Goal: Information Seeking & Learning: Check status

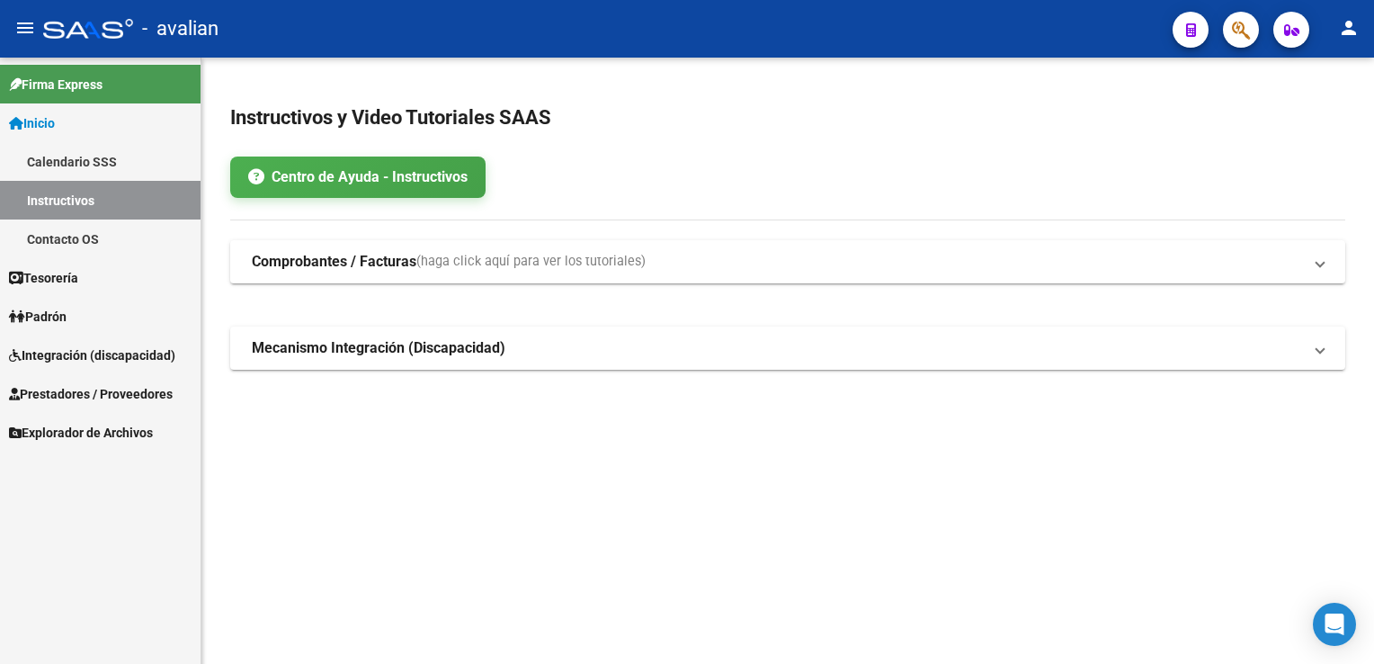
click at [101, 392] on span "Prestadores / Proveedores" at bounding box center [91, 394] width 164 height 20
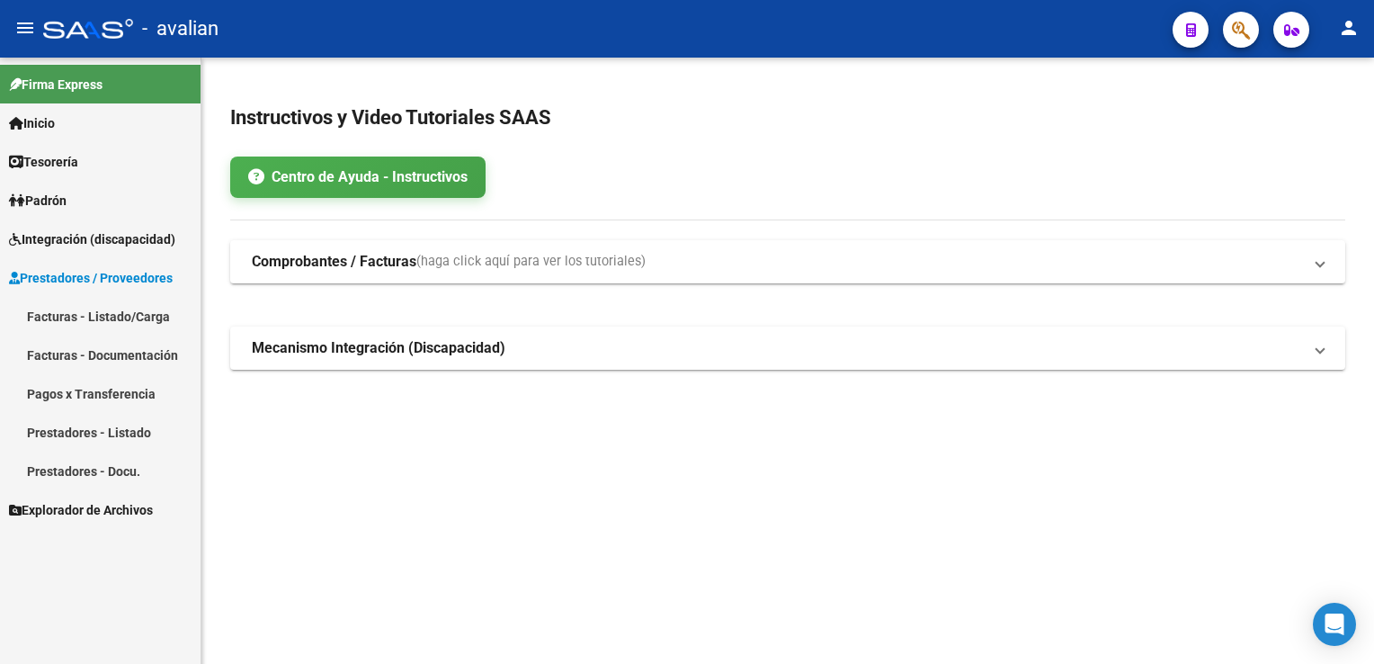
click at [114, 356] on link "Facturas - Documentación" at bounding box center [100, 354] width 200 height 39
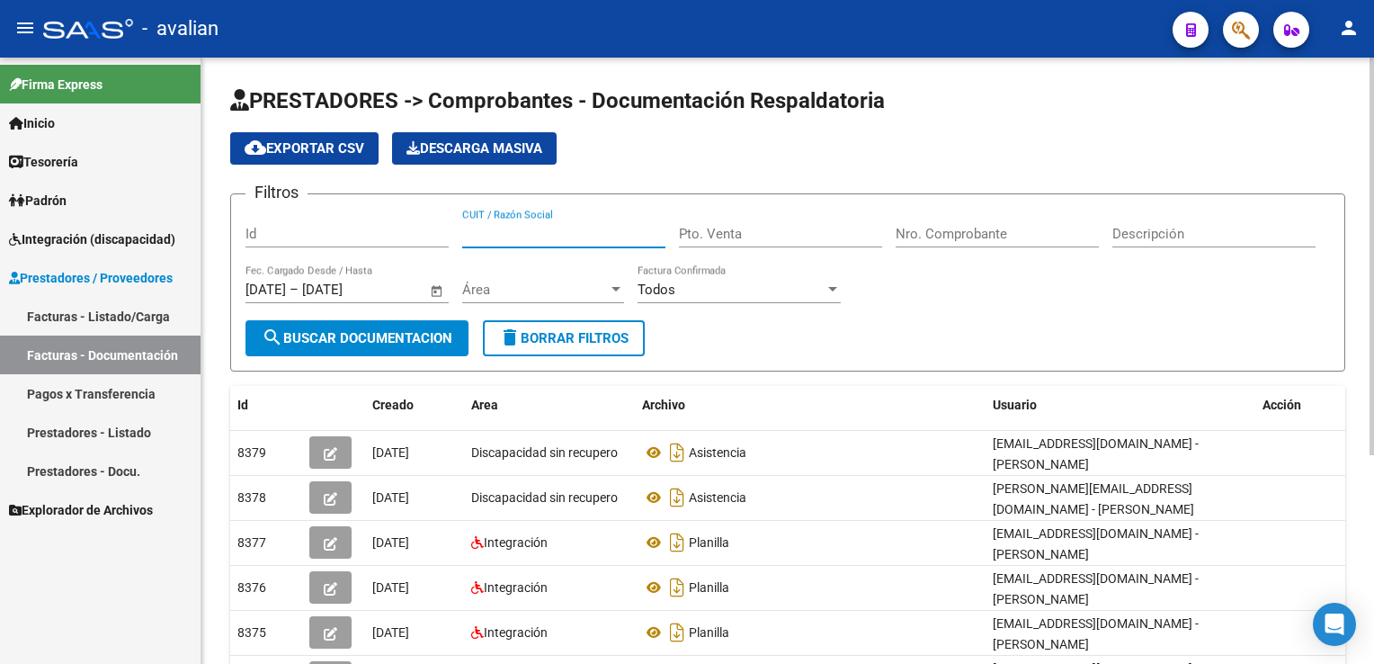
click at [482, 239] on input "CUIT / Razón Social" at bounding box center [563, 234] width 203 height 16
paste input "27378139363"
type input "27378139363"
click at [536, 295] on span "Área" at bounding box center [535, 289] width 146 height 16
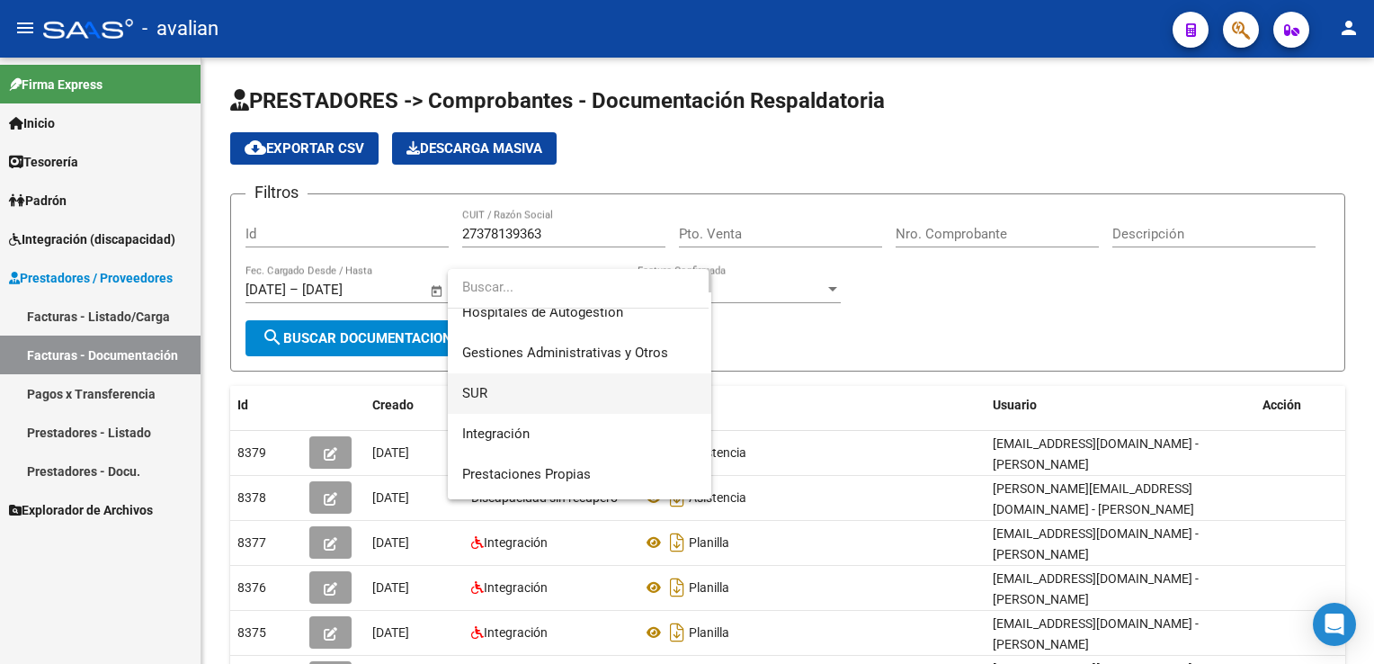
scroll to position [90, 0]
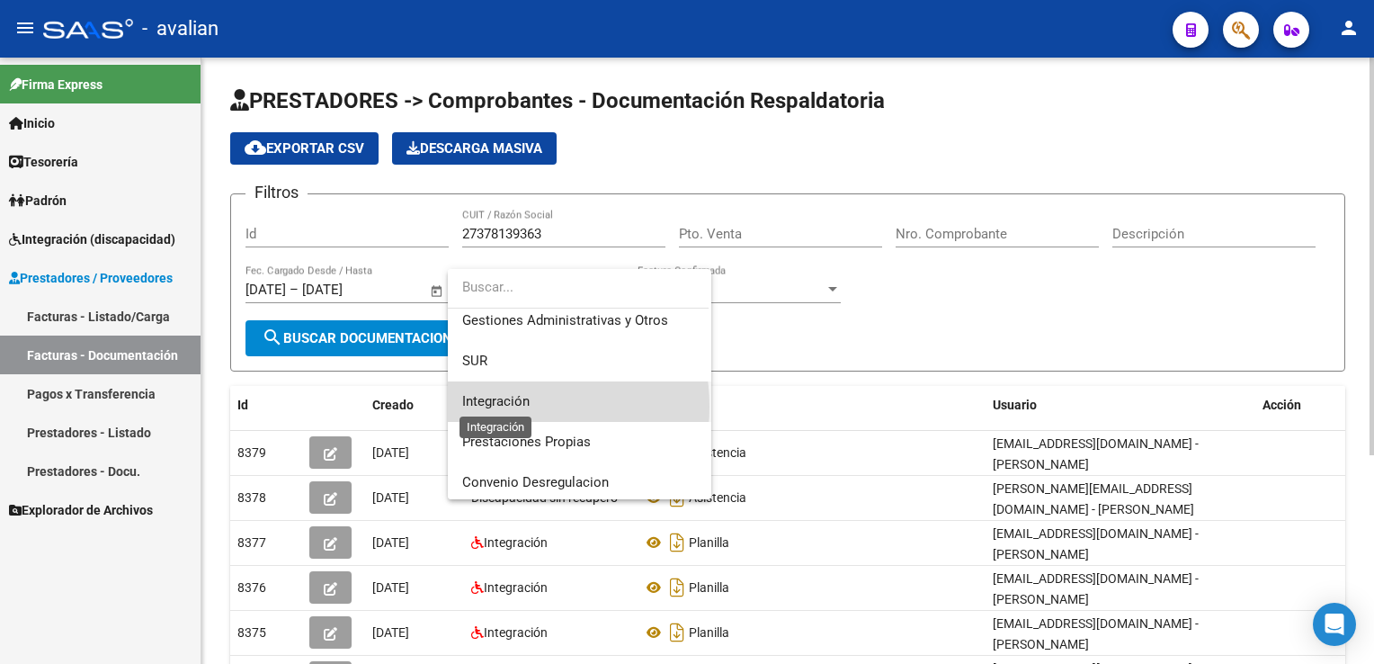
drag, startPoint x: 493, startPoint y: 406, endPoint x: 507, endPoint y: 401, distance: 15.4
click at [492, 406] on span "Integración" at bounding box center [495, 401] width 67 height 16
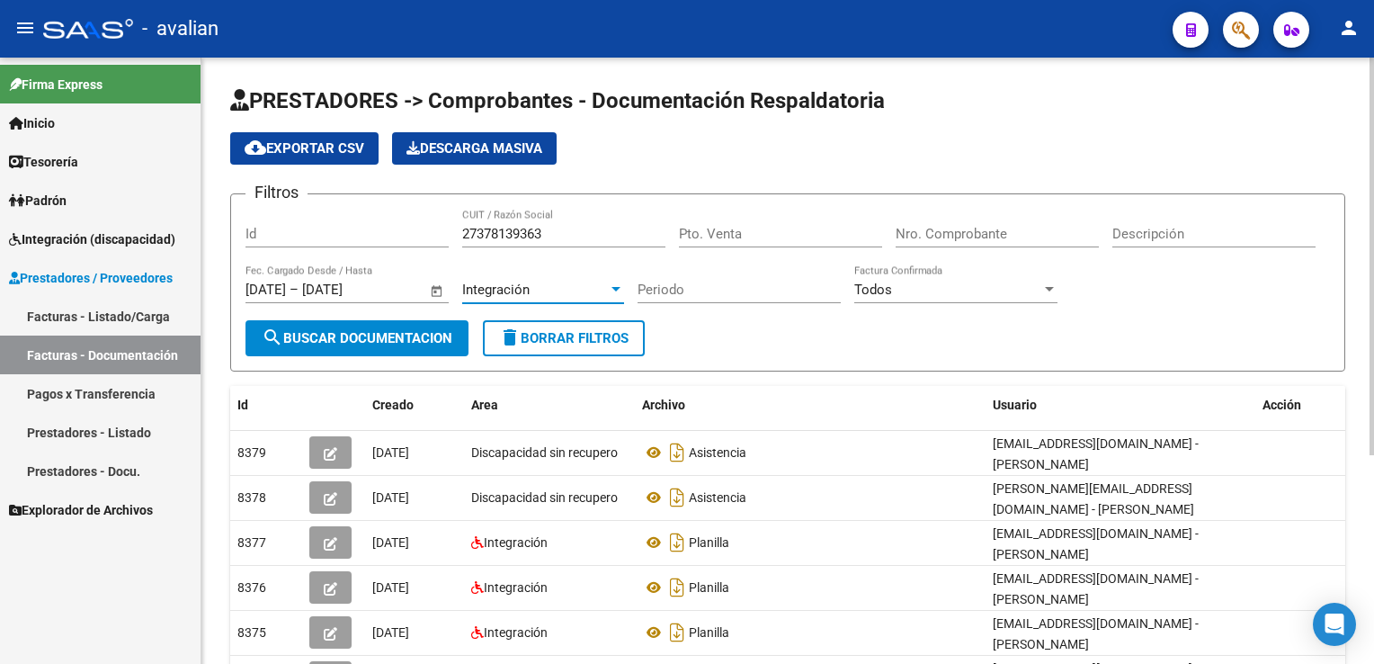
click at [384, 347] on button "search Buscar Documentacion" at bounding box center [356, 338] width 223 height 36
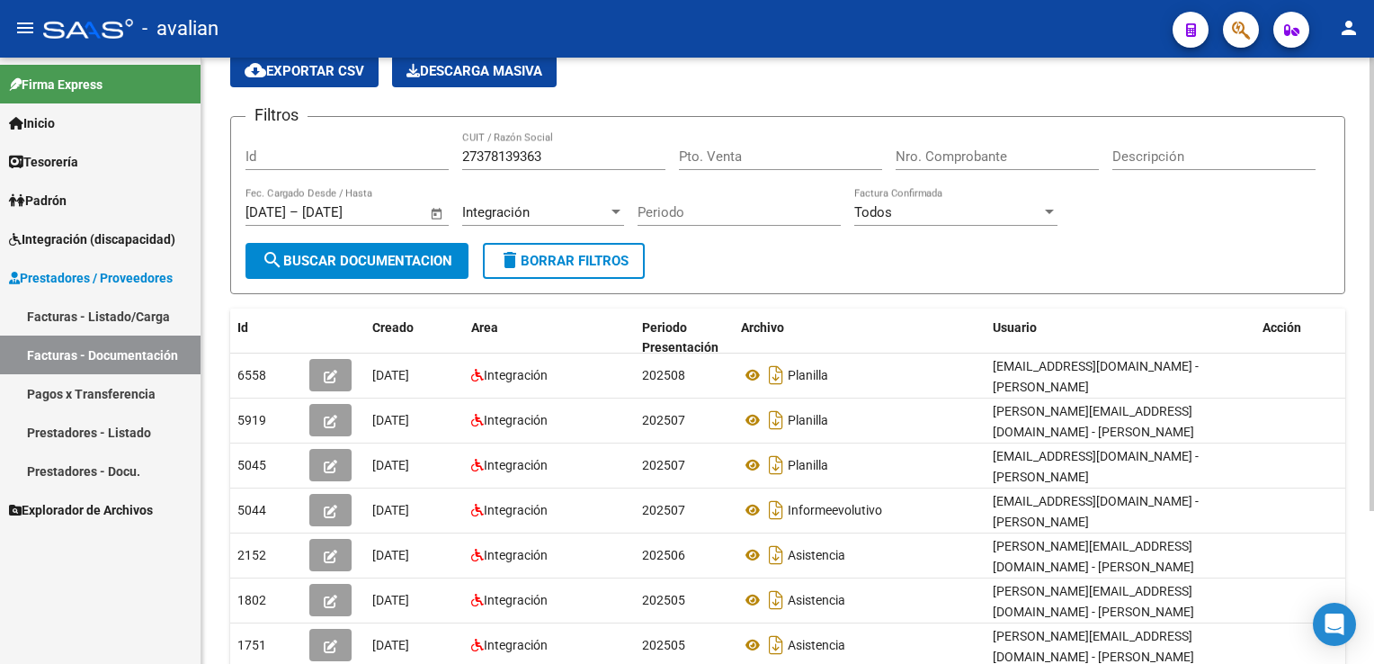
scroll to position [180, 0]
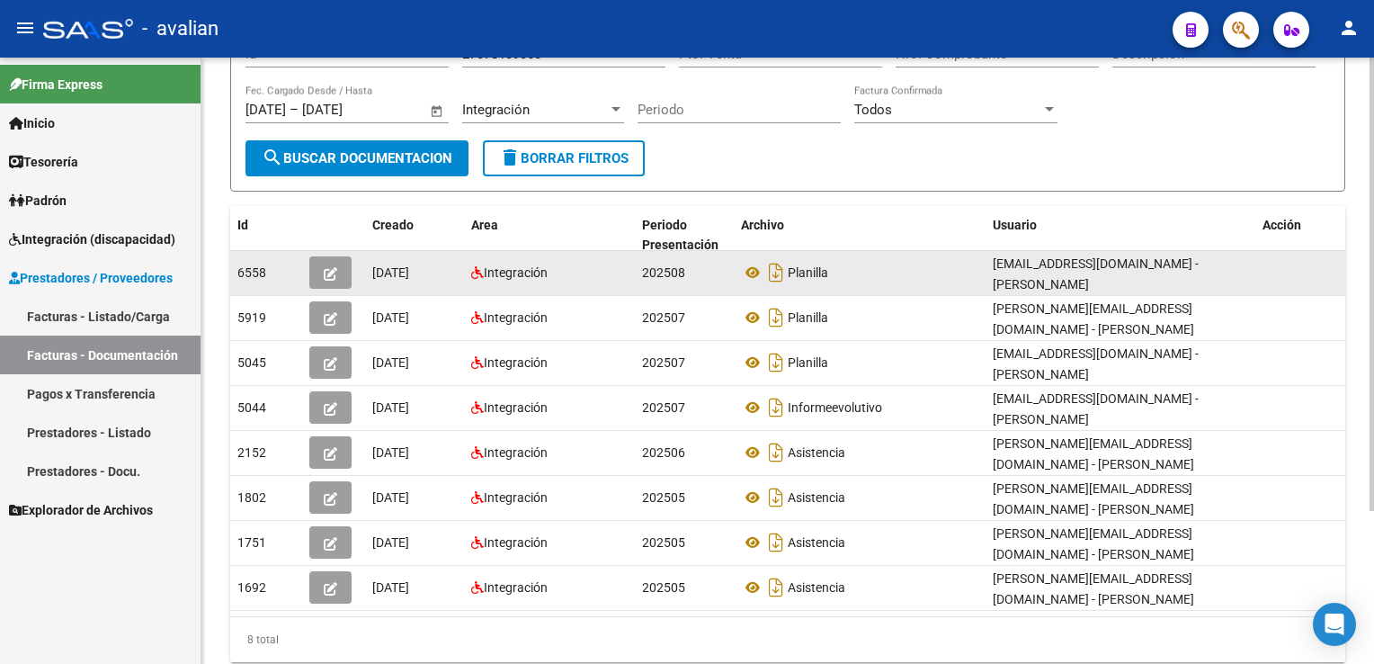
click at [335, 272] on icon "button" at bounding box center [330, 273] width 13 height 13
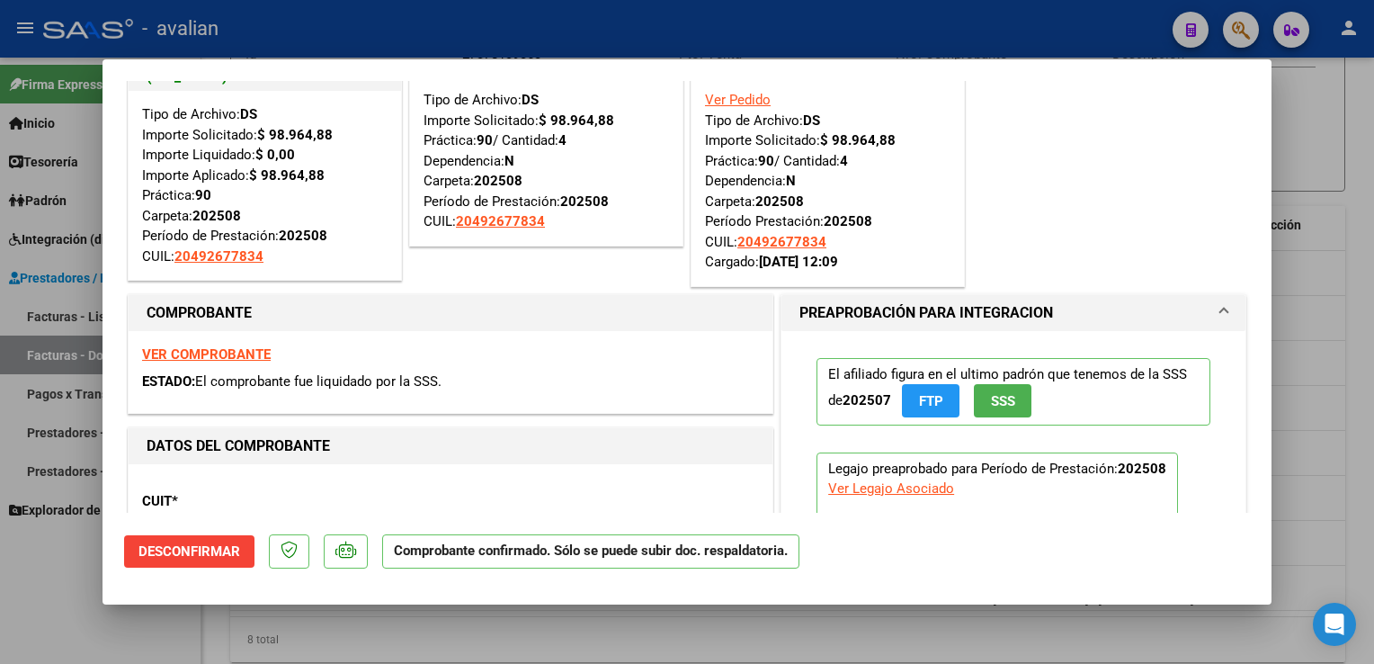
scroll to position [0, 0]
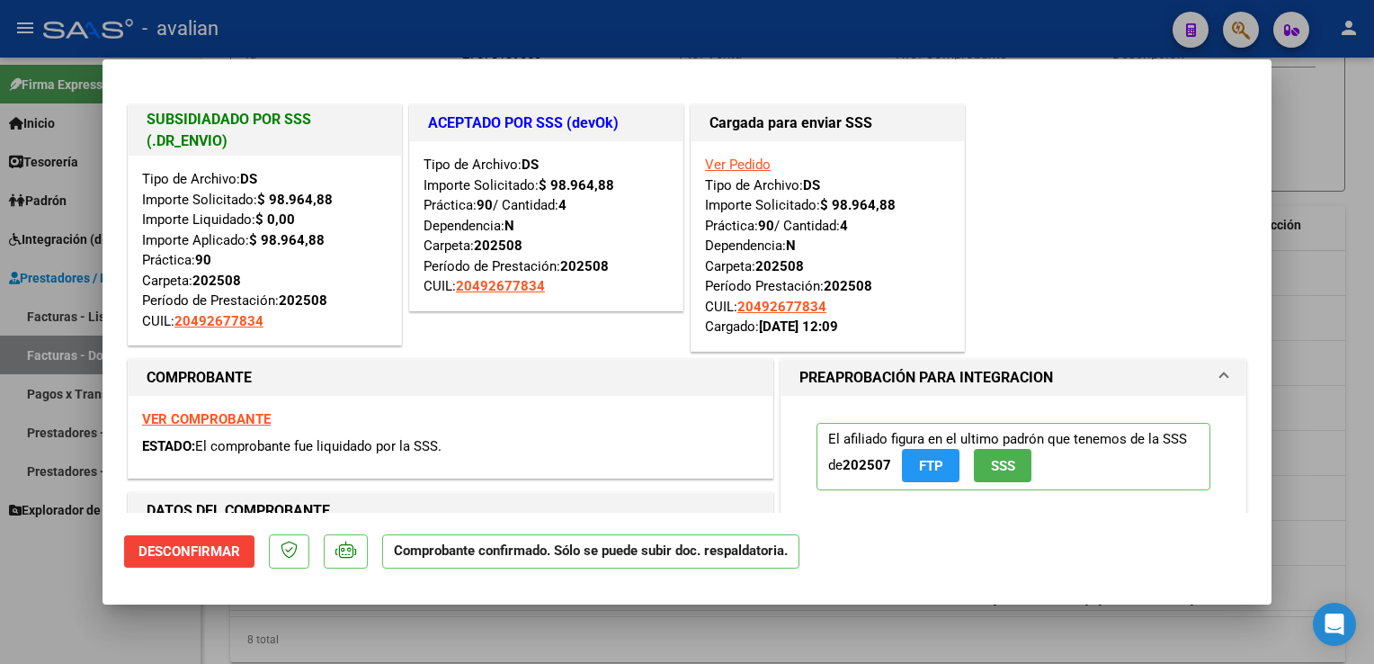
click at [522, 6] on div at bounding box center [687, 332] width 1374 height 664
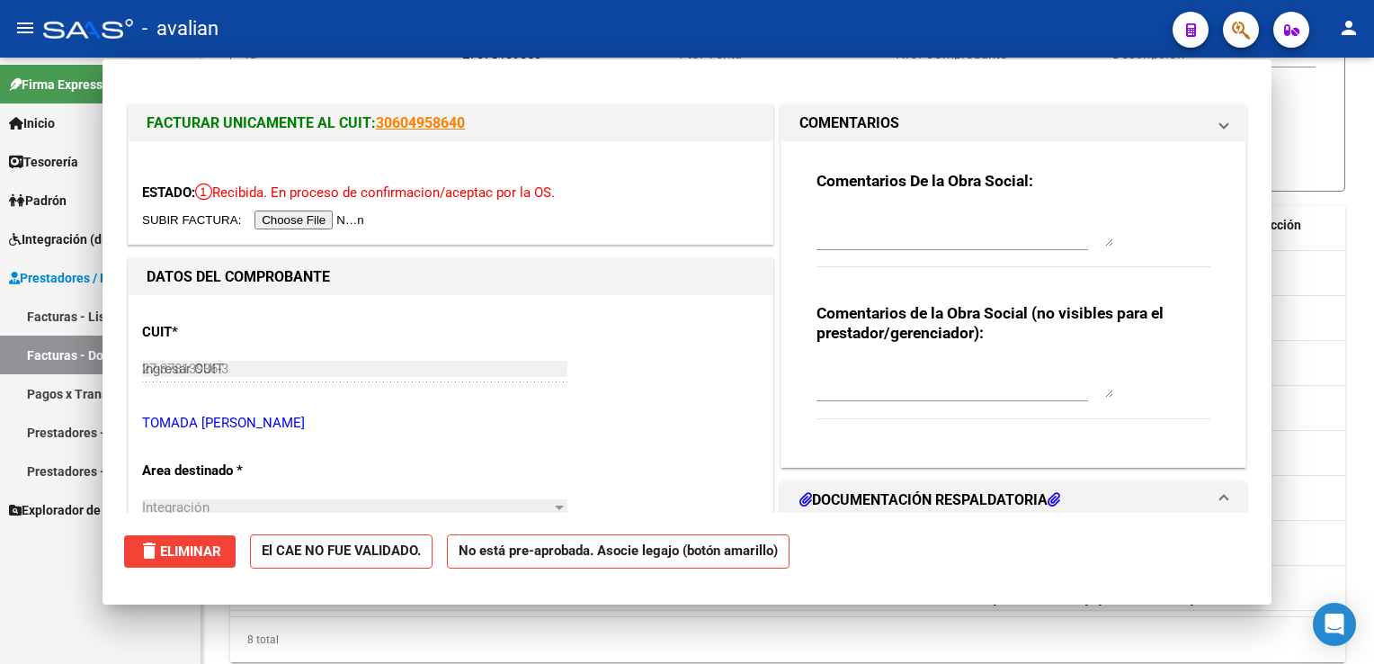
type input "$ 0,00"
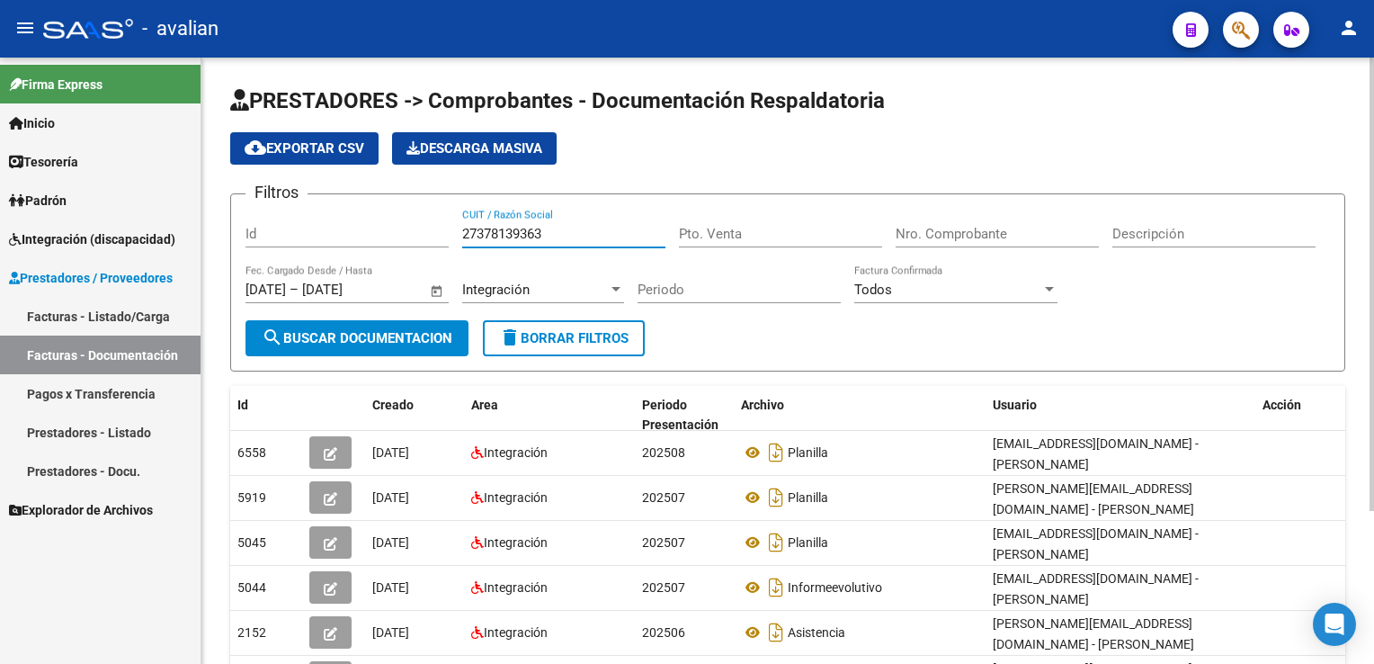
drag, startPoint x: 590, startPoint y: 236, endPoint x: 423, endPoint y: 236, distance: 167.2
click at [423, 236] on div "Filtros Id 27378139363 CUIT / Razón Social Pto. Venta Nro. Comprobante Descripc…" at bounding box center [787, 264] width 1084 height 111
paste input "27137269"
type input "27327137269"
click at [421, 338] on span "search Buscar Documentacion" at bounding box center [357, 338] width 191 height 16
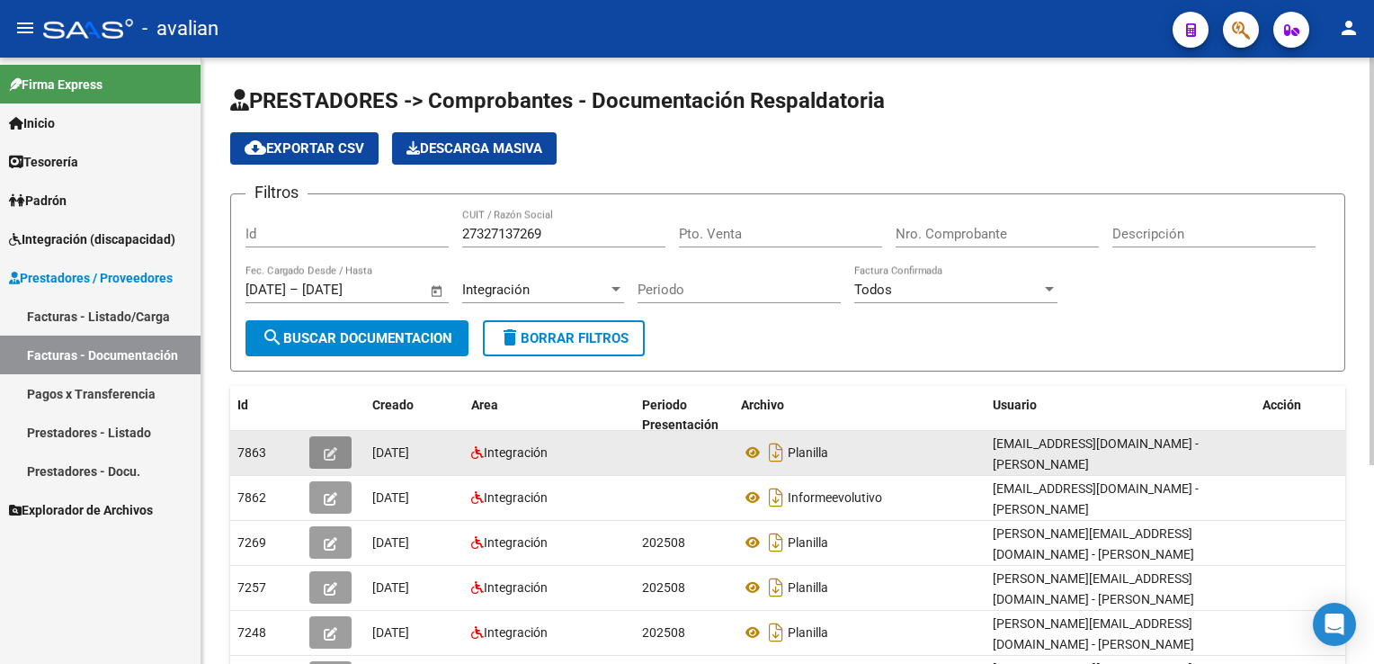
click at [334, 447] on icon "button" at bounding box center [330, 453] width 13 height 13
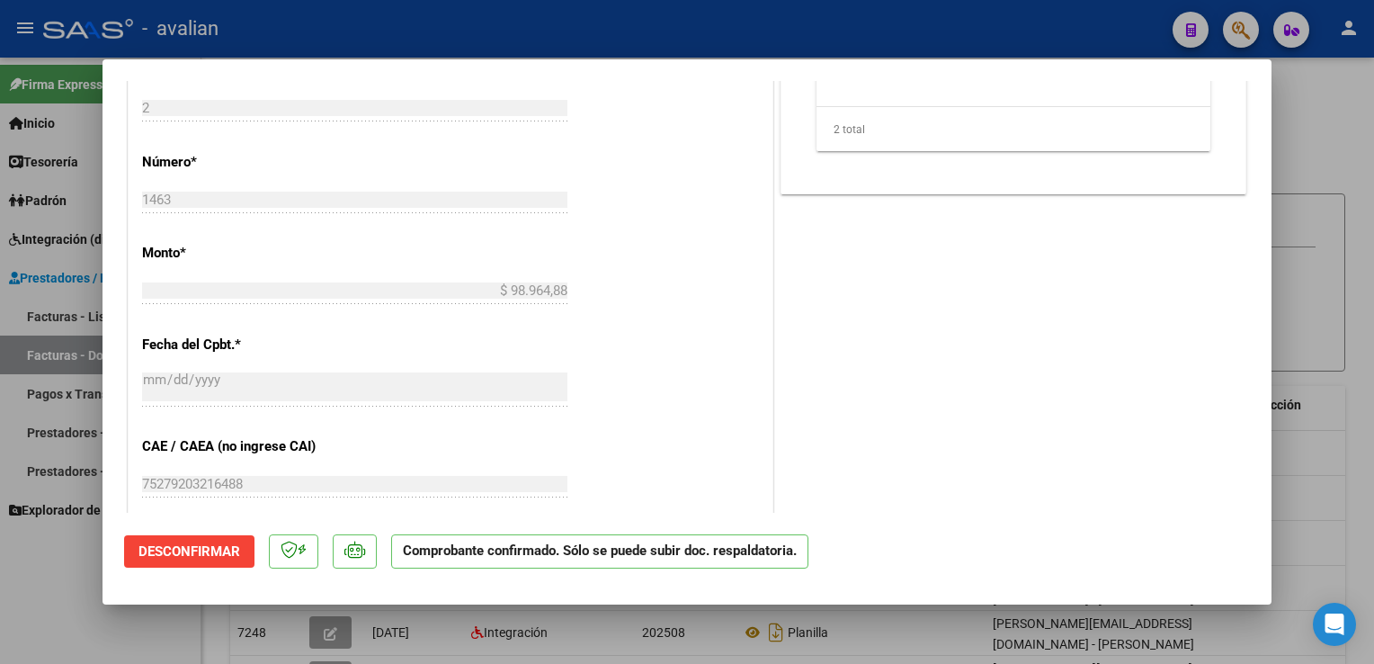
scroll to position [1016, 0]
click at [486, 40] on div at bounding box center [687, 332] width 1374 height 664
type input "$ 0,00"
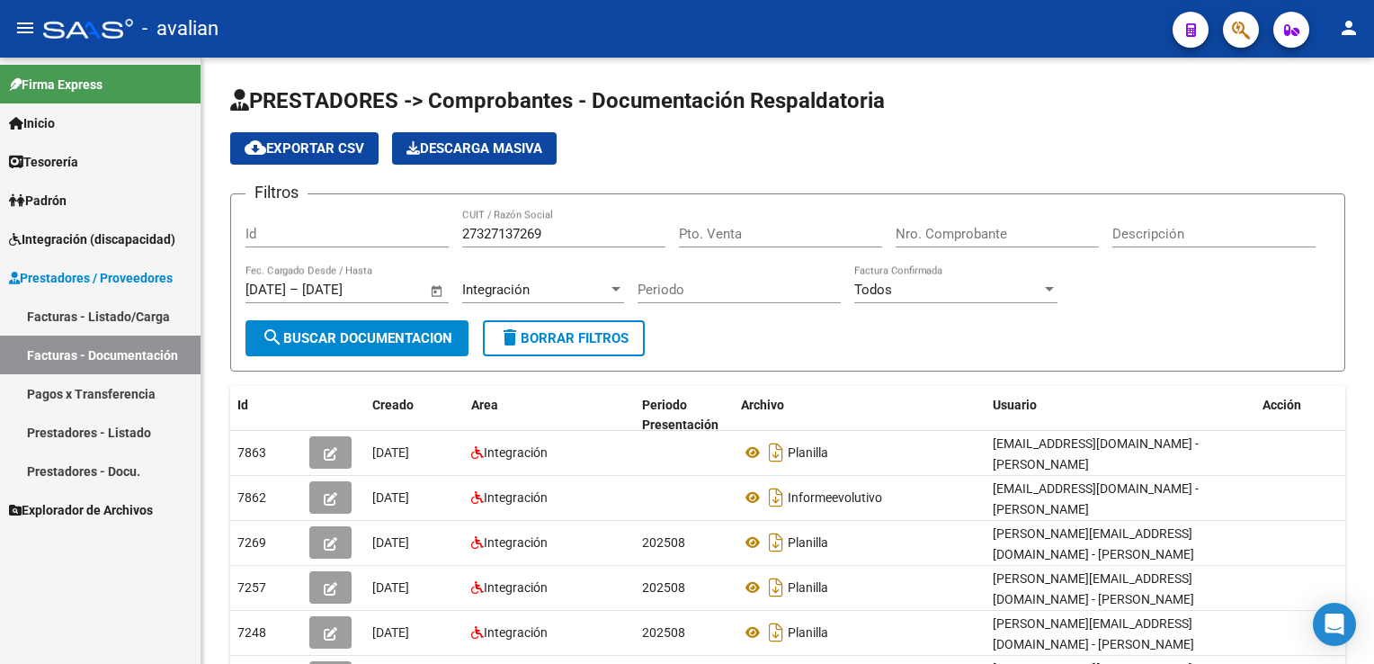
click at [124, 313] on link "Facturas - Listado/Carga" at bounding box center [100, 316] width 200 height 39
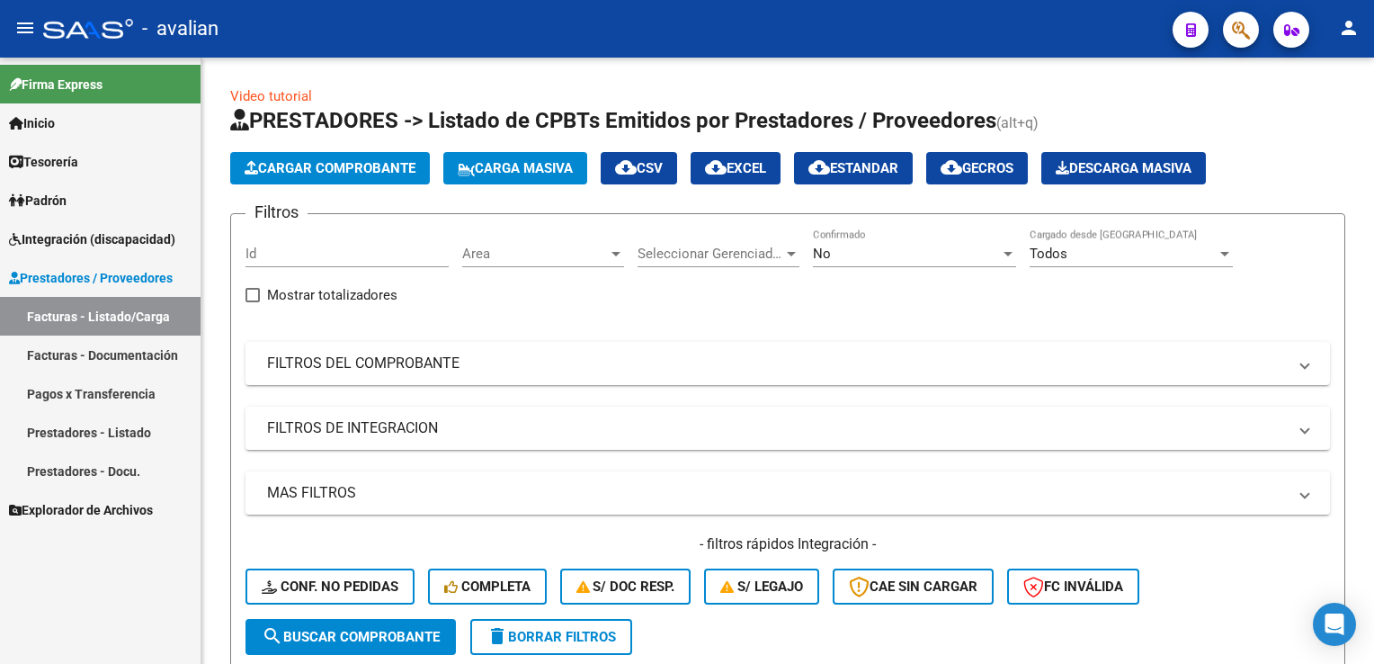
click at [118, 354] on link "Facturas - Documentación" at bounding box center [100, 354] width 200 height 39
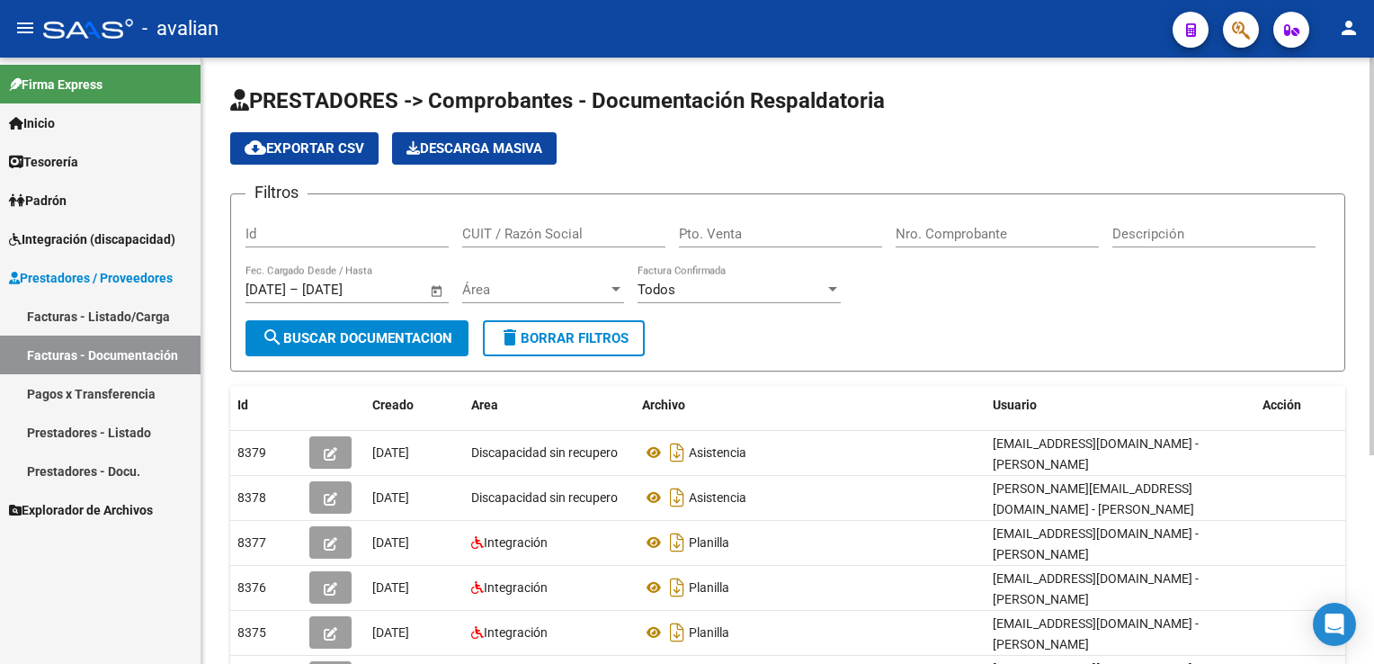
click at [311, 230] on input "Id" at bounding box center [346, 234] width 203 height 16
paste input "27327137269"
type input "27327137269"
click at [491, 286] on span "Área" at bounding box center [535, 289] width 146 height 16
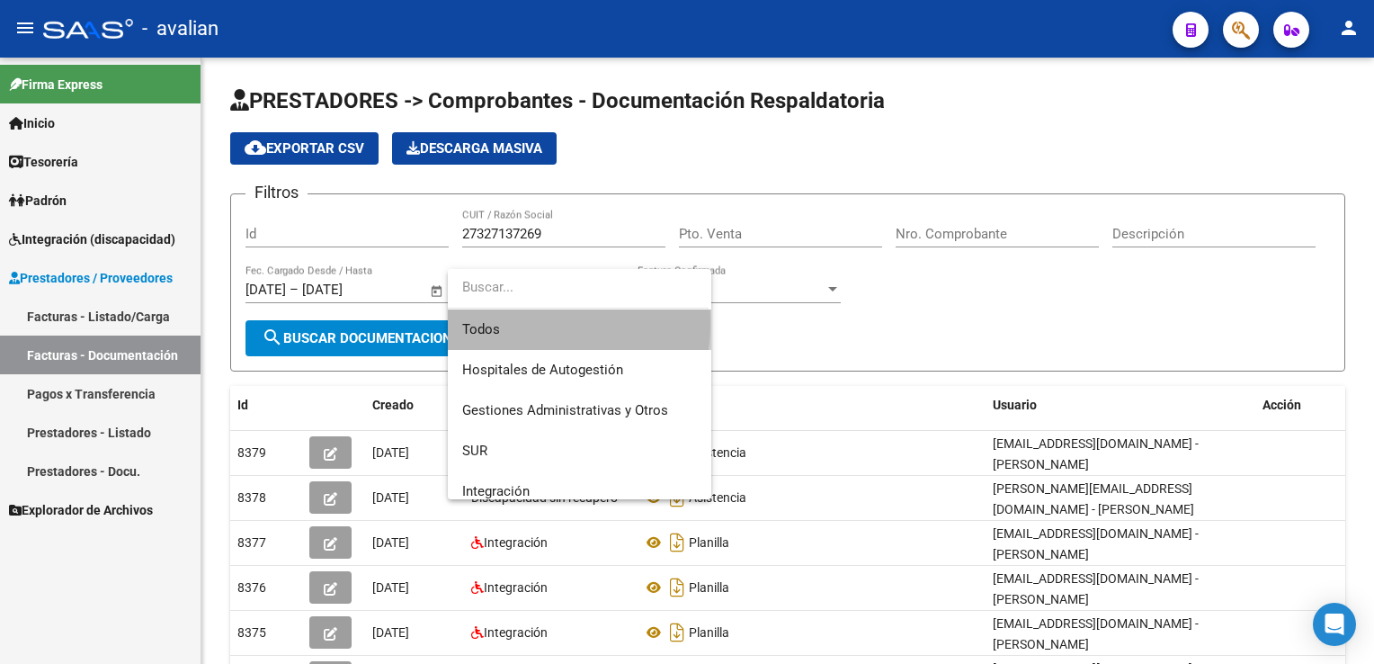
click at [502, 322] on span "Todos" at bounding box center [579, 329] width 235 height 40
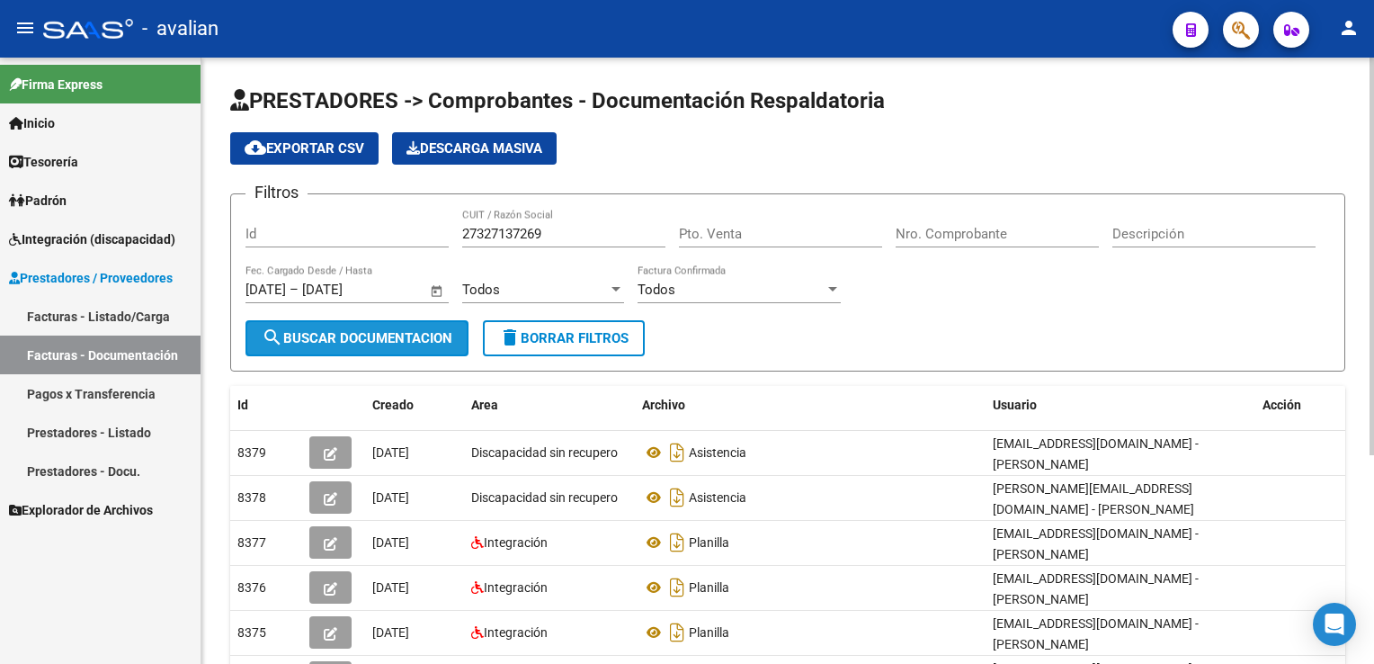
click at [441, 334] on span "search Buscar Documentacion" at bounding box center [357, 338] width 191 height 16
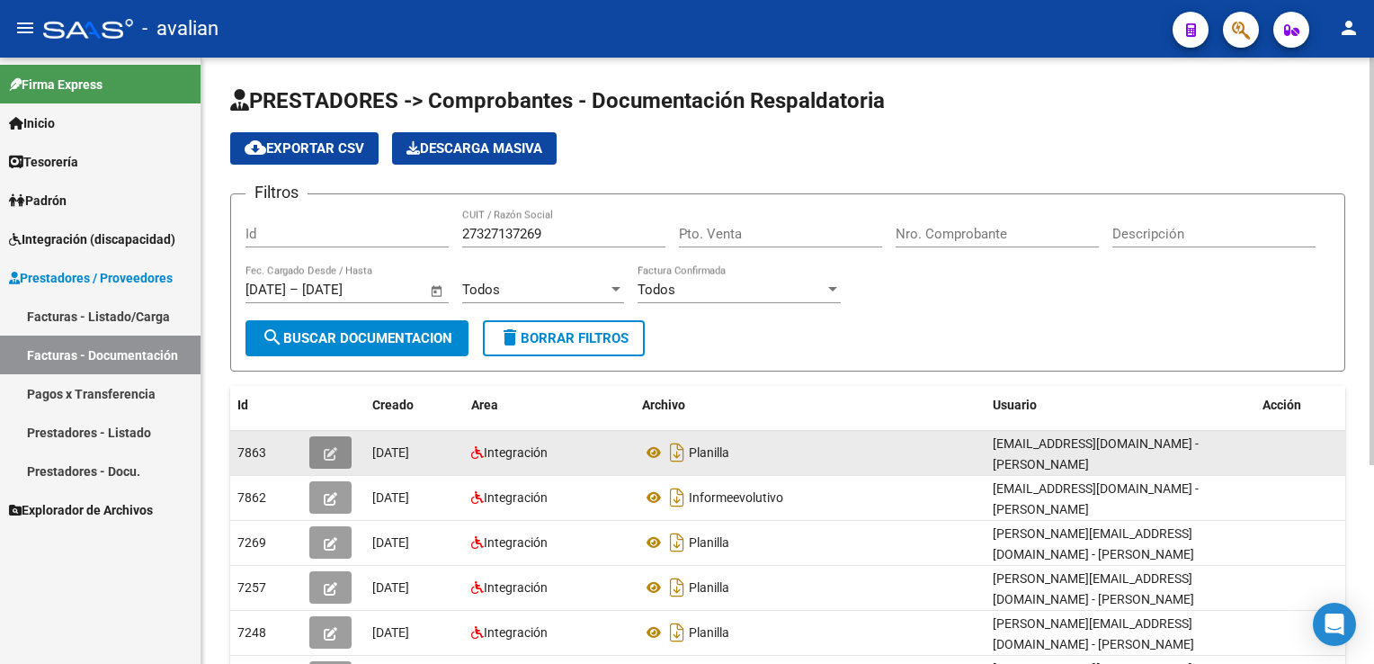
click at [342, 456] on button "button" at bounding box center [330, 452] width 42 height 32
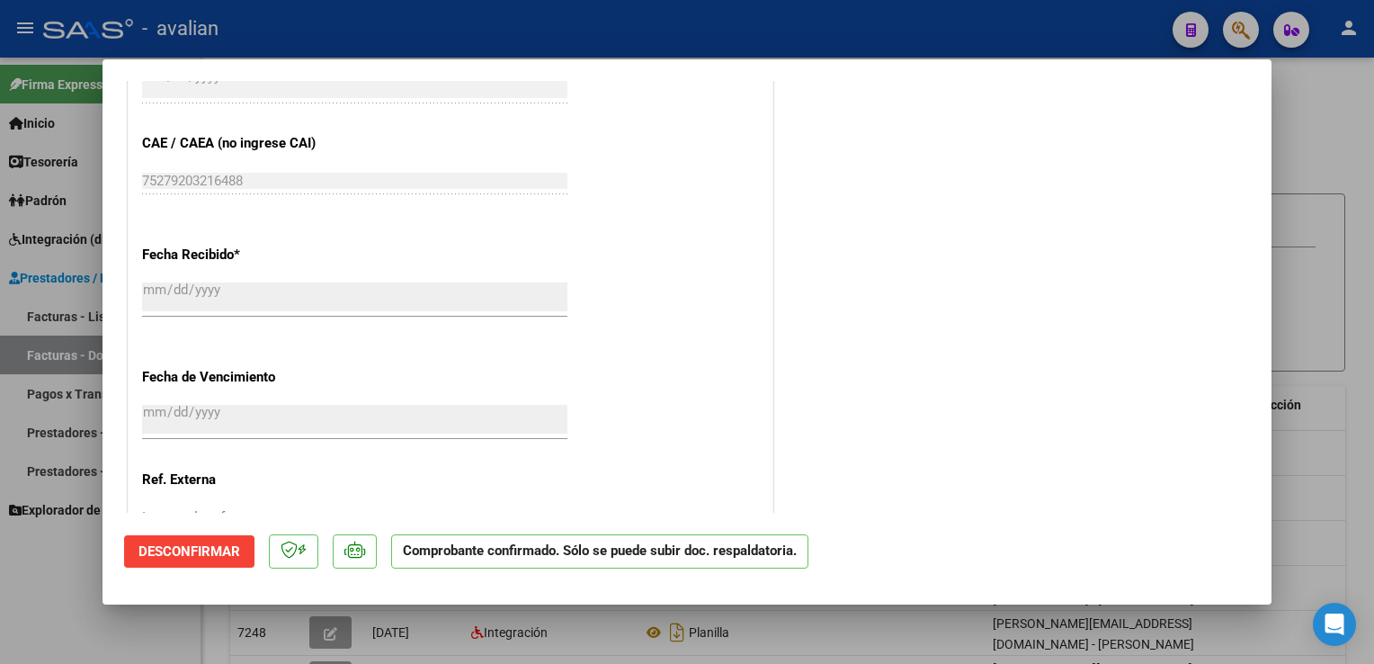
scroll to position [1465, 0]
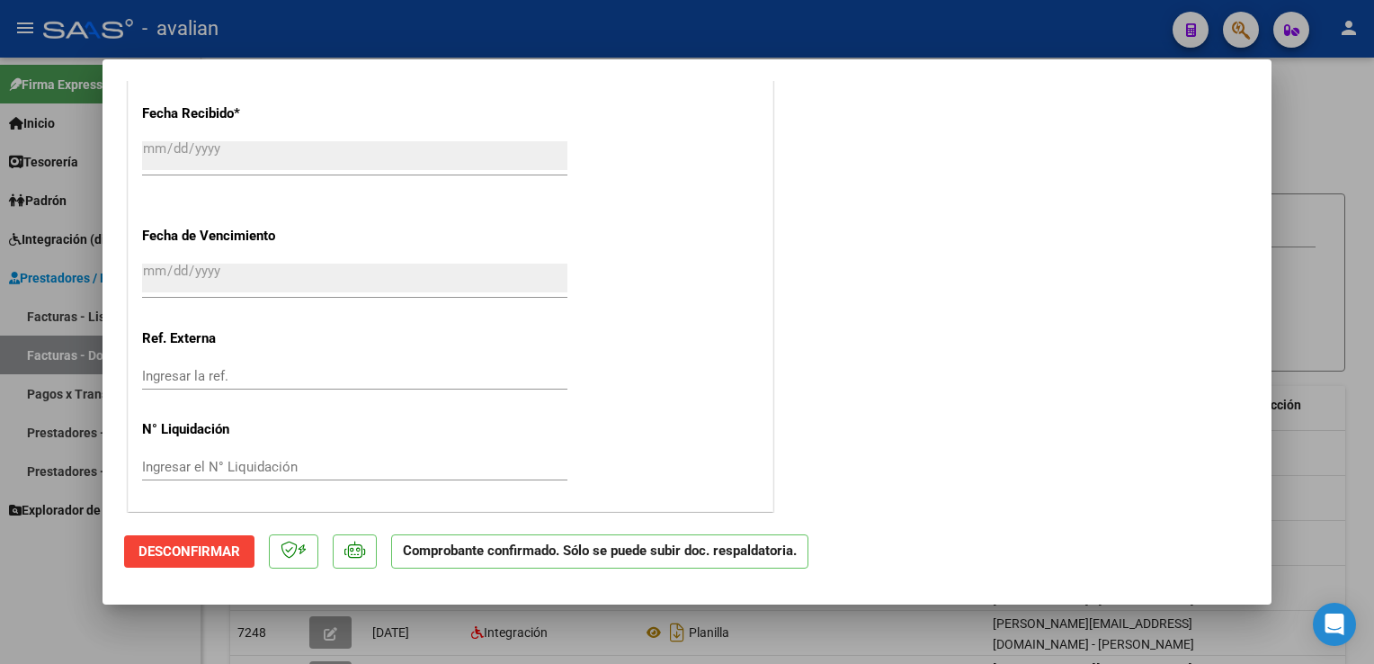
click at [486, 37] on div at bounding box center [687, 332] width 1374 height 664
type input "$ 0,00"
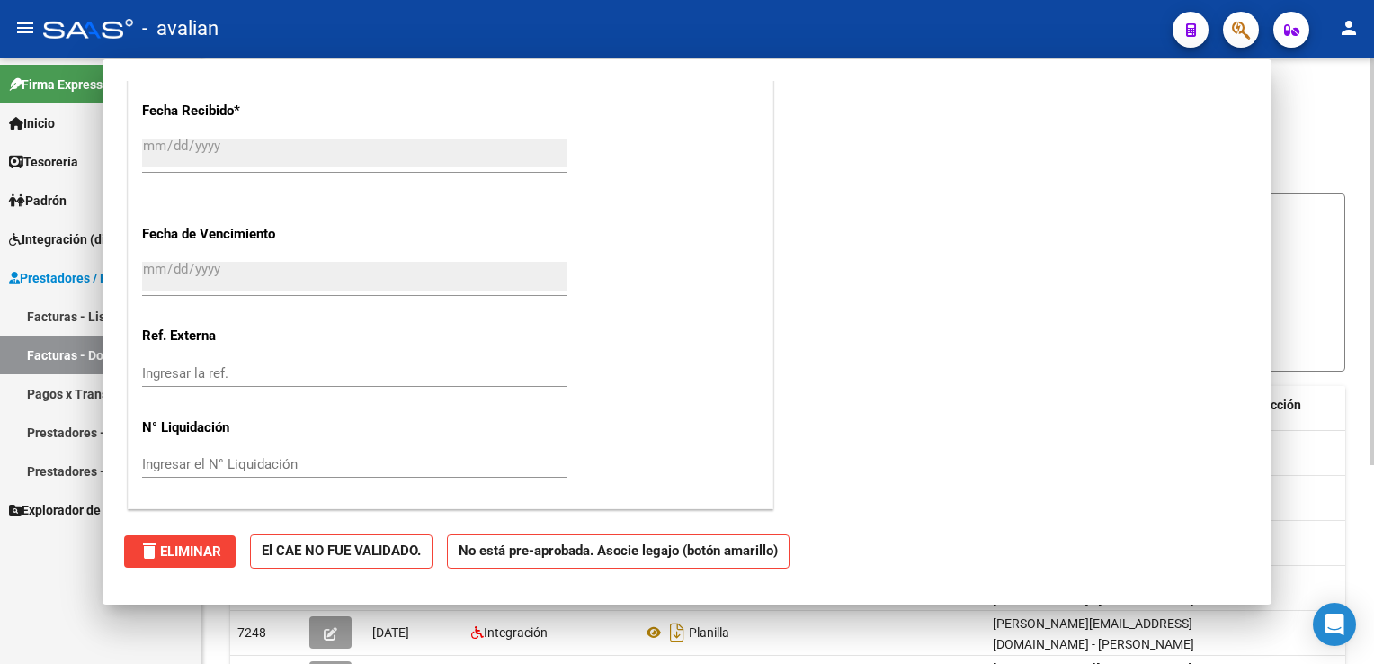
scroll to position [1242, 0]
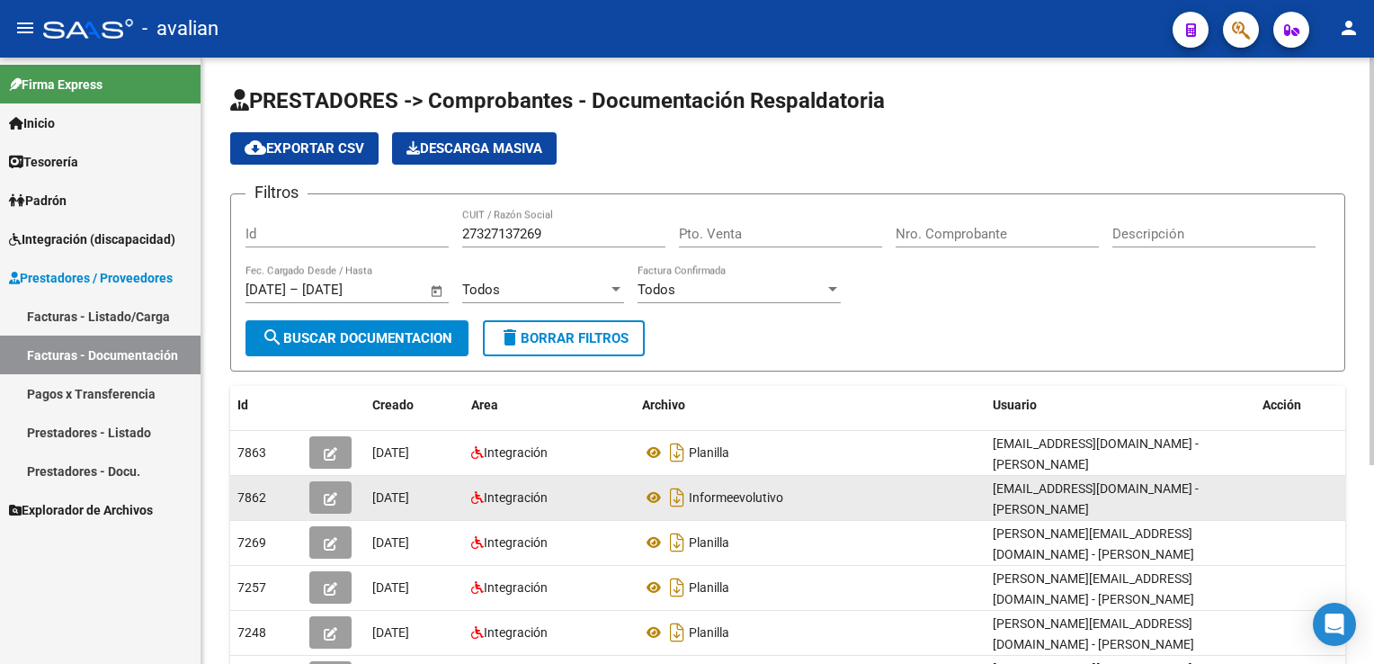
click at [340, 491] on button "button" at bounding box center [330, 497] width 42 height 32
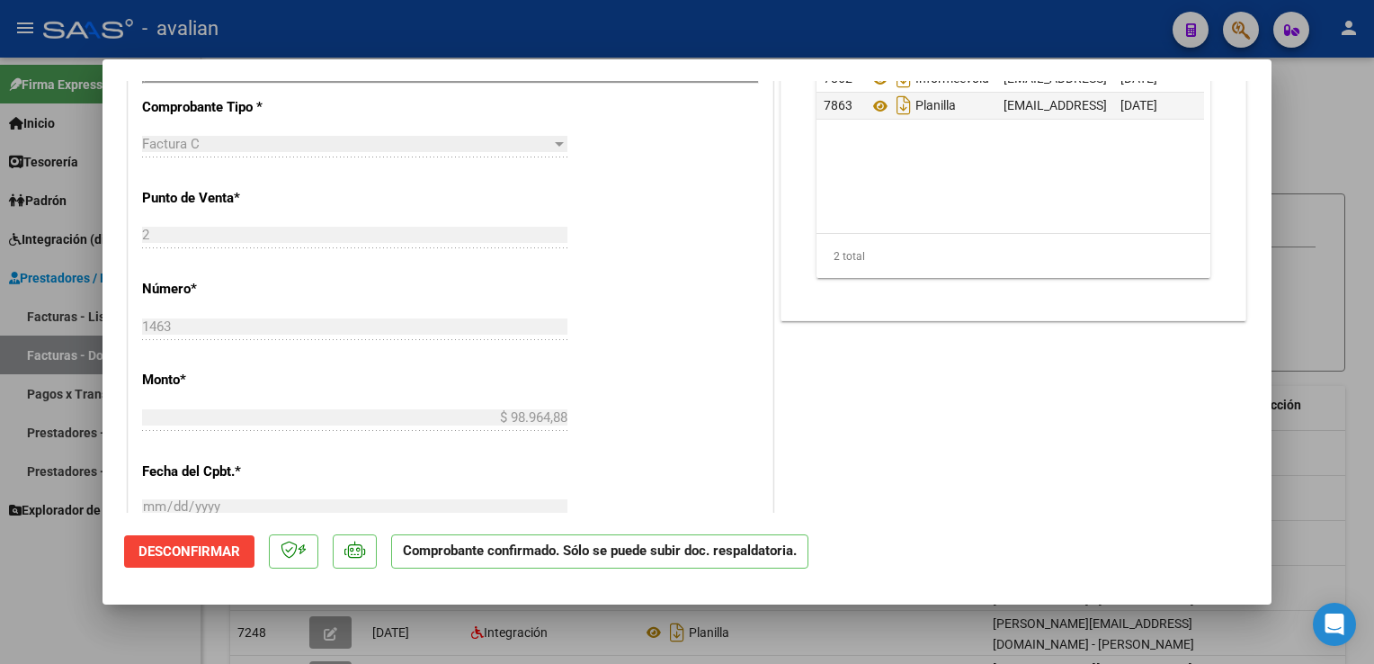
scroll to position [899, 0]
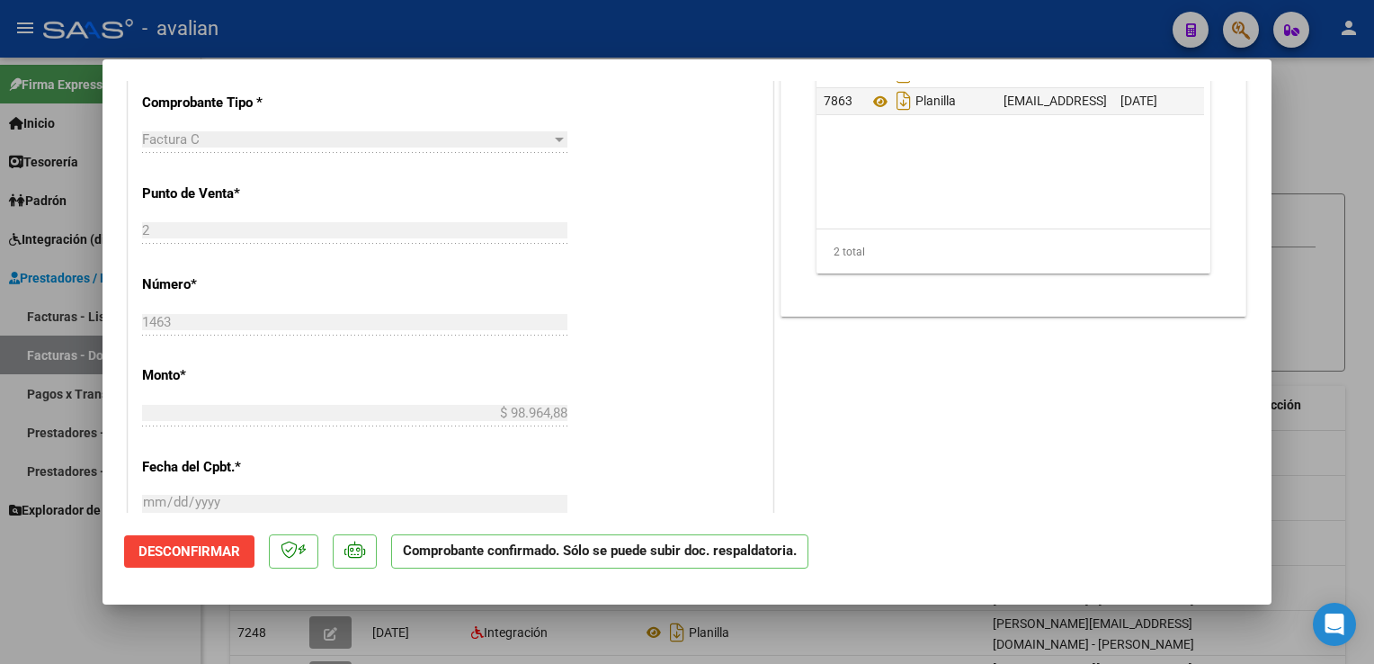
click at [511, 37] on div at bounding box center [687, 332] width 1374 height 664
type input "$ 0,00"
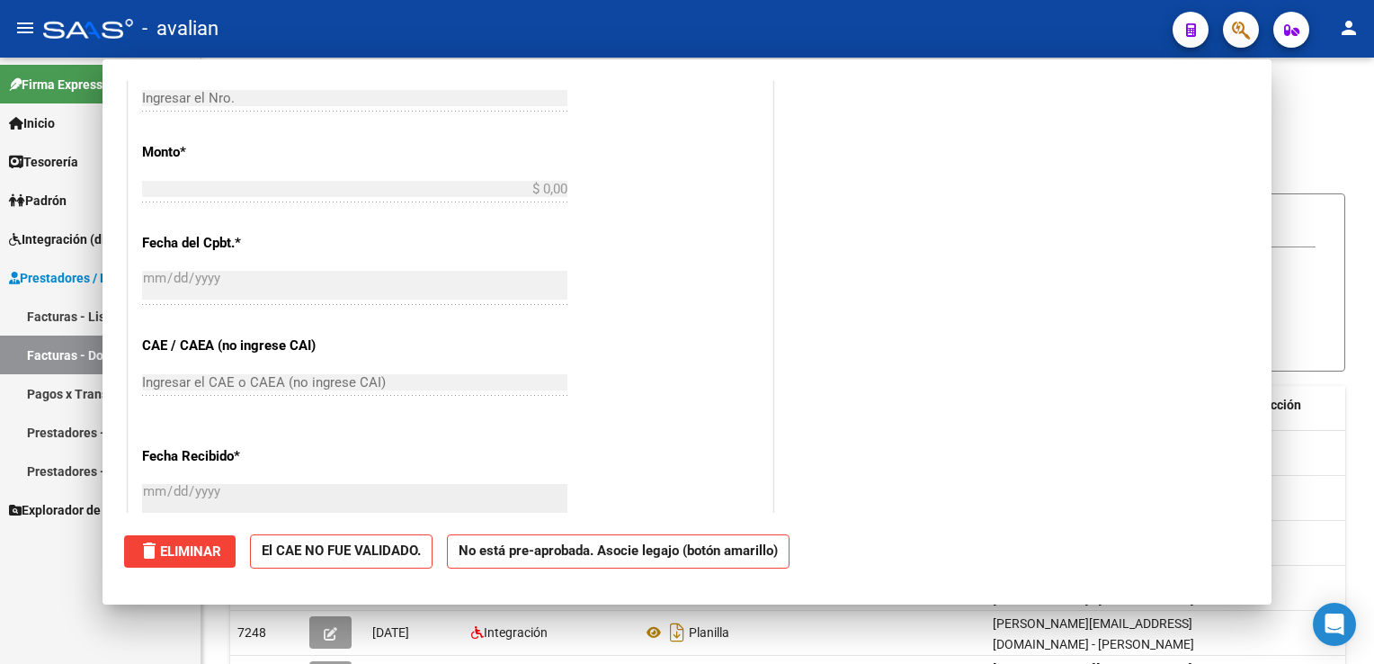
scroll to position [0, 0]
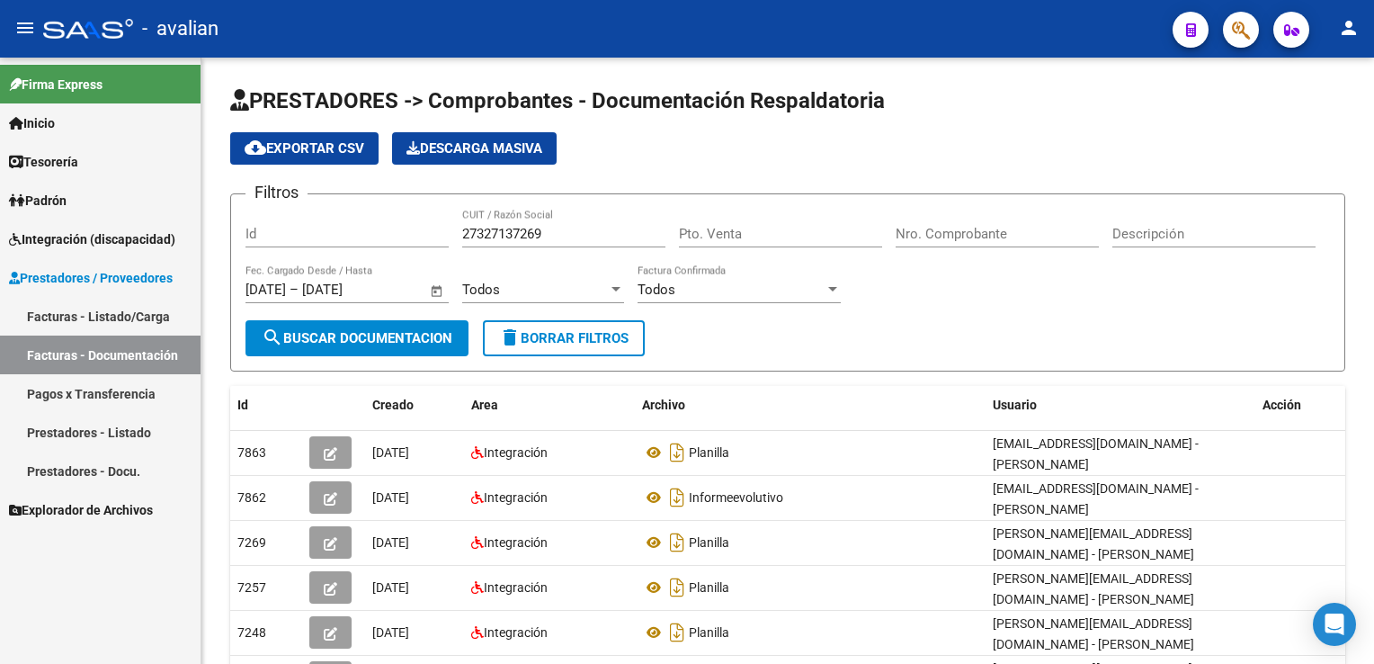
click at [156, 309] on link "Facturas - Listado/Carga" at bounding box center [100, 316] width 200 height 39
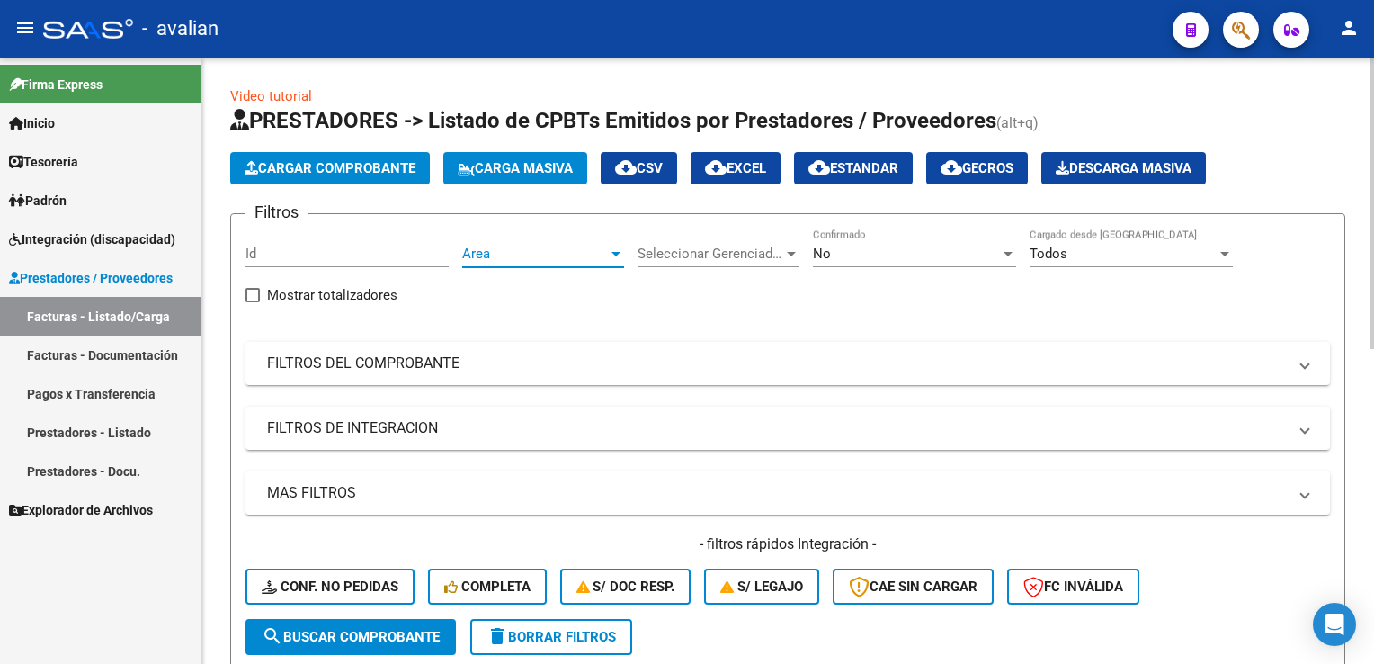
click at [525, 258] on span "Area" at bounding box center [535, 253] width 146 height 16
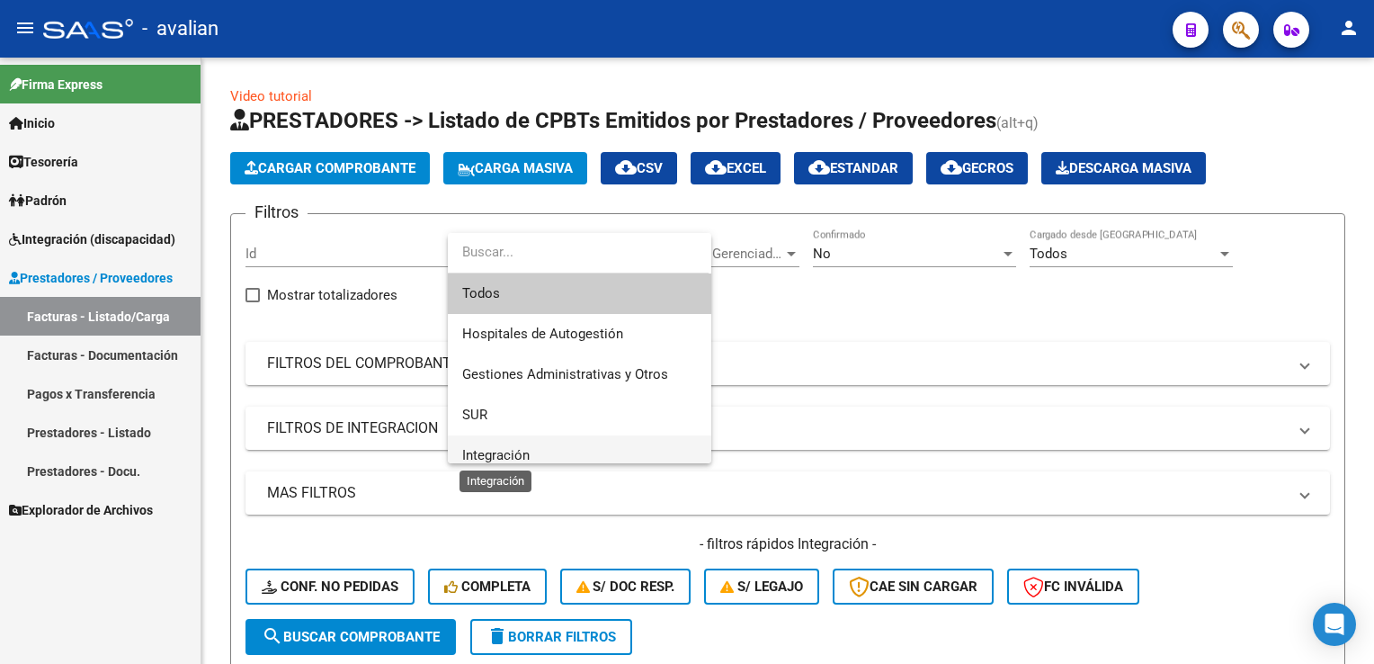
click at [493, 448] on span "Integración" at bounding box center [495, 455] width 67 height 16
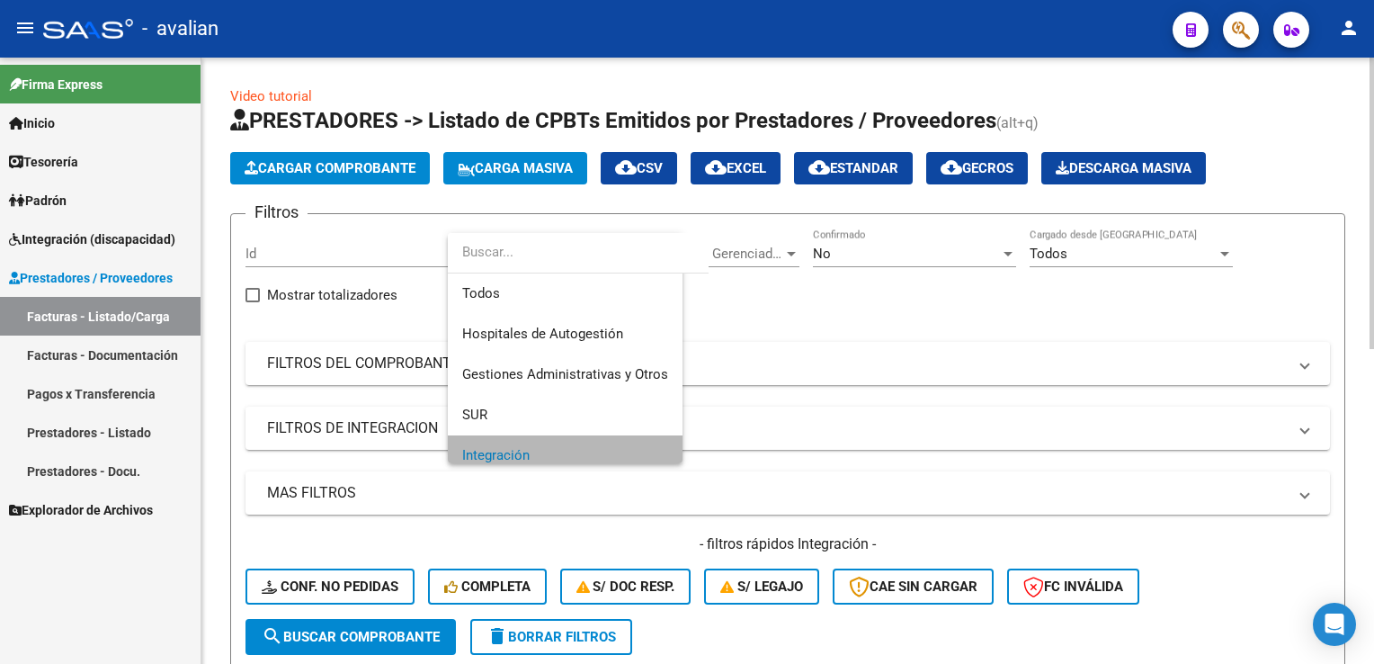
scroll to position [11, 0]
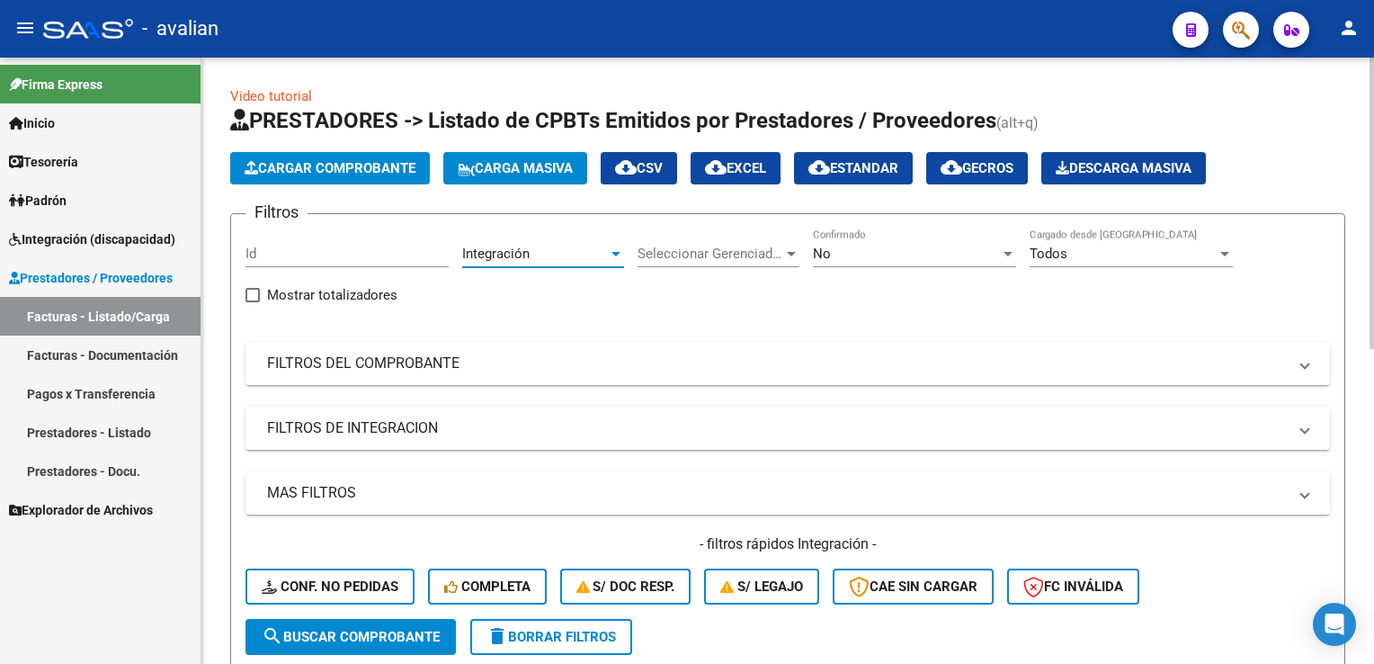
click at [701, 253] on span "Seleccionar Gerenciador" at bounding box center [710, 253] width 146 height 16
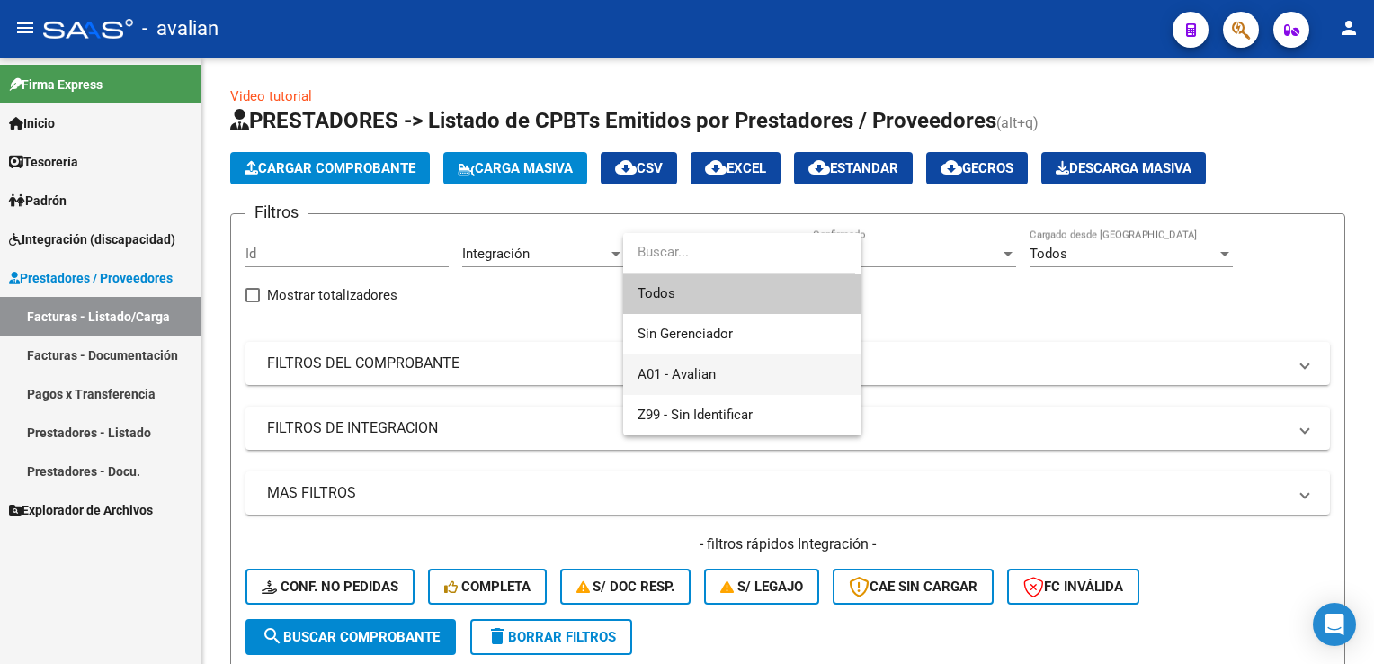
click at [673, 361] on span "A01 - Avalian" at bounding box center [741, 374] width 209 height 40
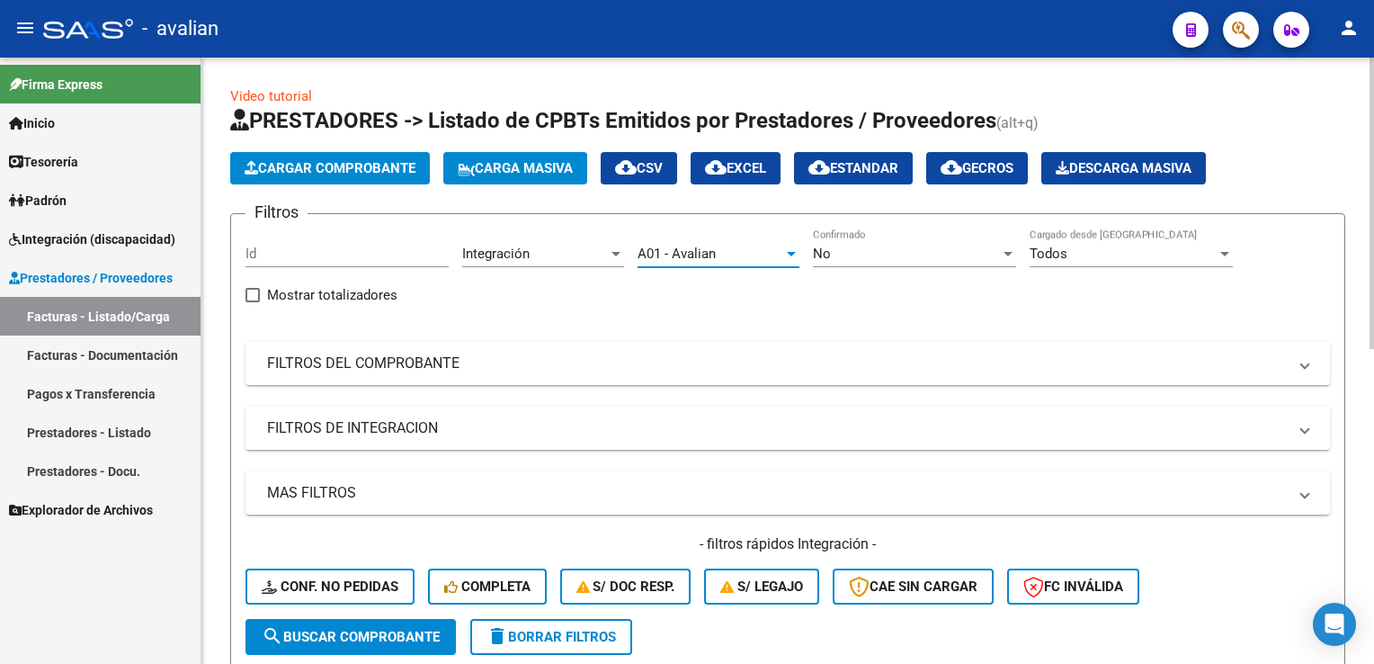
click at [850, 258] on div "No" at bounding box center [906, 253] width 187 height 16
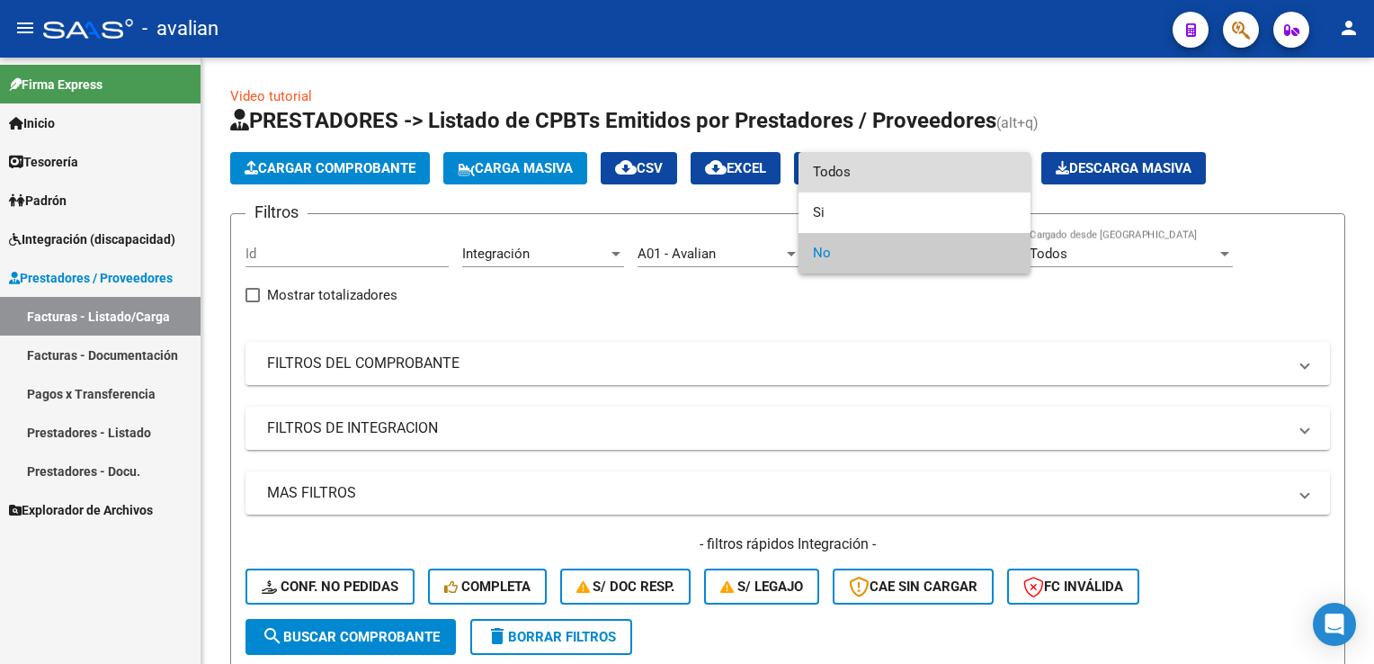
click at [841, 171] on span "Todos" at bounding box center [914, 172] width 203 height 40
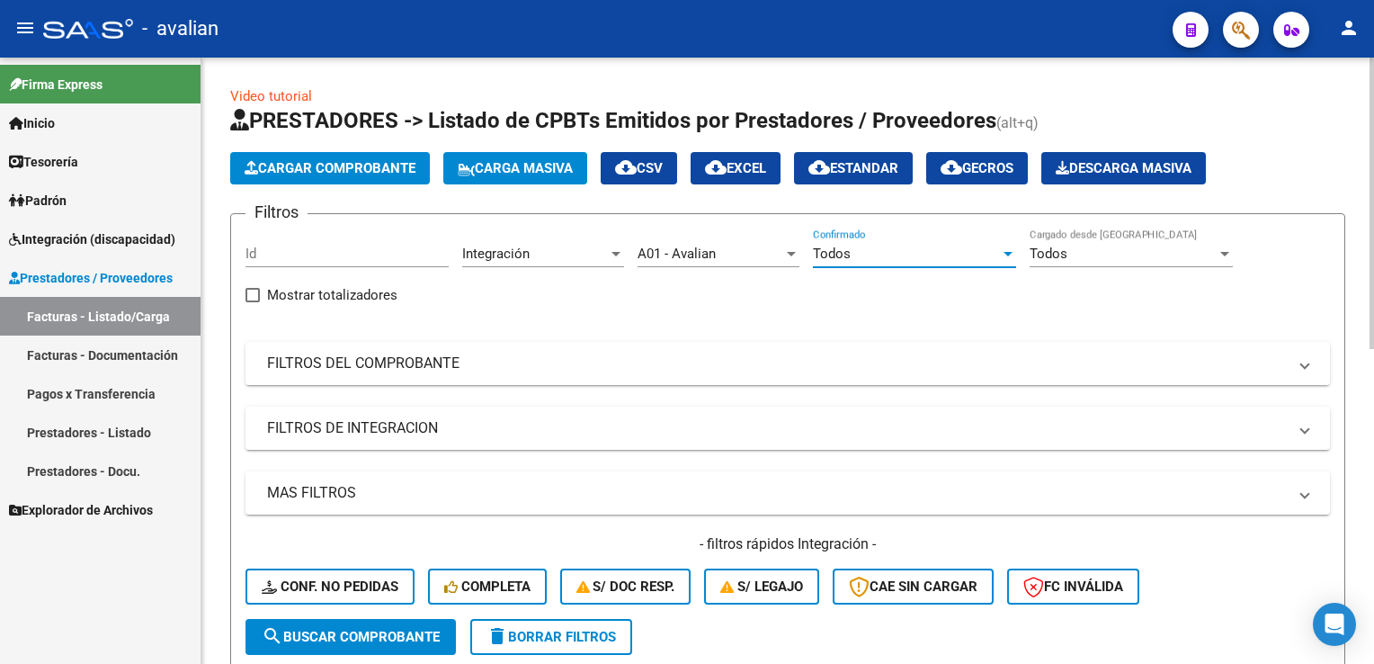
click at [298, 370] on mat-panel-title "FILTROS DEL COMPROBANTE" at bounding box center [777, 363] width 1020 height 20
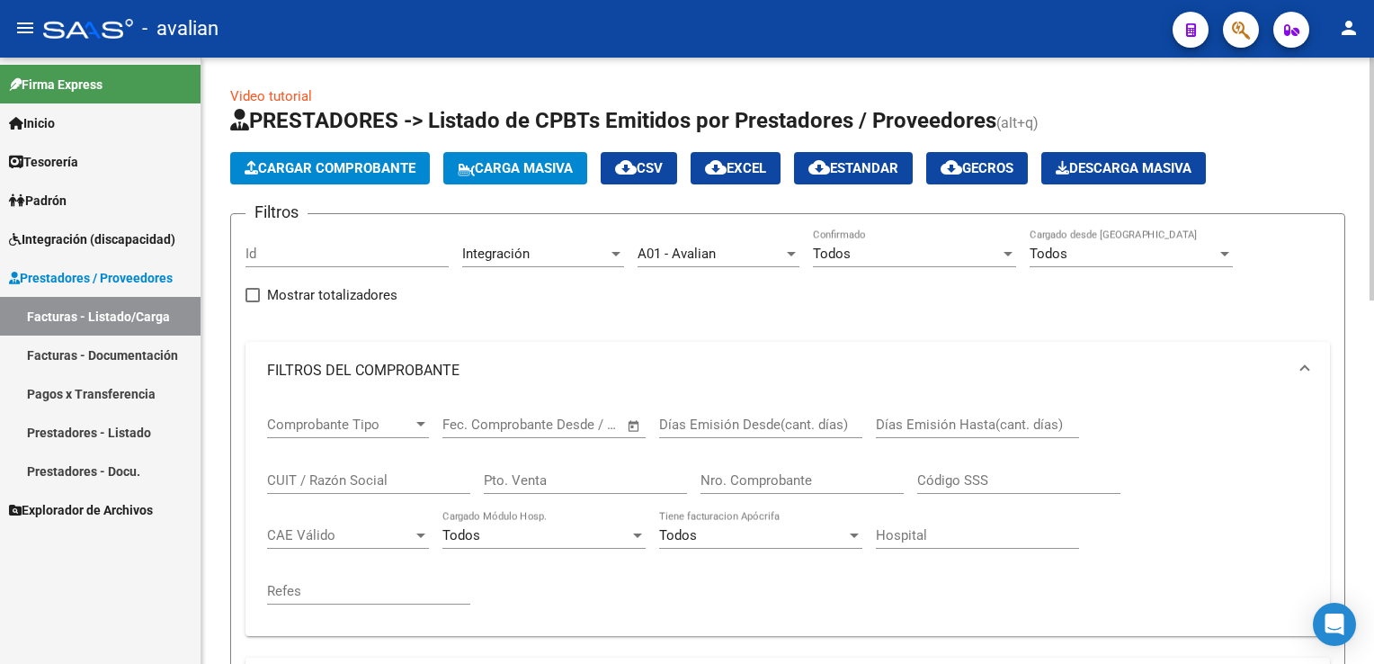
click at [312, 424] on span "Comprobante Tipo" at bounding box center [340, 424] width 146 height 16
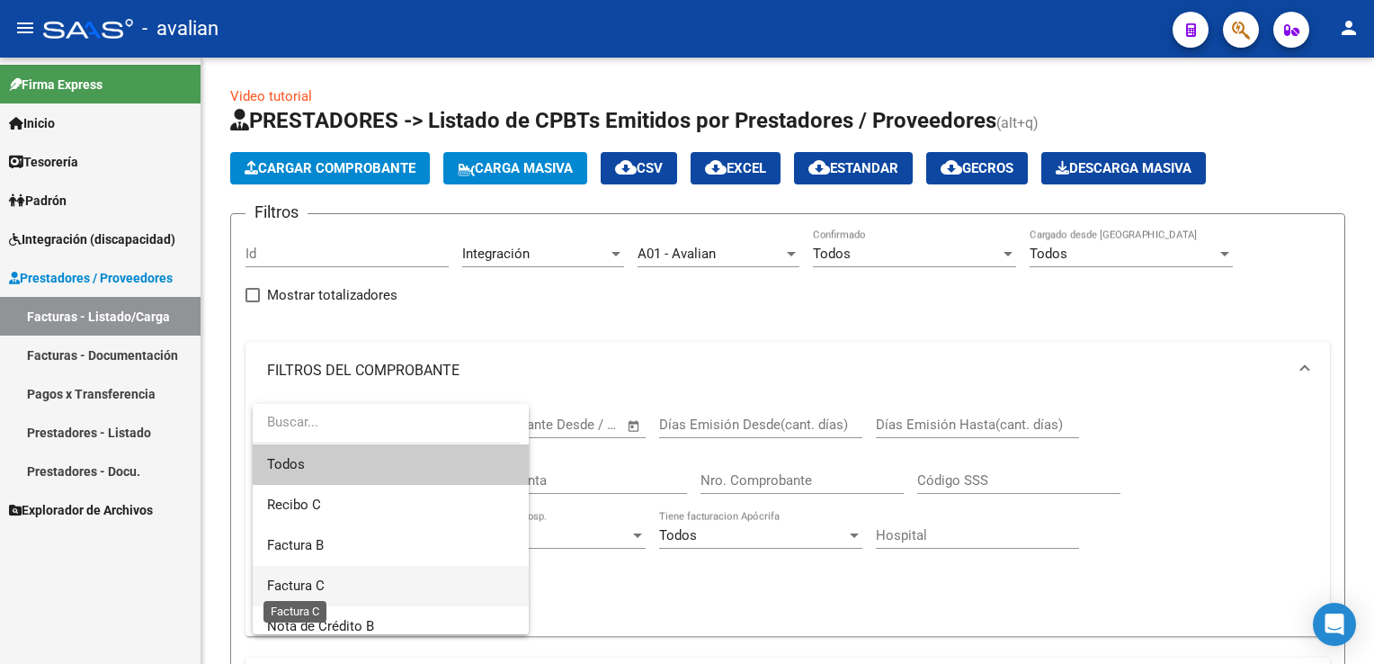
click at [309, 585] on span "Factura C" at bounding box center [296, 585] width 58 height 16
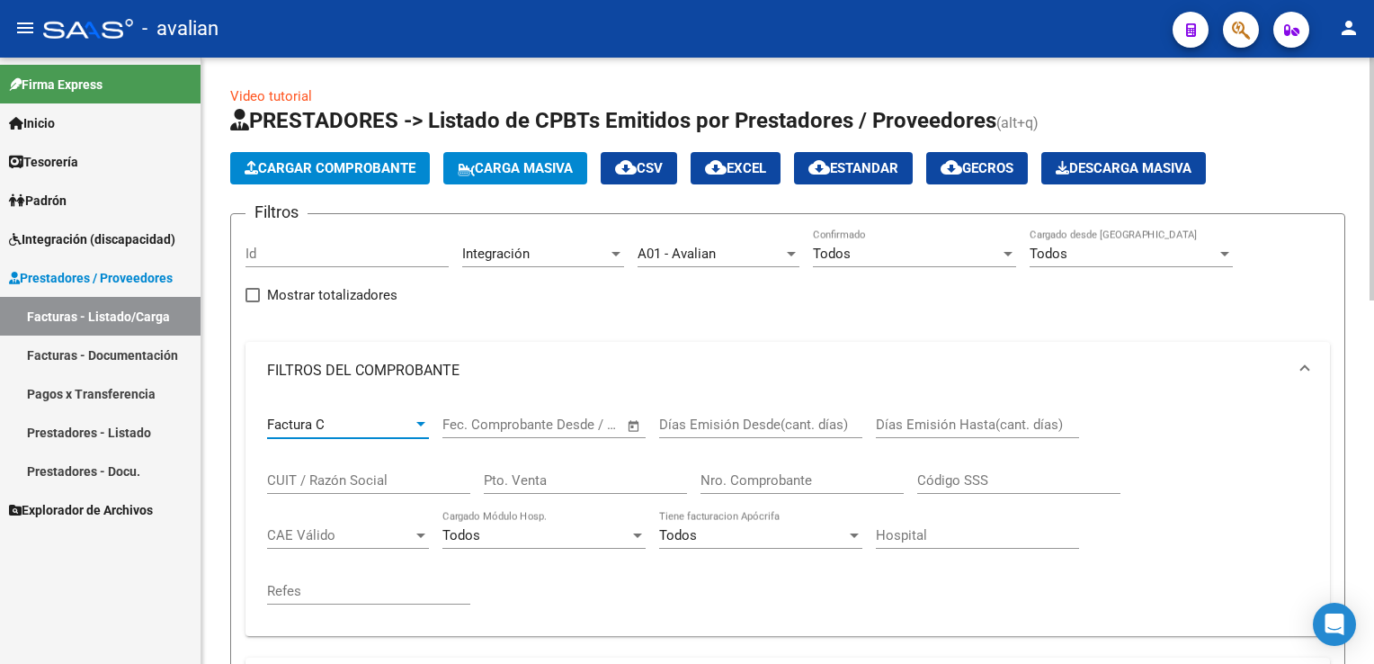
click at [543, 418] on input "text" at bounding box center [574, 424] width 87 height 16
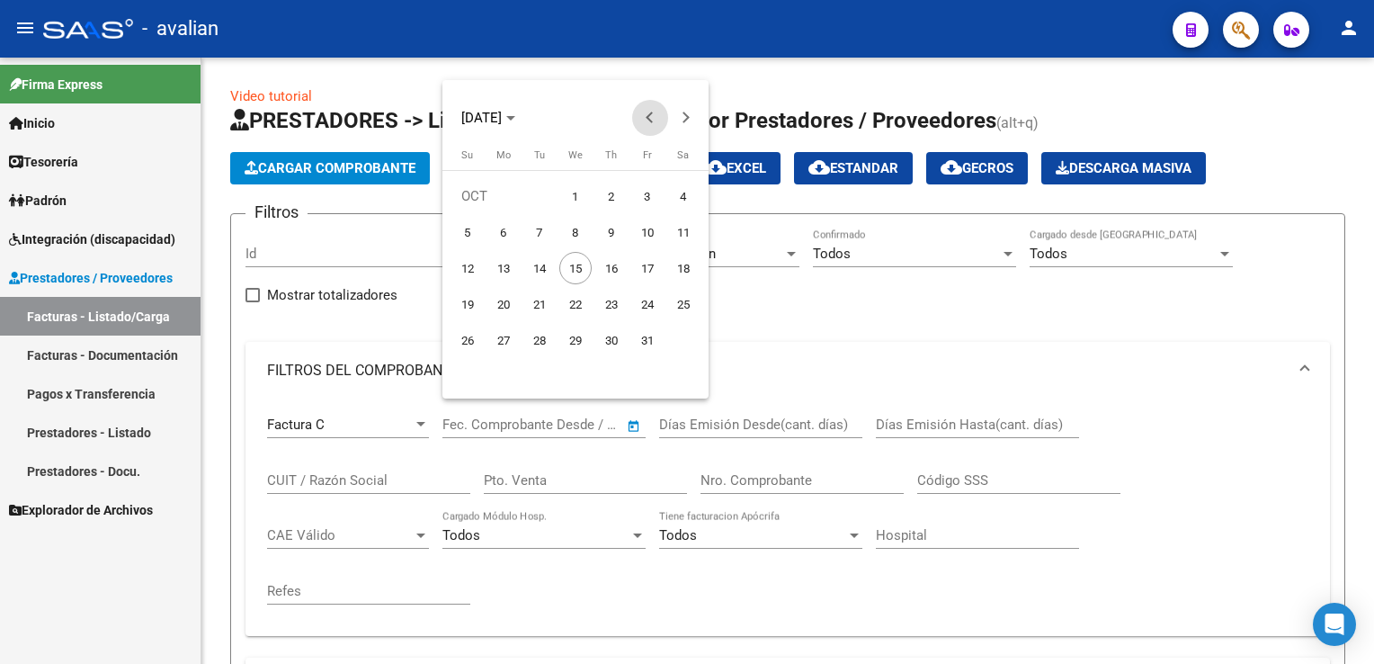
click at [339, 473] on div at bounding box center [687, 332] width 1374 height 664
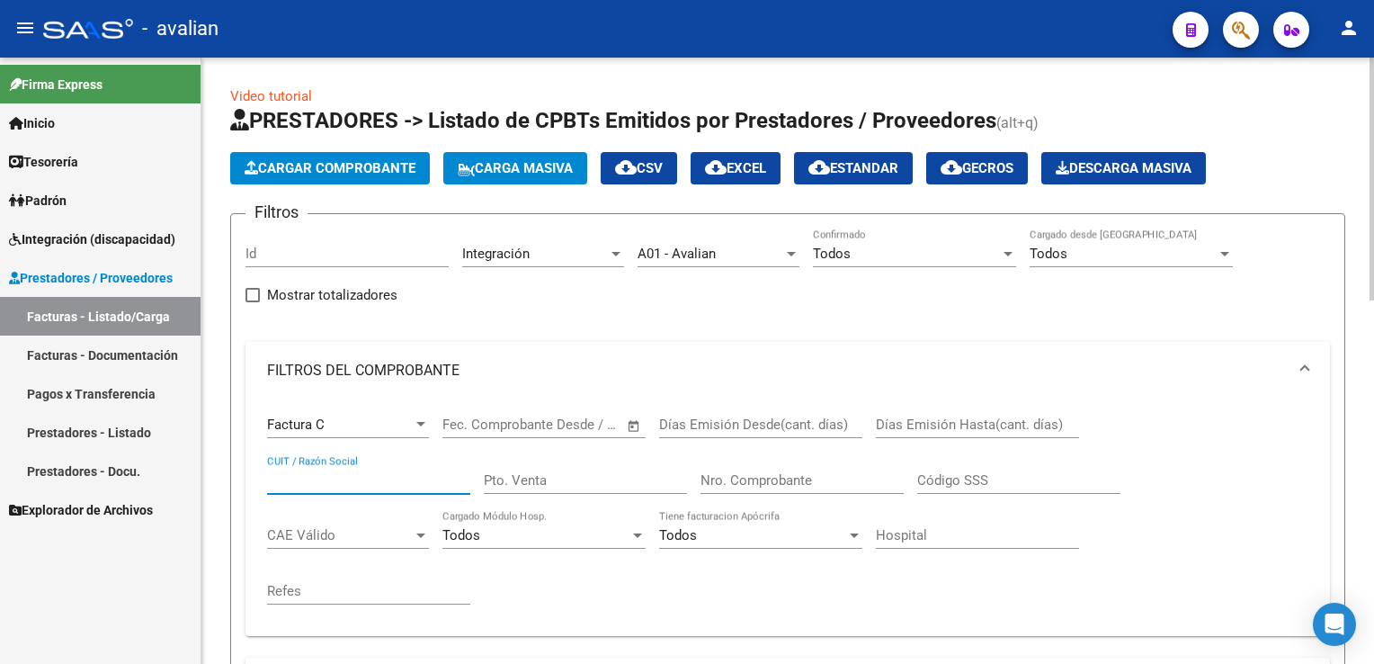
click at [313, 480] on input "CUIT / Razón Social" at bounding box center [368, 480] width 203 height 16
paste input "27327137269"
type input "27327137269"
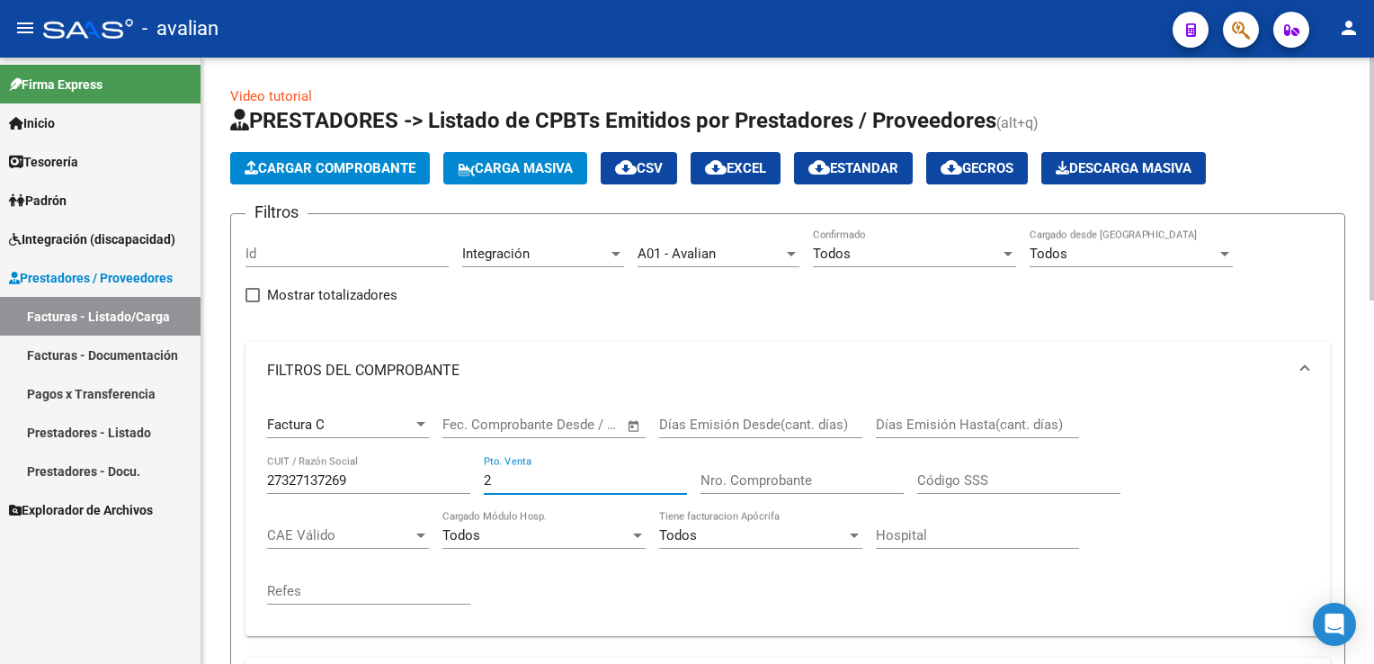
type input "2"
type input "1553"
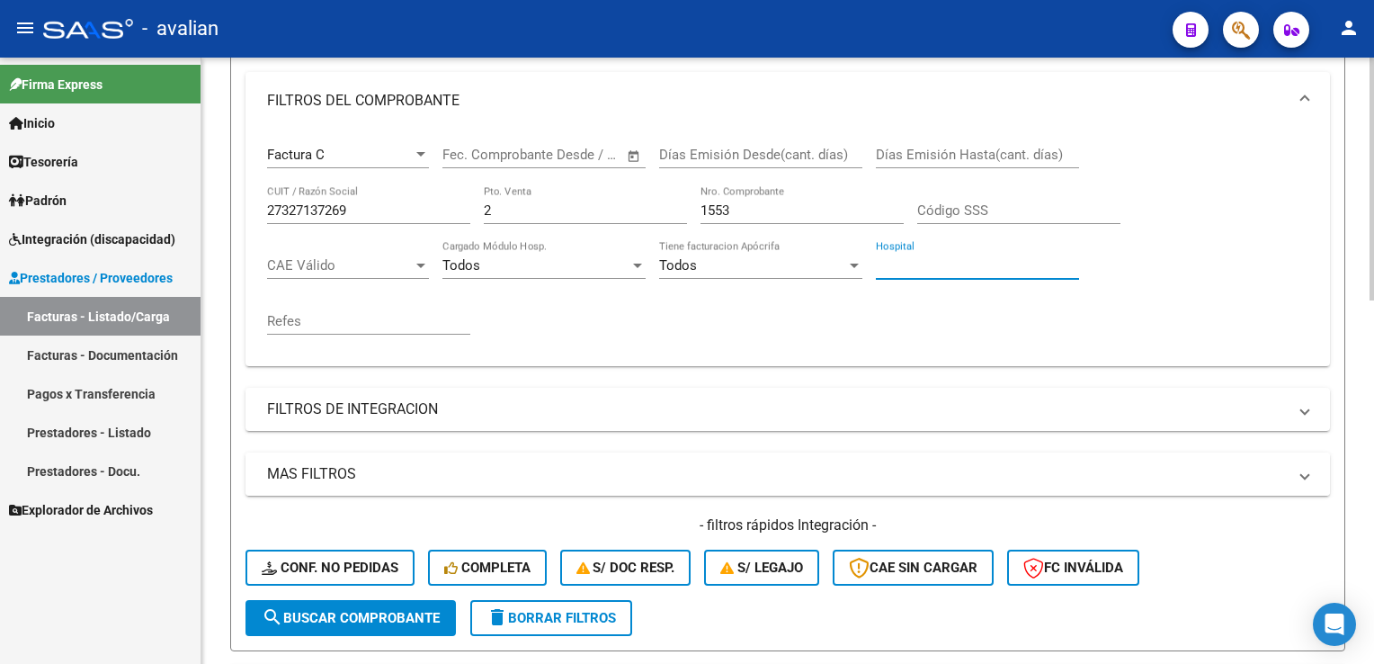
scroll to position [360, 0]
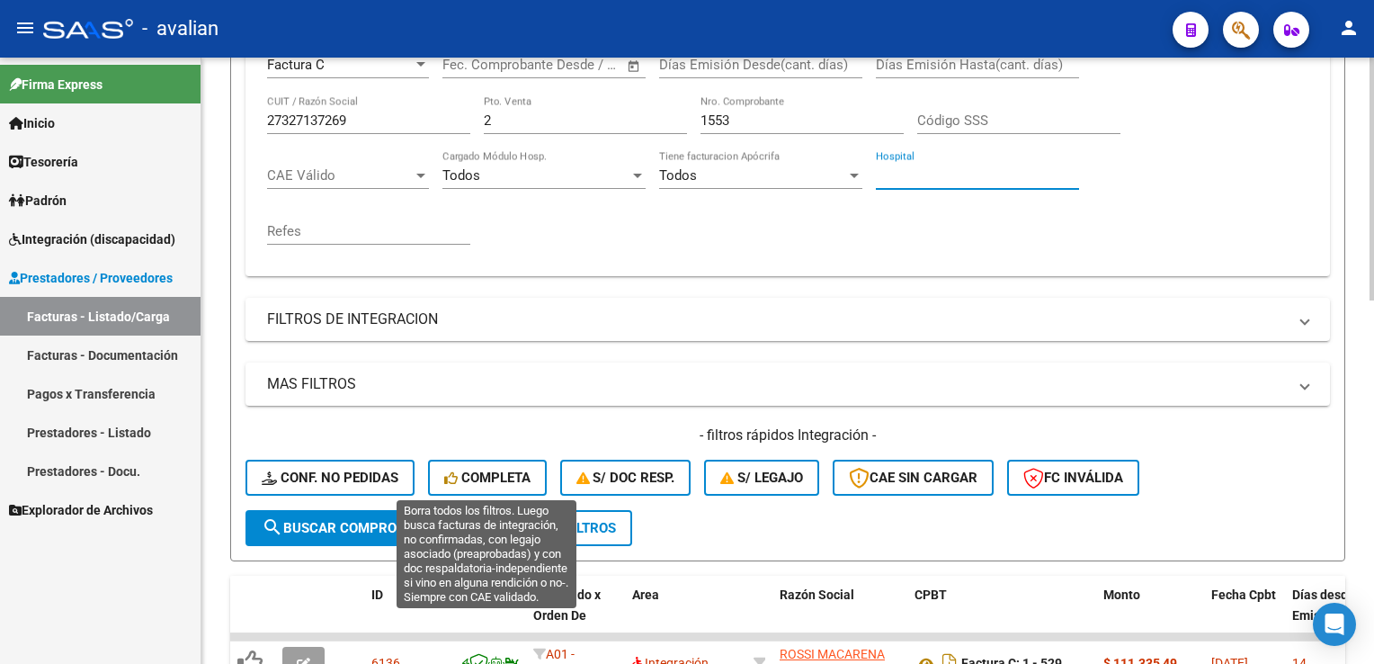
click at [468, 478] on span "Completa" at bounding box center [487, 477] width 86 height 16
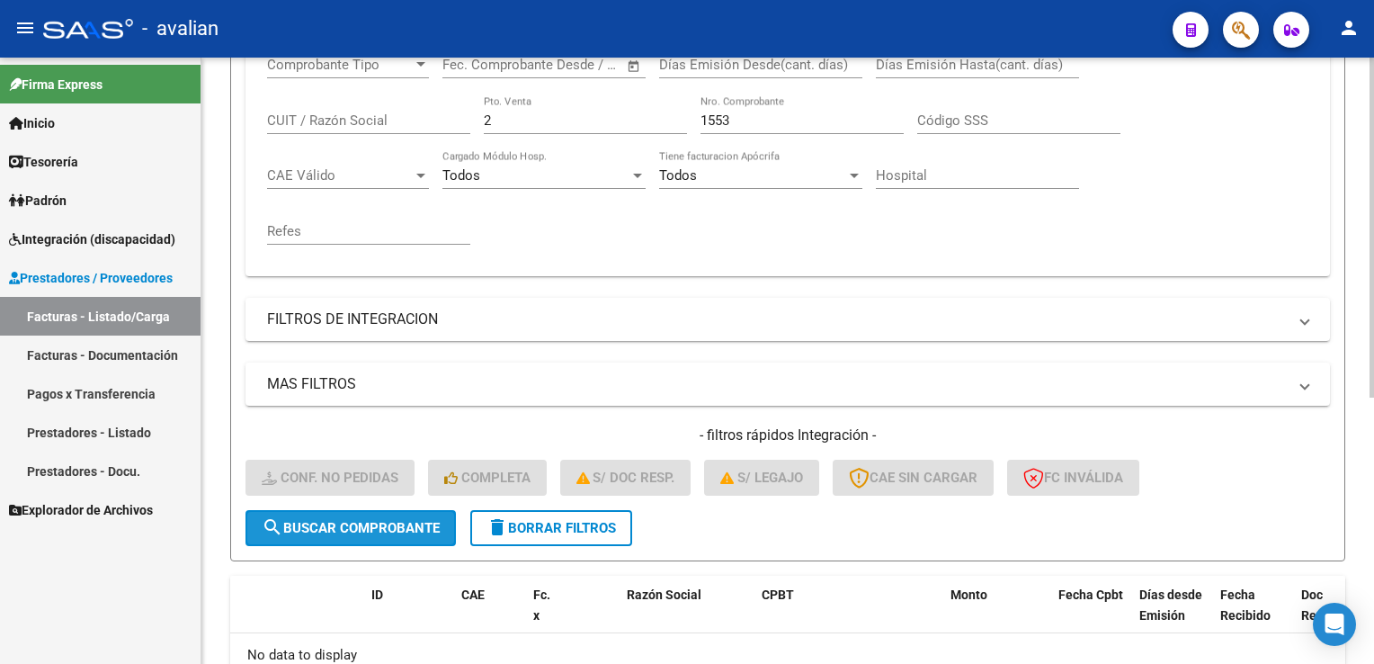
click at [378, 530] on span "search Buscar Comprobante" at bounding box center [351, 528] width 178 height 16
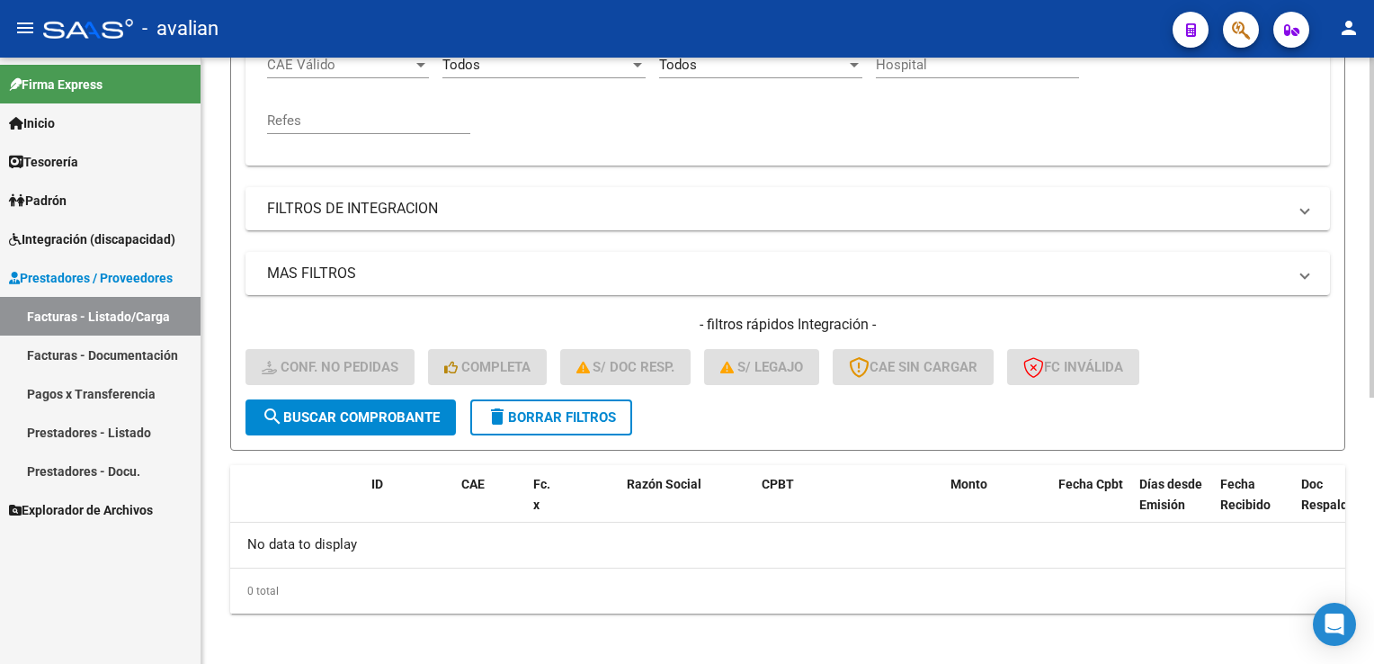
scroll to position [473, 0]
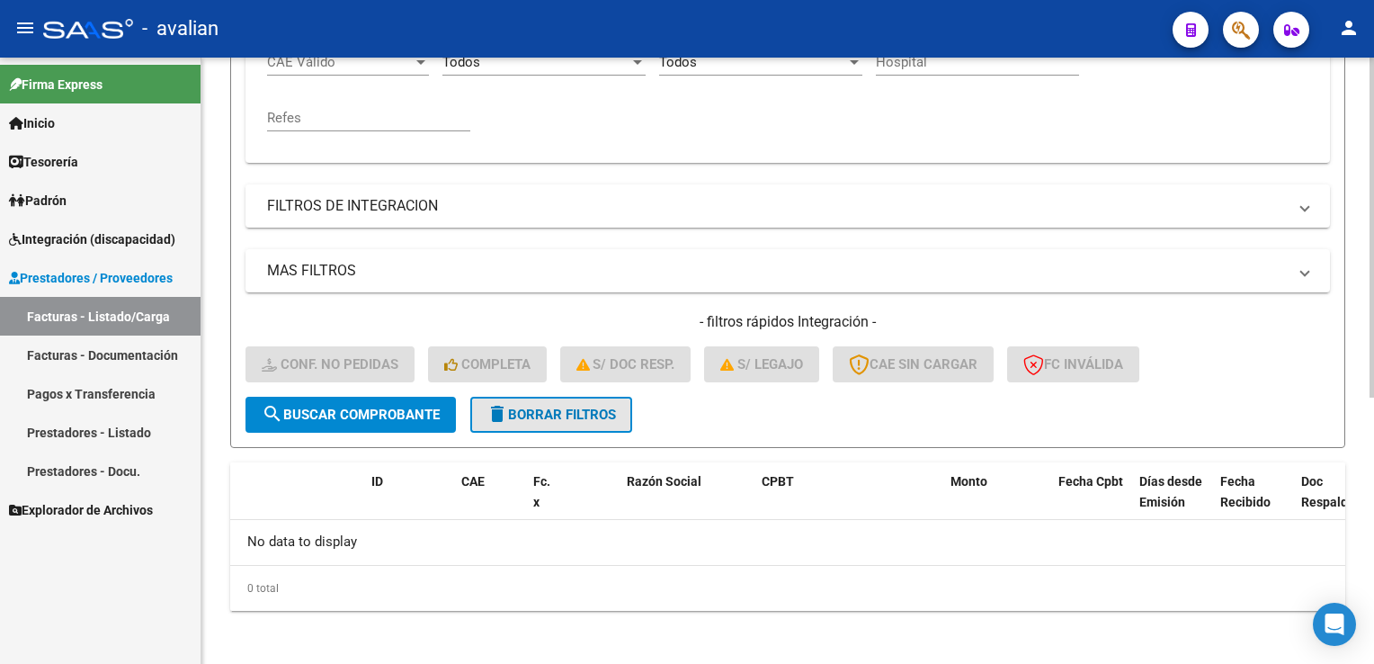
click at [526, 412] on span "delete Borrar Filtros" at bounding box center [550, 414] width 129 height 16
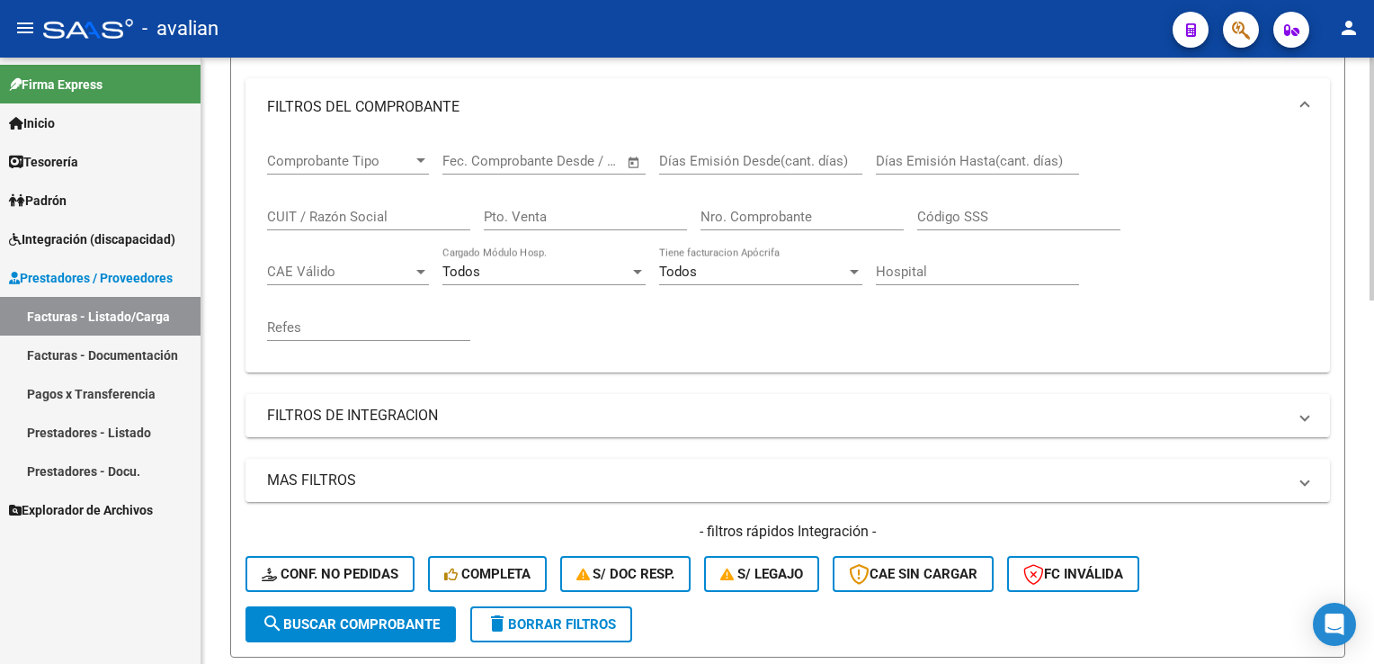
scroll to position [203, 0]
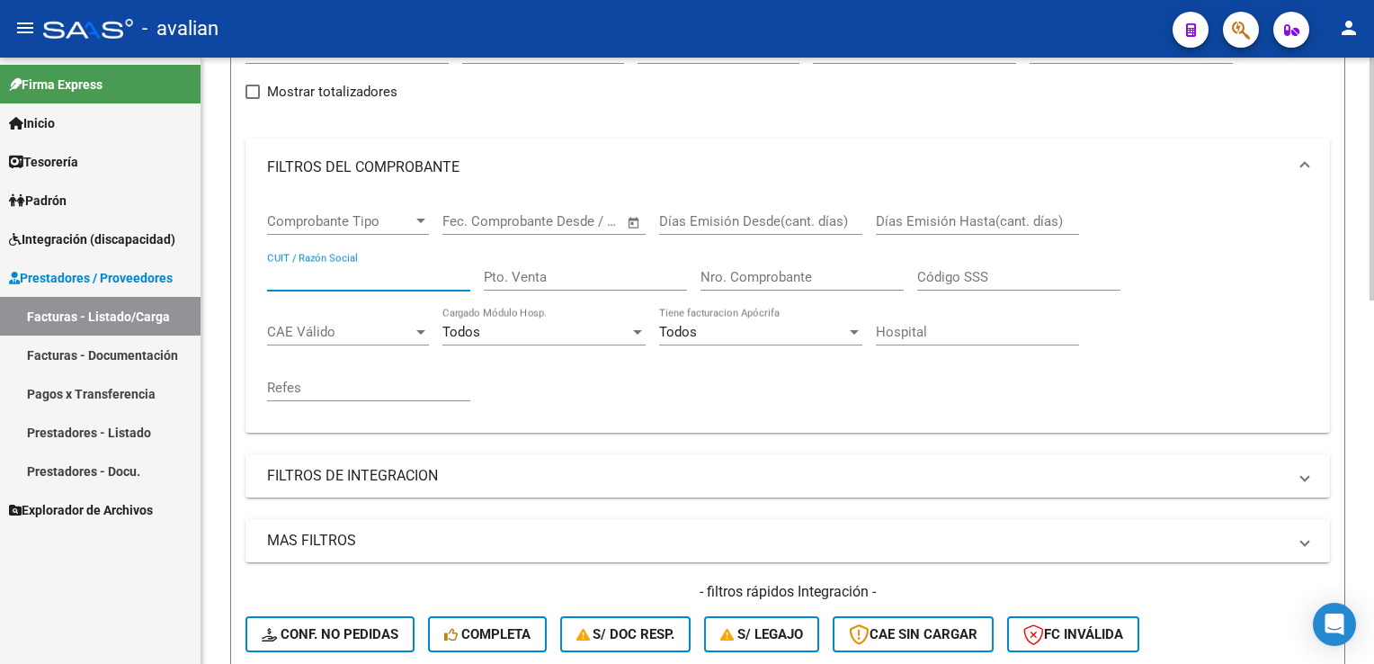
click at [304, 282] on input "CUIT / Razón Social" at bounding box center [368, 277] width 203 height 16
paste input "27327137269"
type input "27327137269"
type input "2"
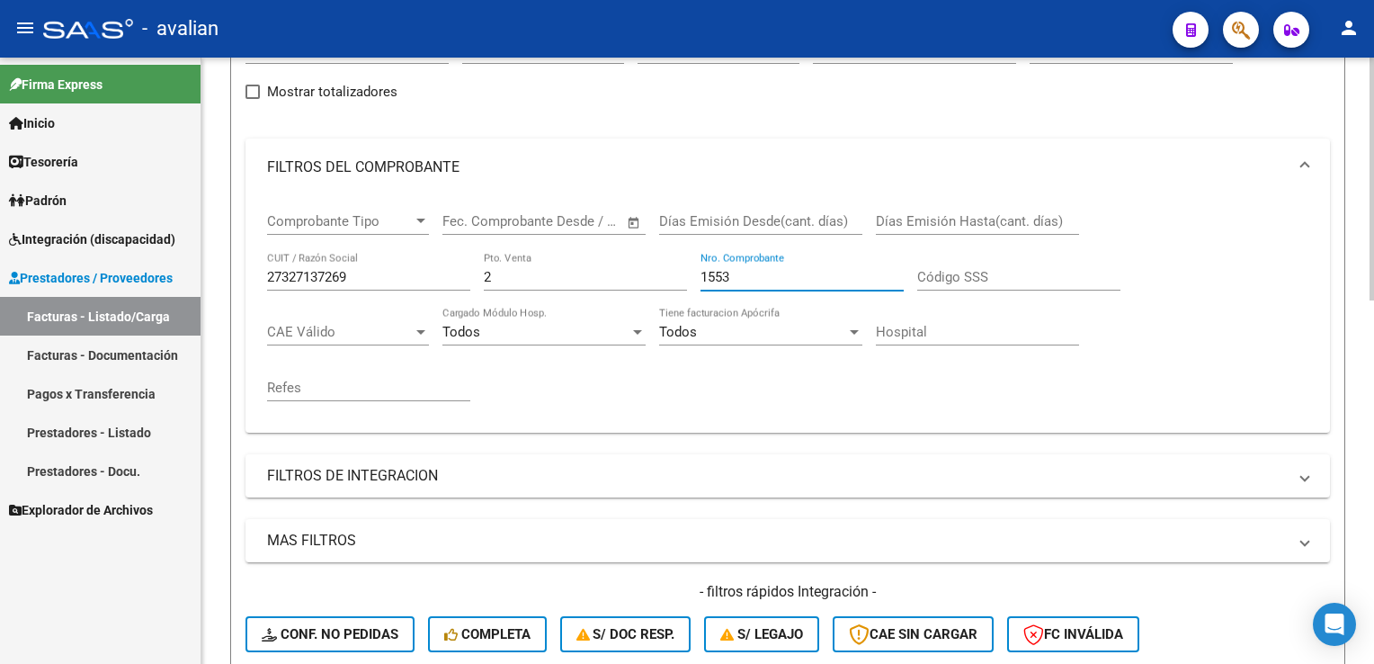
type input "1553"
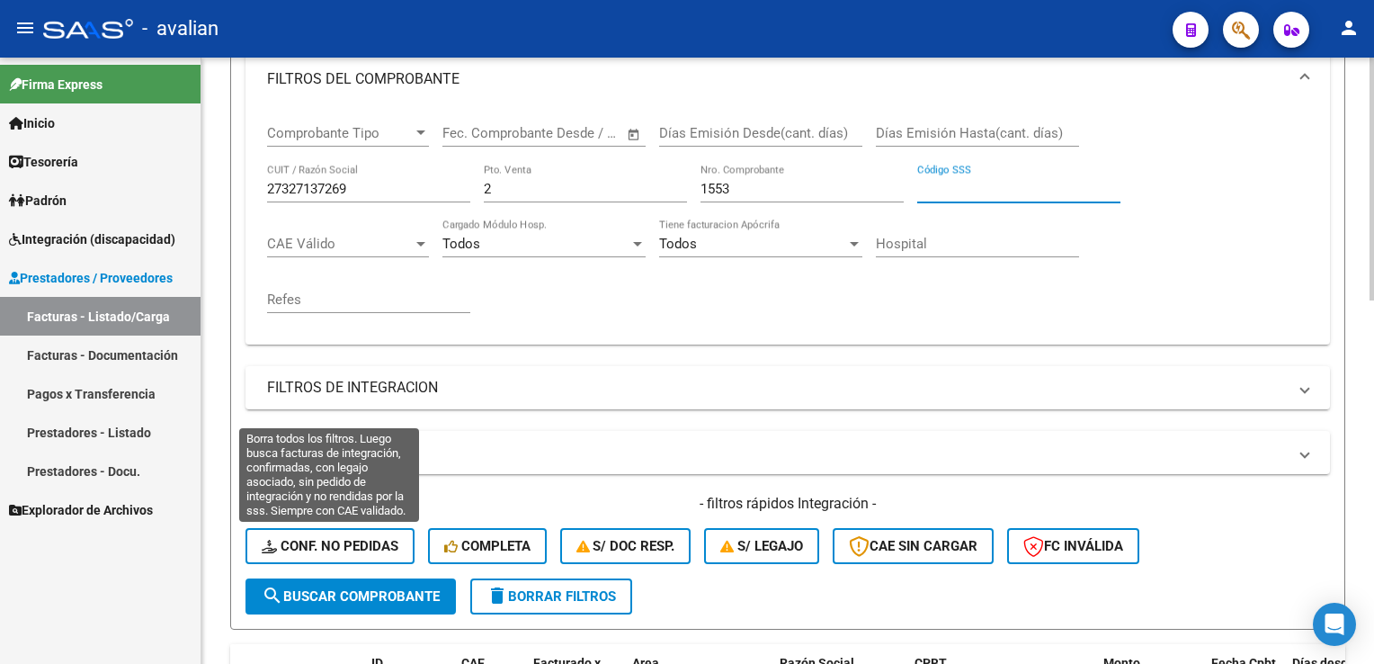
scroll to position [473, 0]
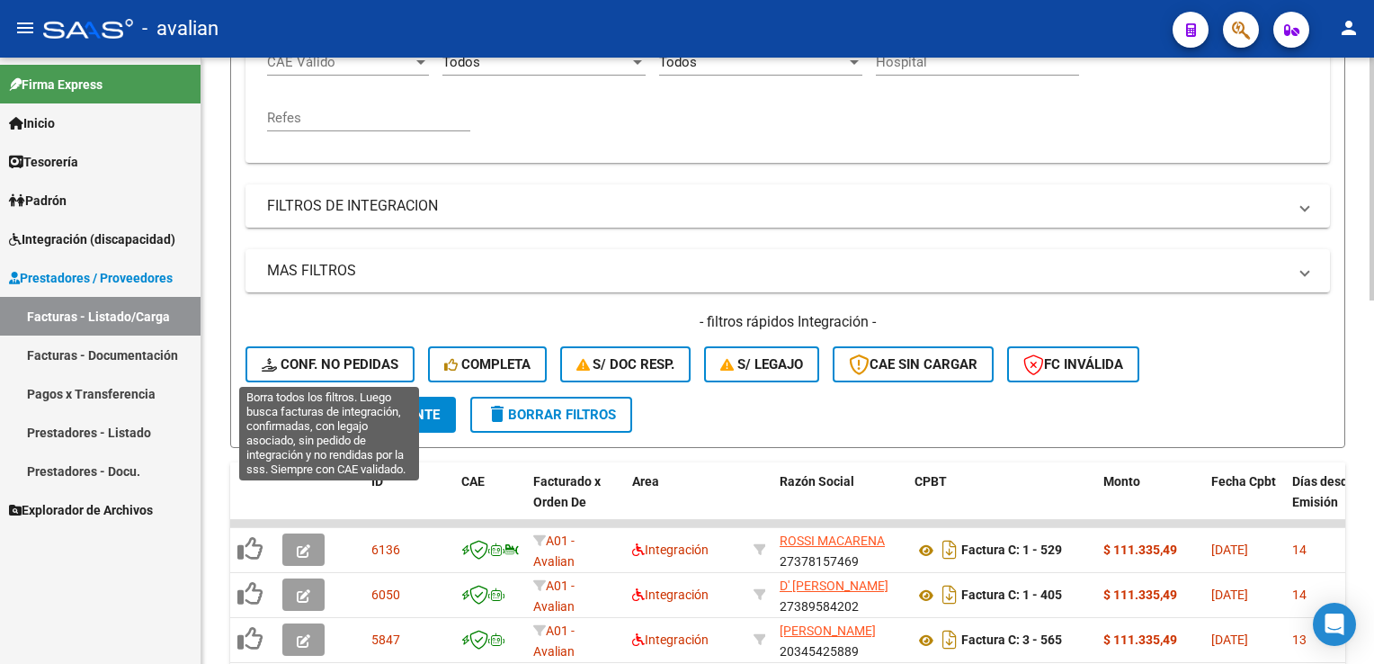
click at [337, 362] on span "Conf. no pedidas" at bounding box center [330, 364] width 137 height 16
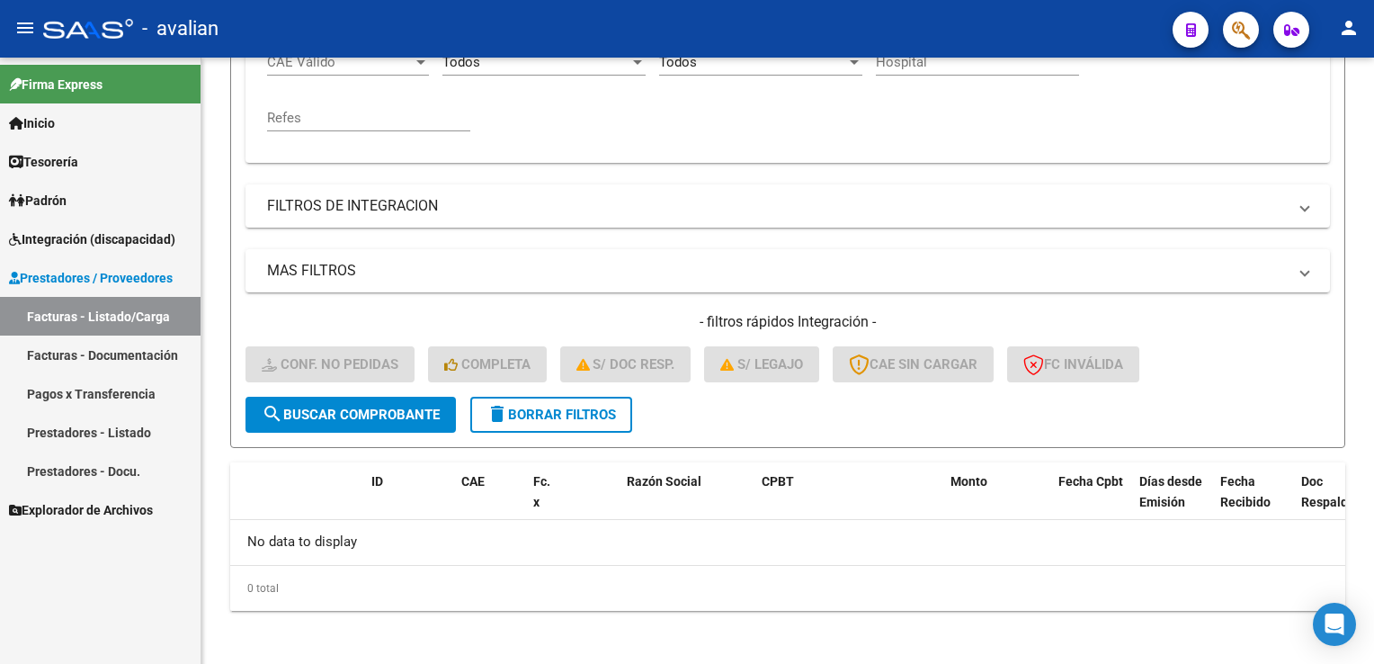
click at [76, 432] on link "Prestadores - Listado" at bounding box center [100, 432] width 200 height 39
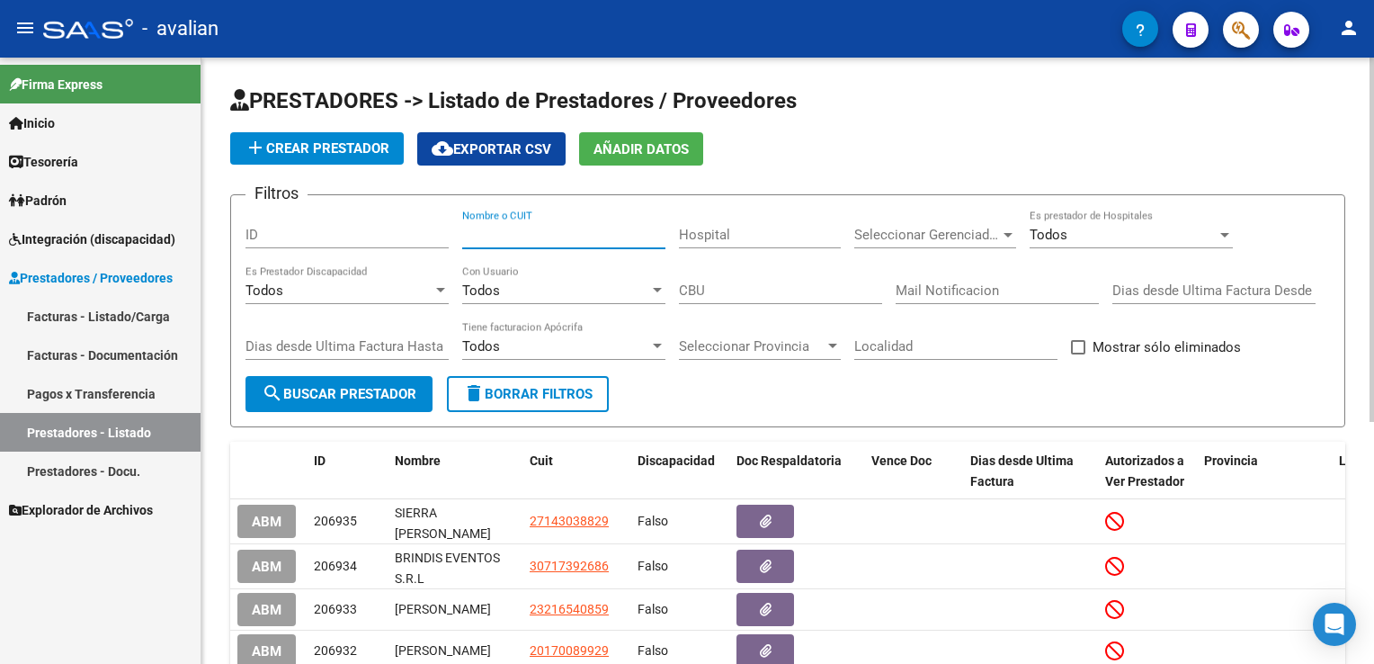
click at [467, 230] on input "Nombre o CUIT" at bounding box center [563, 235] width 203 height 16
paste input "27327137269"
type input "27327137269"
click at [370, 379] on button "search Buscar Prestador" at bounding box center [338, 394] width 187 height 36
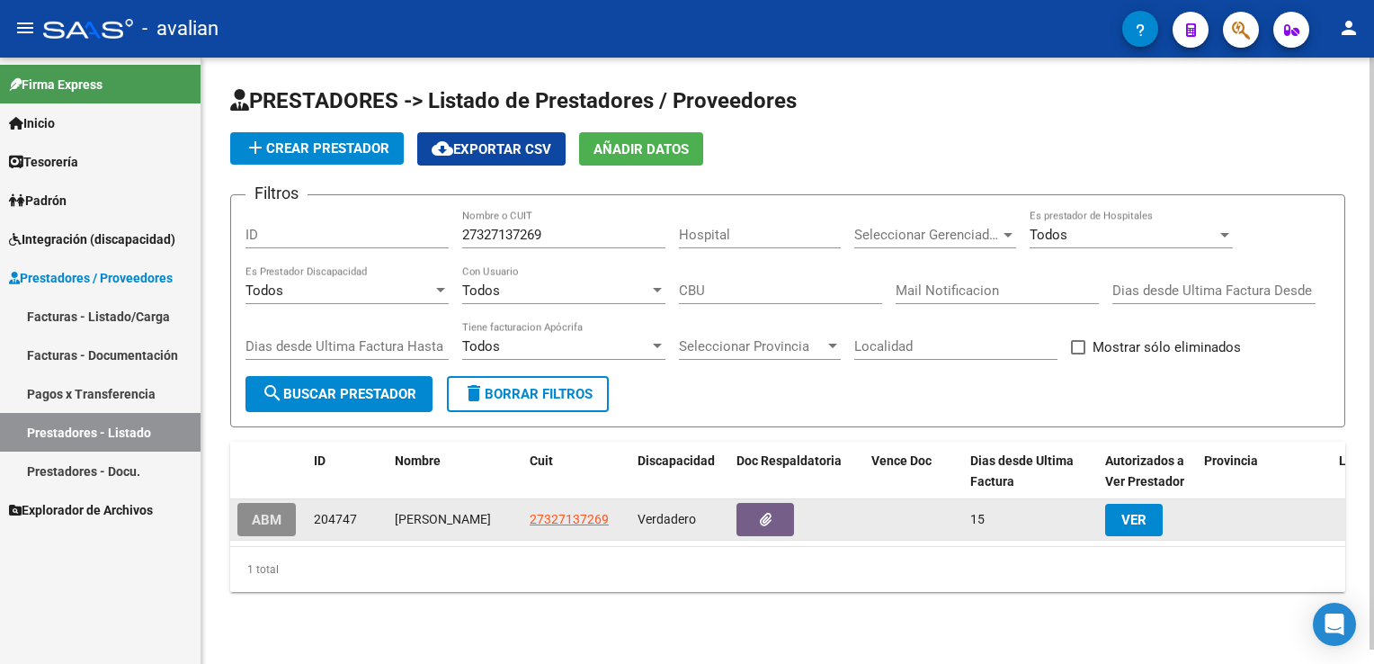
click at [267, 521] on span "ABM" at bounding box center [267, 520] width 30 height 16
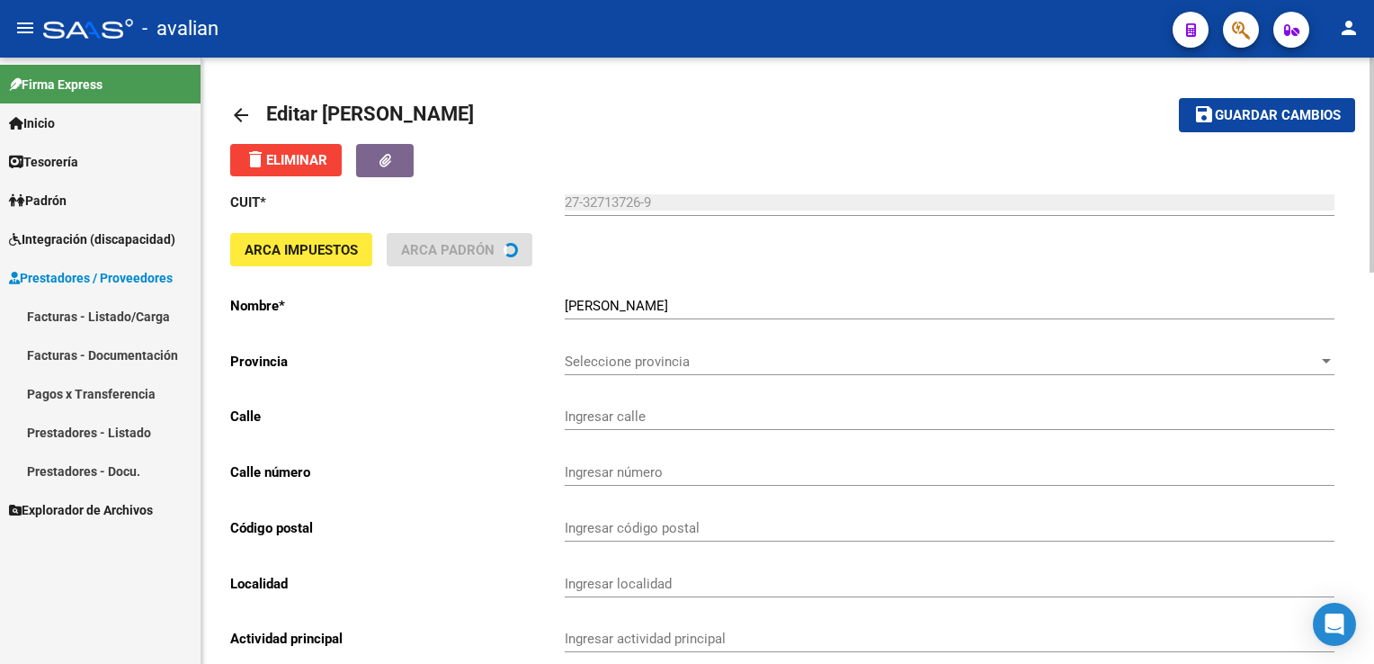
type input "ROCA"
type input "627"
type input "2600"
type input "VENADO TUERTO"
type input "869090"
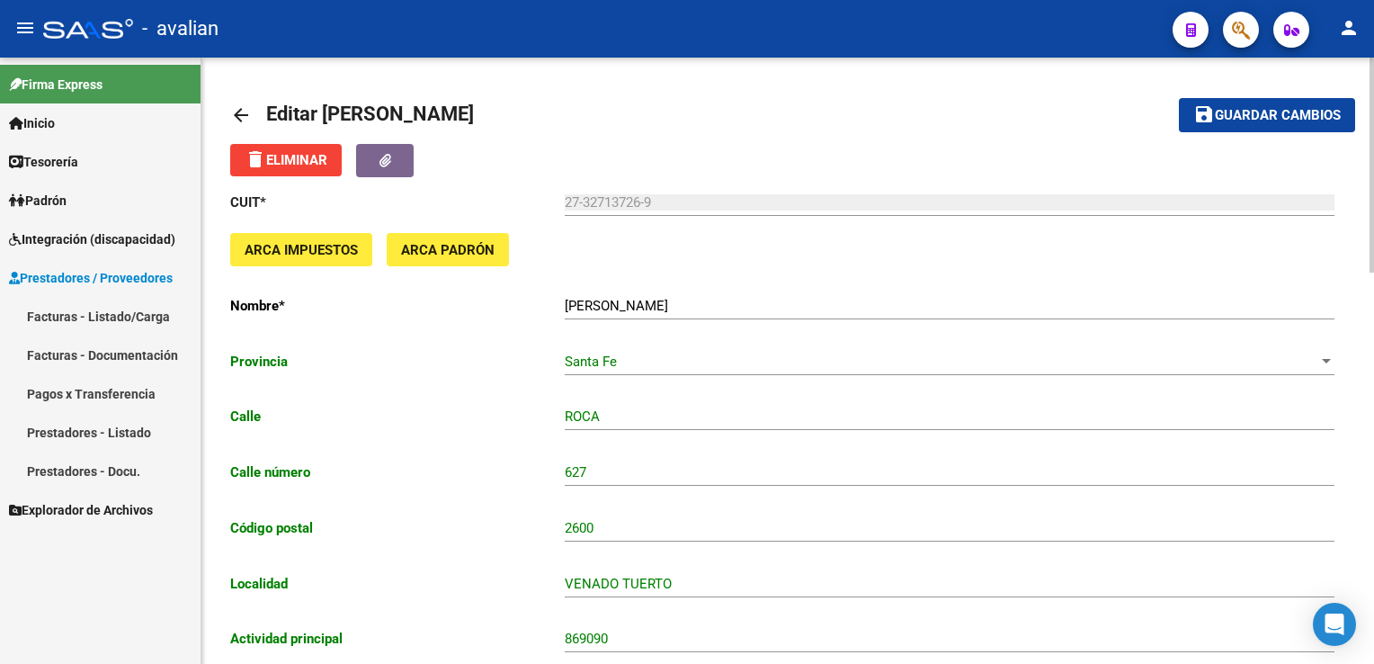
click at [237, 116] on mat-icon "arrow_back" at bounding box center [241, 115] width 22 height 22
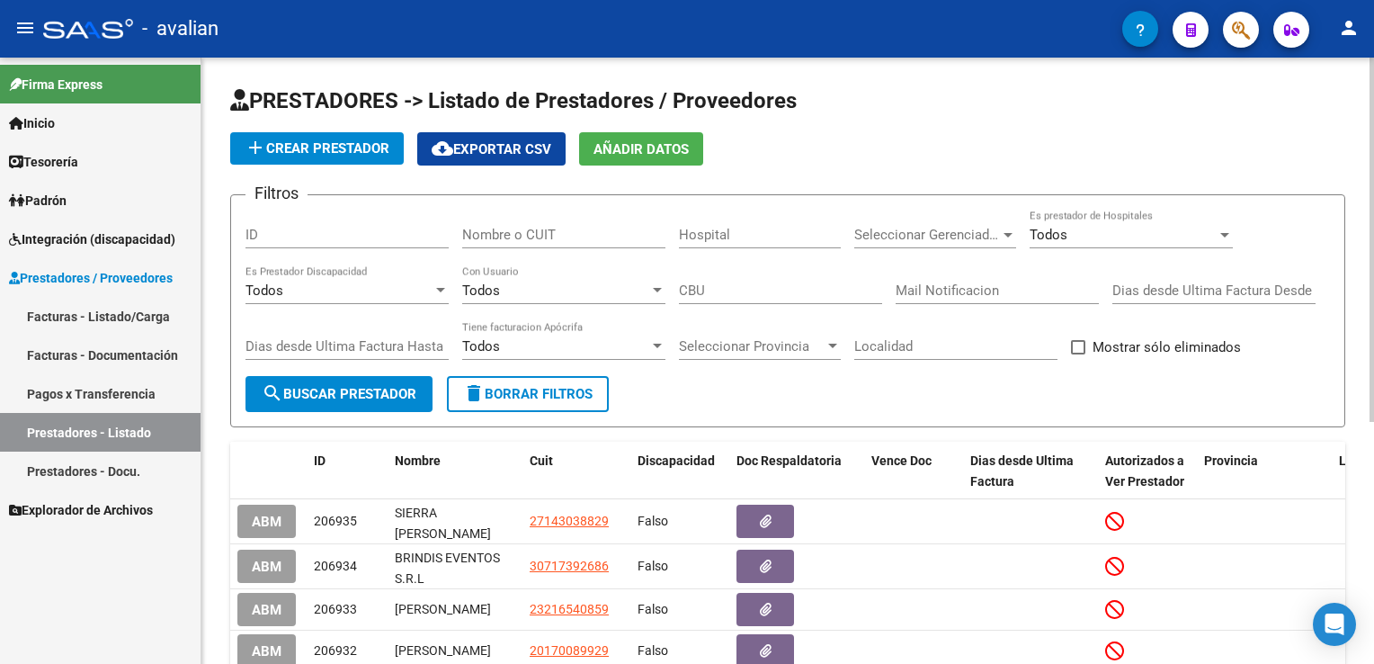
click at [501, 233] on input "Nombre o CUIT" at bounding box center [563, 235] width 203 height 16
paste input "27327137269"
drag, startPoint x: 503, startPoint y: 232, endPoint x: 522, endPoint y: 282, distance: 53.8
click at [503, 232] on input "27327137269" at bounding box center [563, 235] width 203 height 16
type input "27327137269"
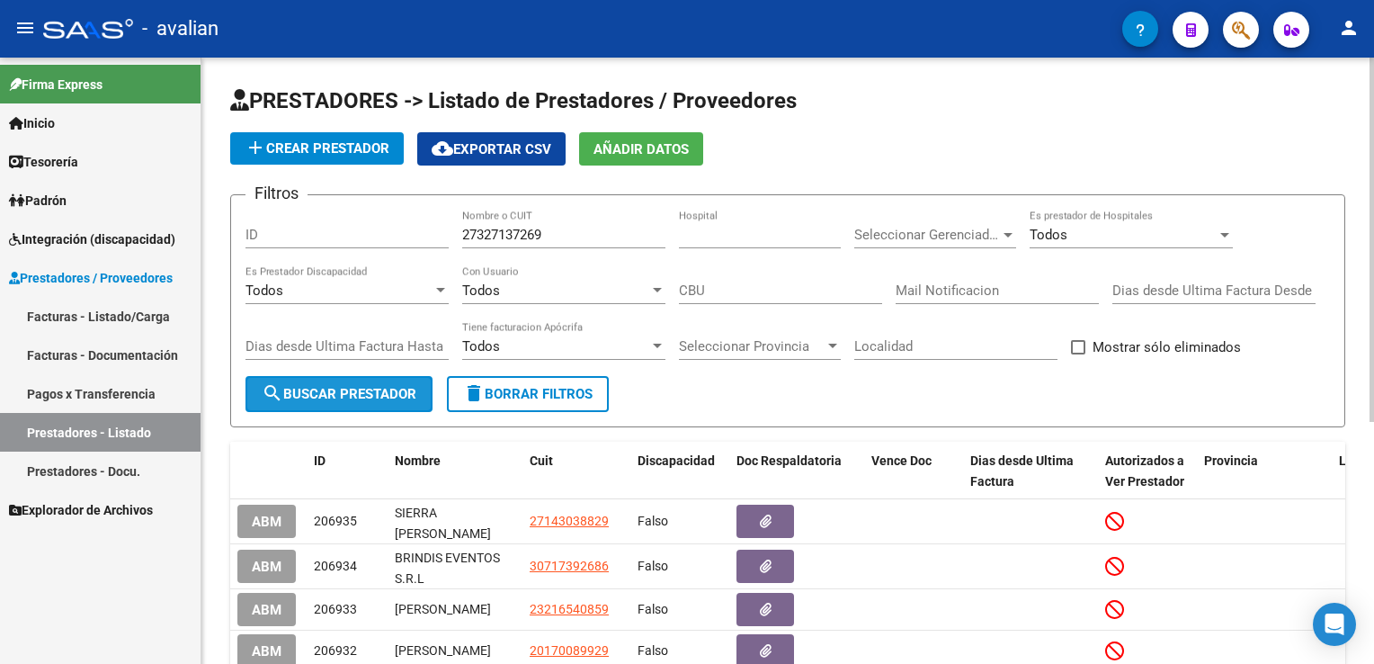
click at [379, 387] on span "search Buscar Prestador" at bounding box center [339, 394] width 155 height 16
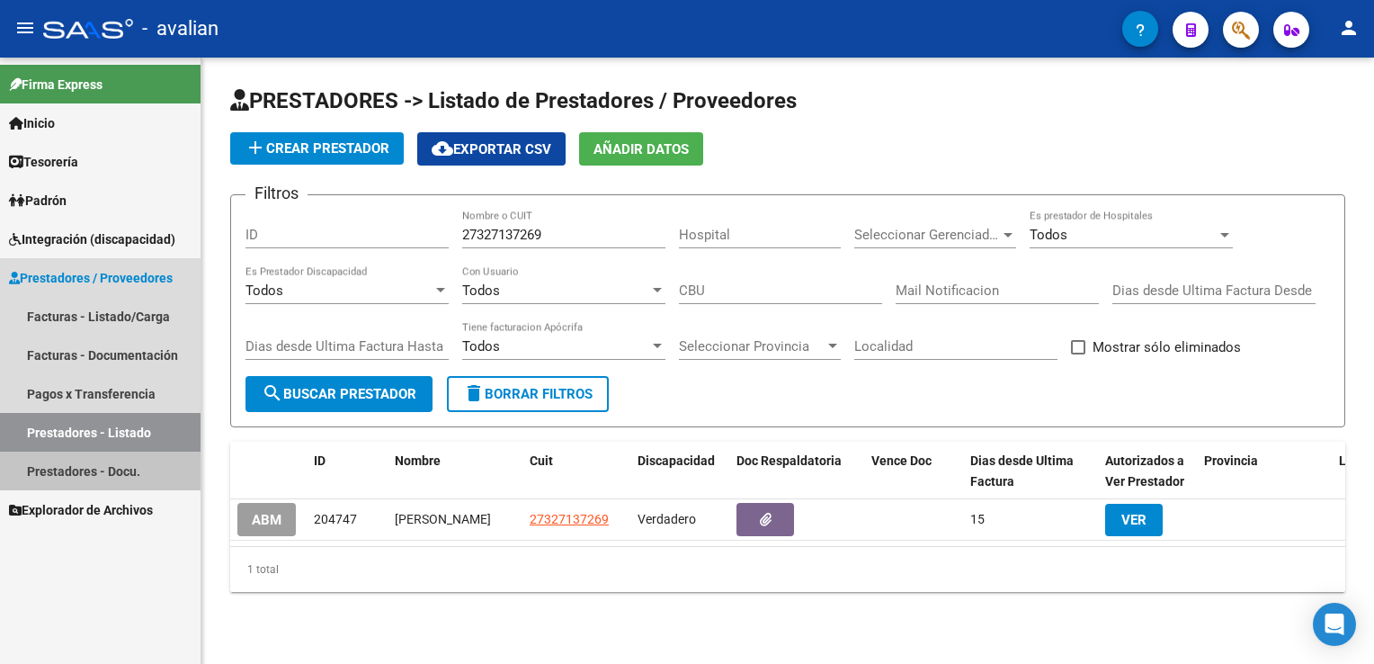
click at [96, 477] on link "Prestadores - Docu." at bounding box center [100, 470] width 200 height 39
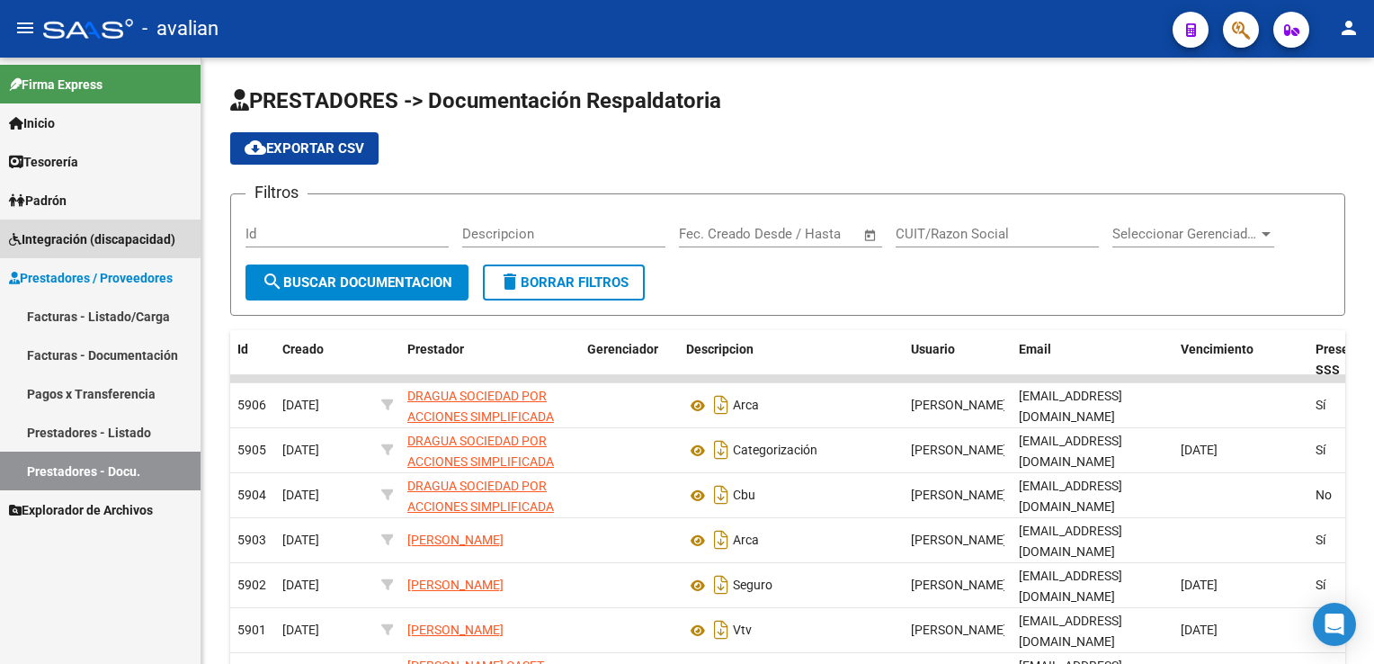
click at [44, 233] on span "Integración (discapacidad)" at bounding box center [92, 239] width 166 height 20
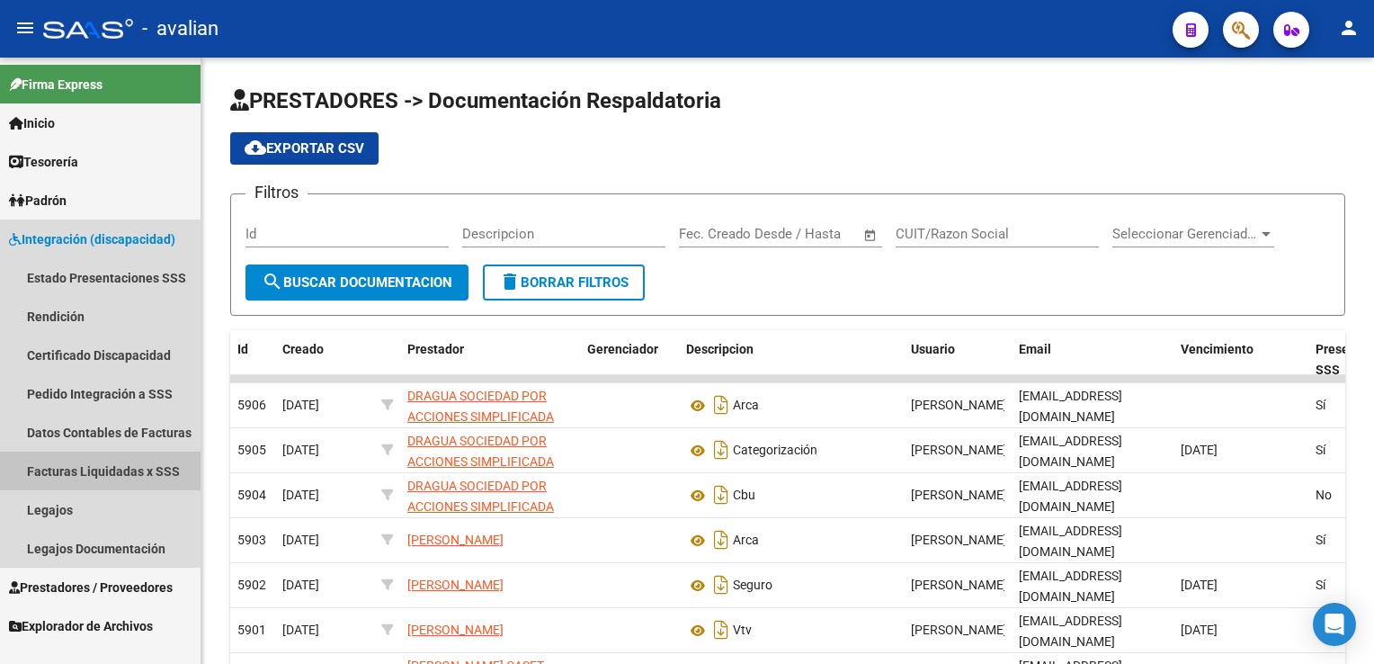
click at [94, 468] on link "Facturas Liquidadas x SSS" at bounding box center [100, 470] width 200 height 39
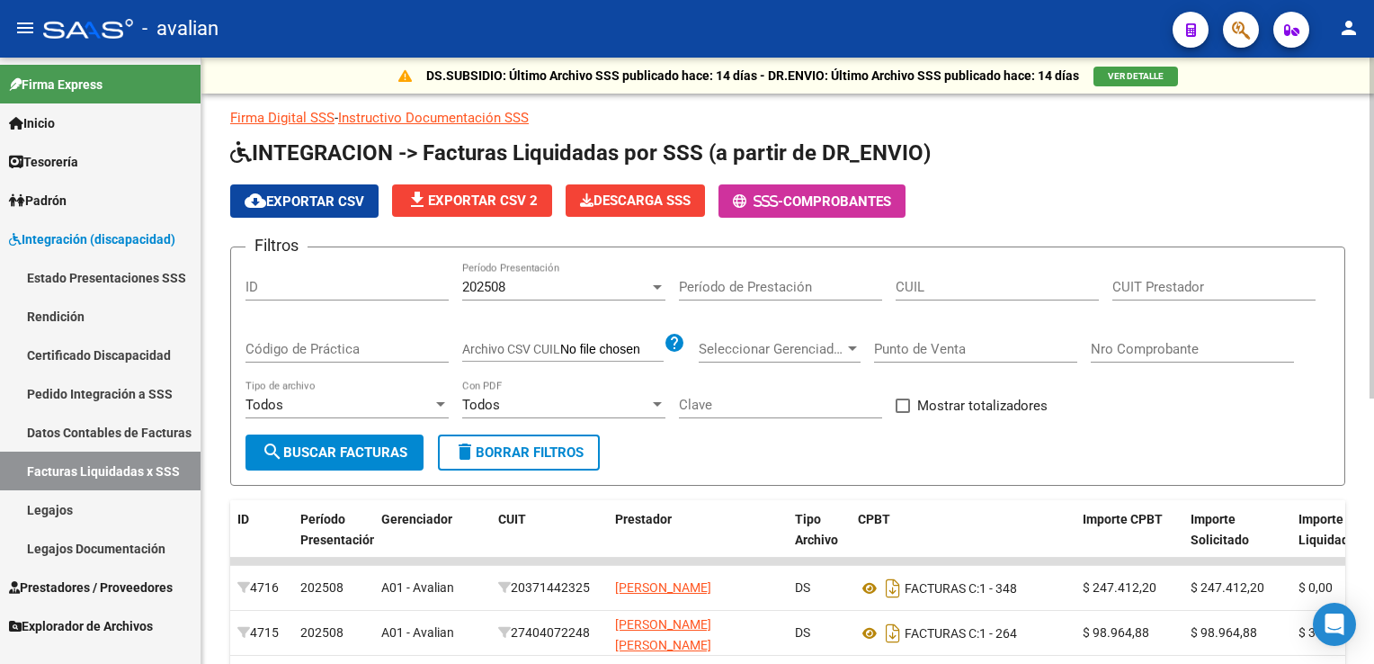
click at [478, 283] on span "202508" at bounding box center [483, 287] width 43 height 16
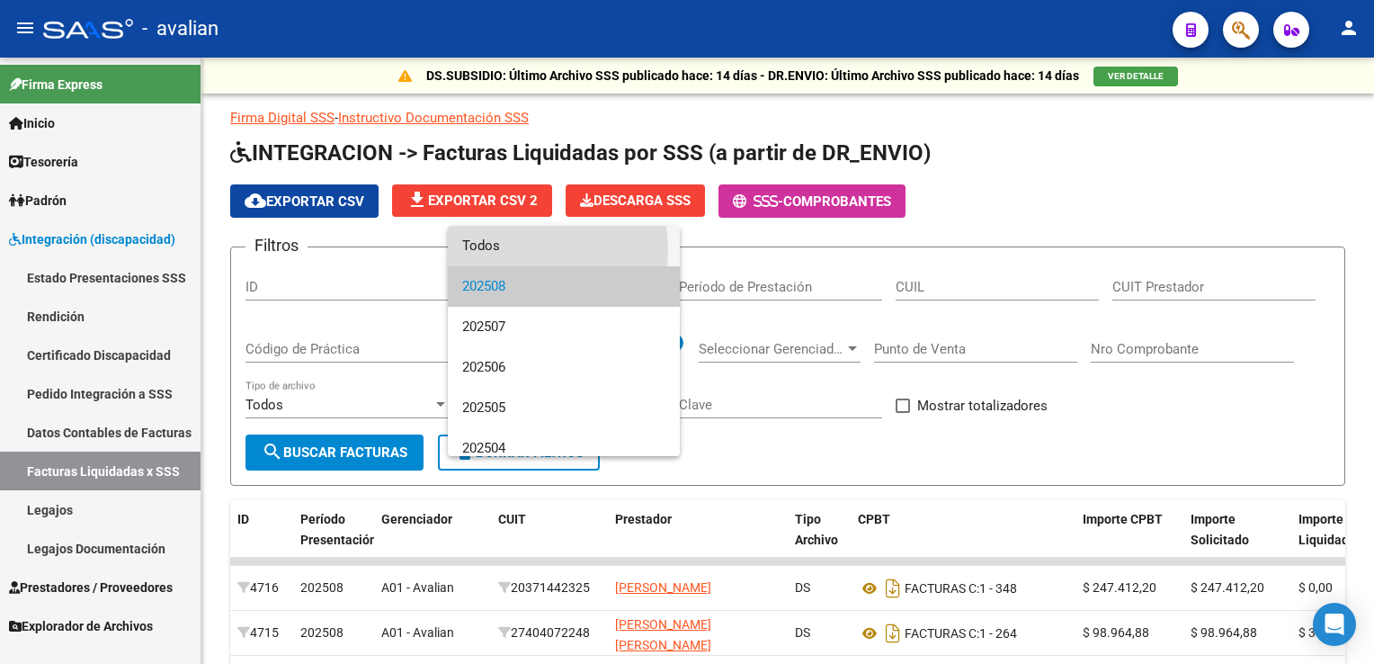
click at [505, 250] on span "Todos" at bounding box center [563, 246] width 203 height 40
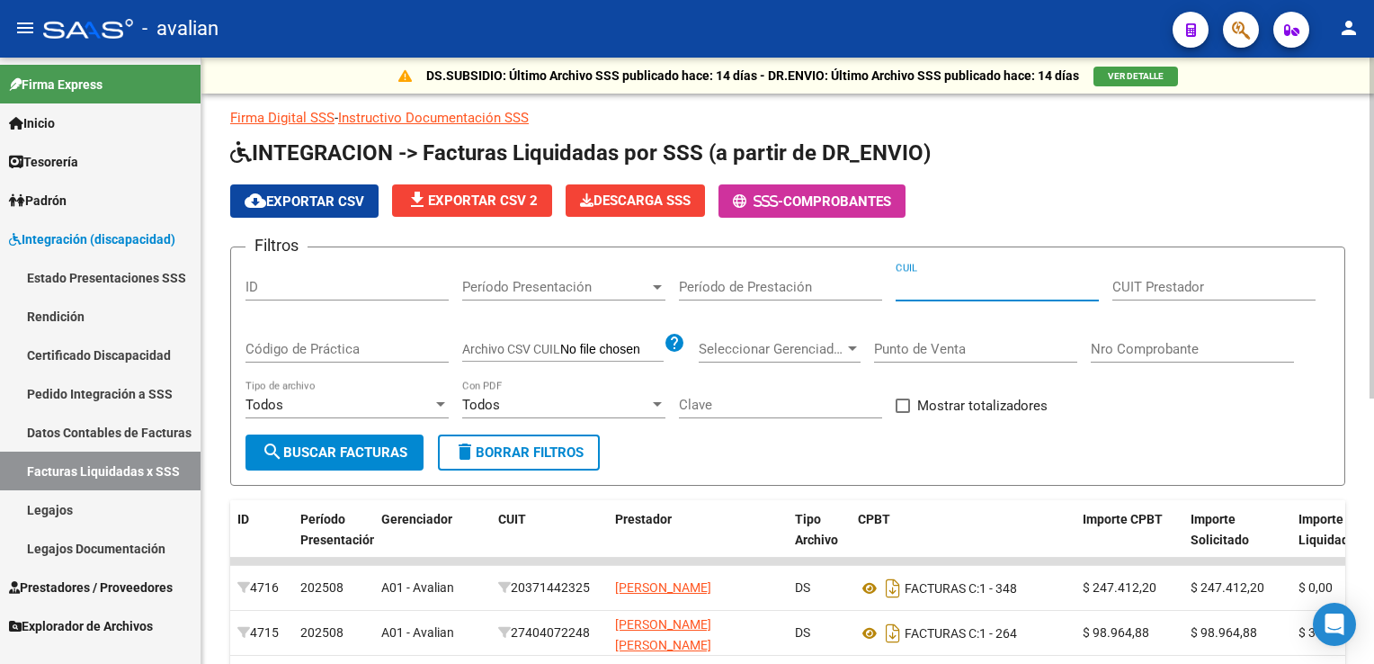
click at [915, 286] on input "CUIL" at bounding box center [996, 287] width 203 height 16
paste input "27-32713726-9"
type input "27-32713726-9"
drag, startPoint x: 1007, startPoint y: 277, endPoint x: 824, endPoint y: 322, distance: 188.8
click at [824, 322] on div "Filtros ID Período Presentación Período Presentación Período de Prestación 27-3…" at bounding box center [787, 348] width 1084 height 173
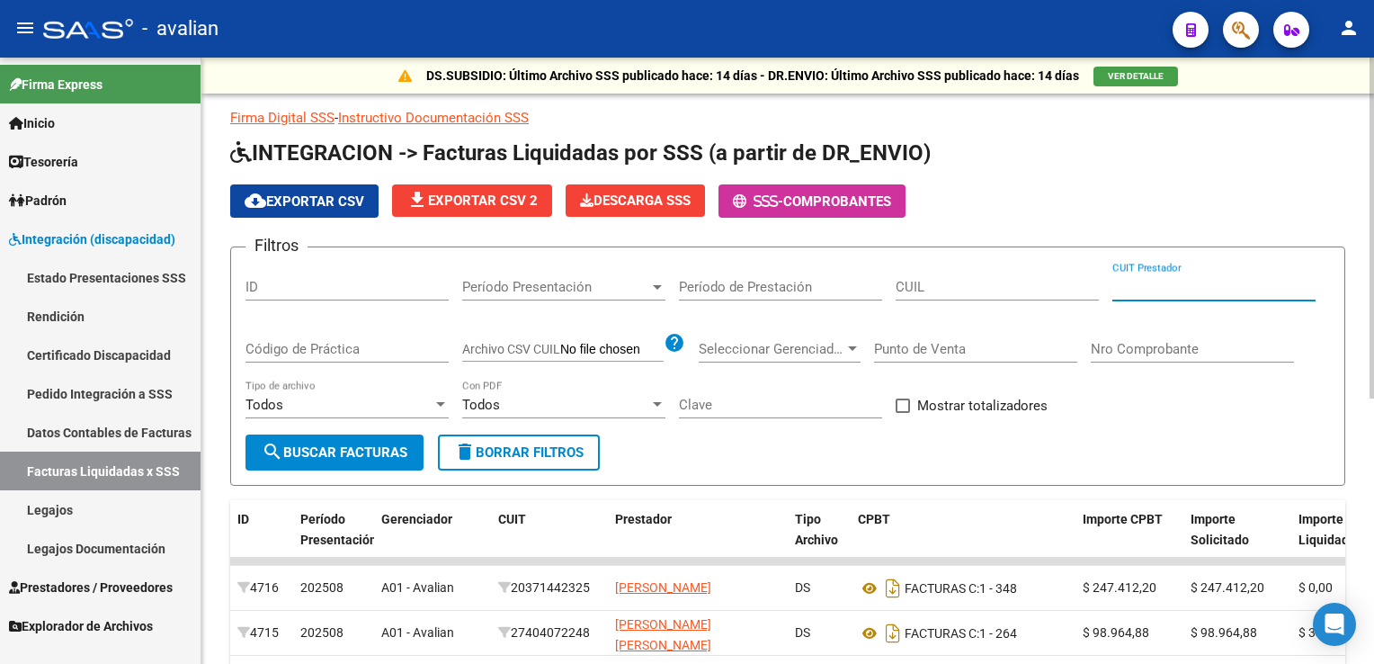
paste input "27-32713726-9"
type input "27-32713726-9"
click at [850, 347] on div at bounding box center [852, 348] width 9 height 4
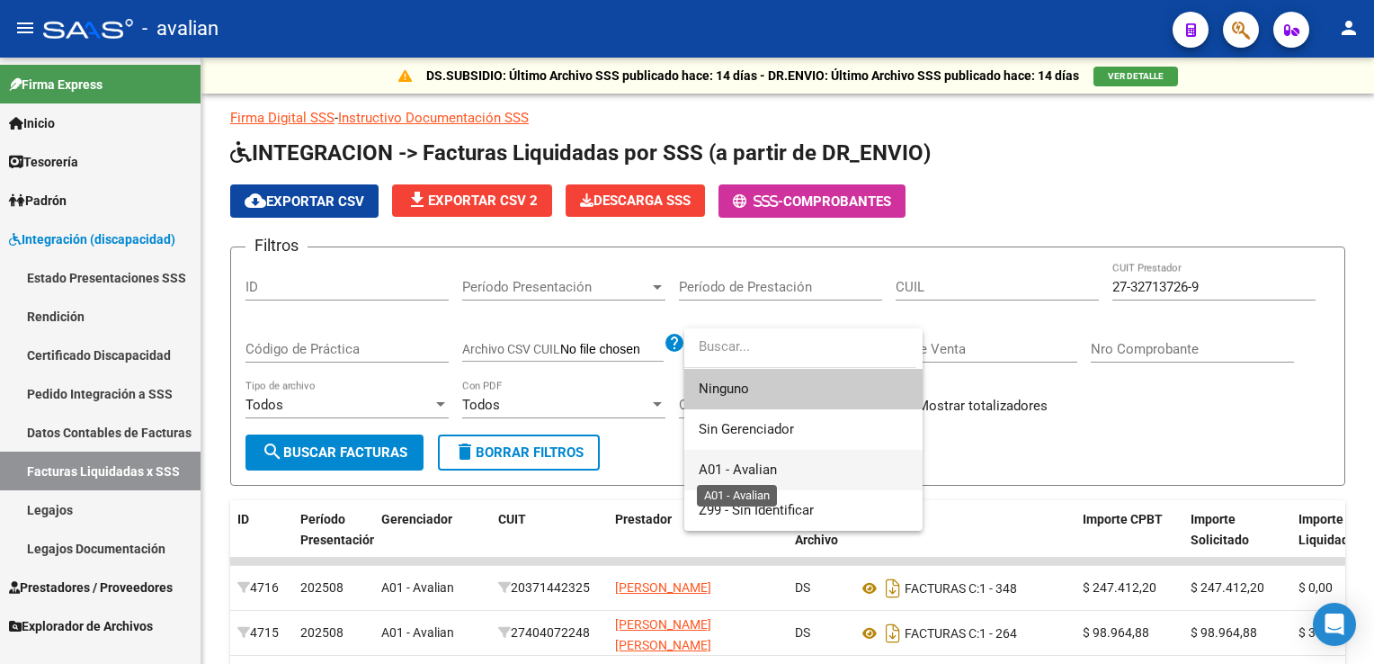
click at [766, 470] on span "A01 - Avalian" at bounding box center [738, 469] width 78 height 16
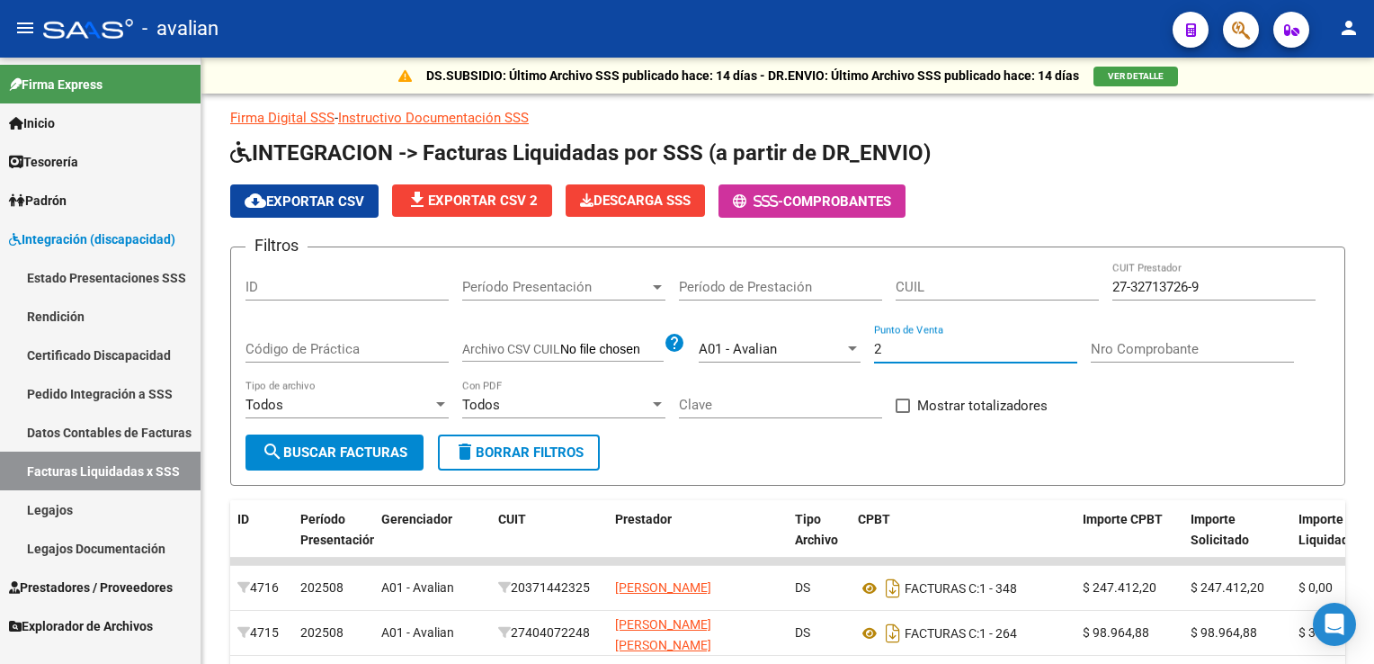
type input "2"
type input "1553"
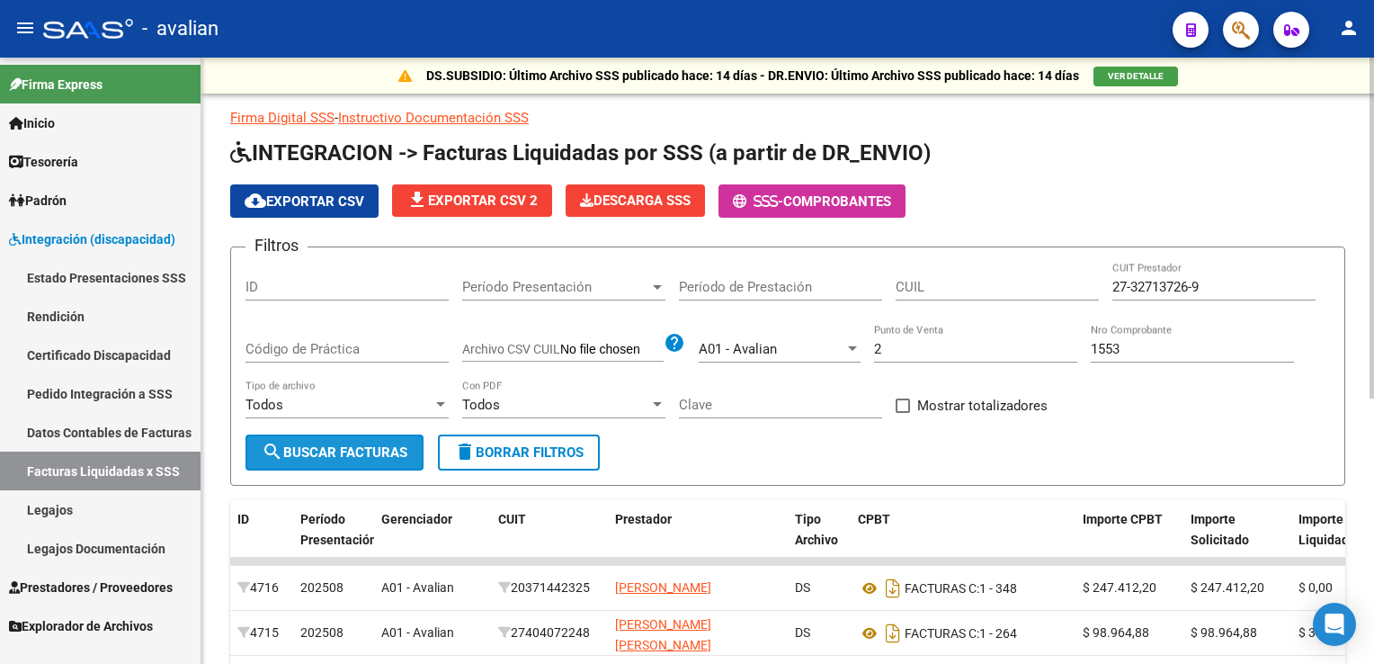
click at [350, 445] on span "search Buscar Facturas" at bounding box center [335, 452] width 146 height 16
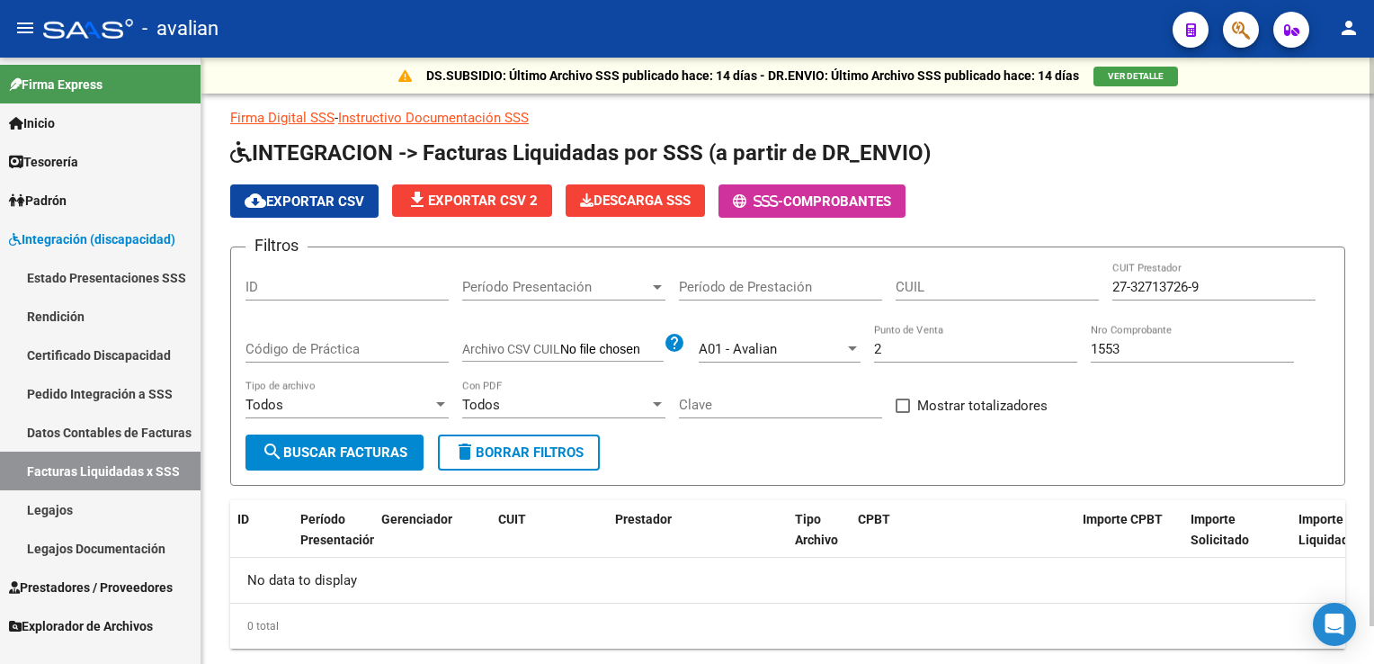
scroll to position [40, 0]
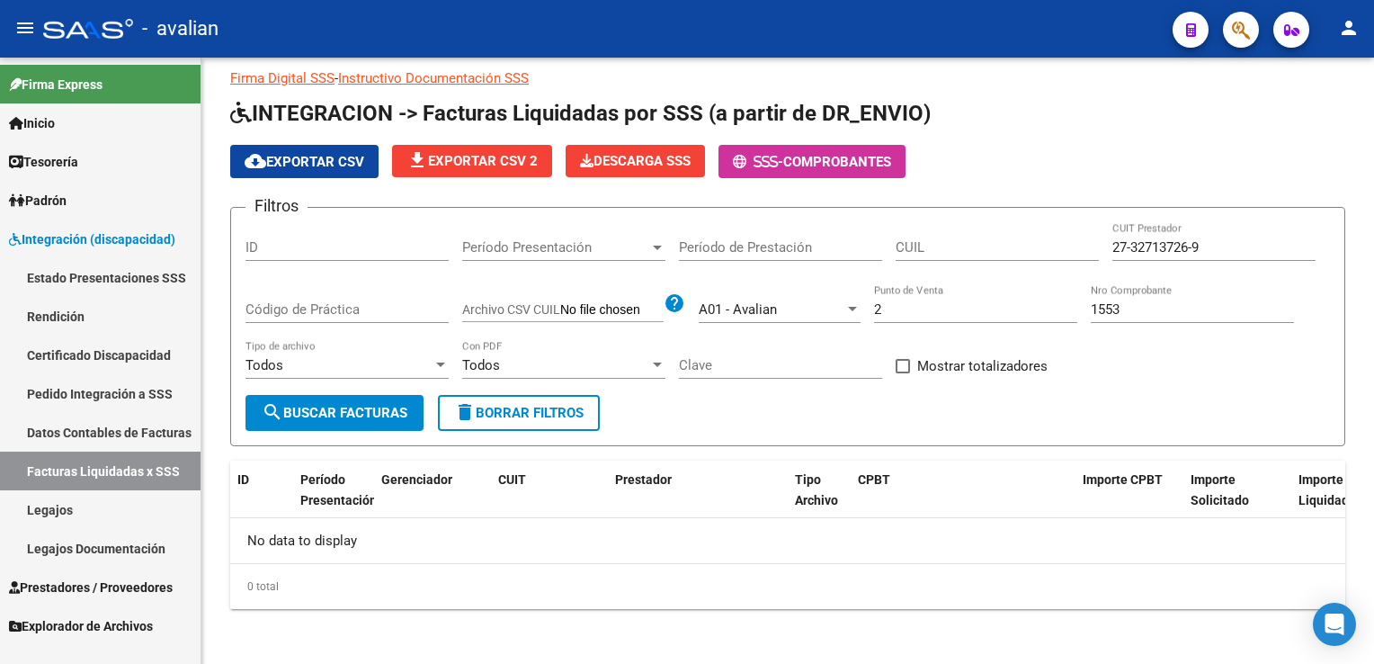
click at [82, 199] on link "Padrón" at bounding box center [100, 200] width 200 height 39
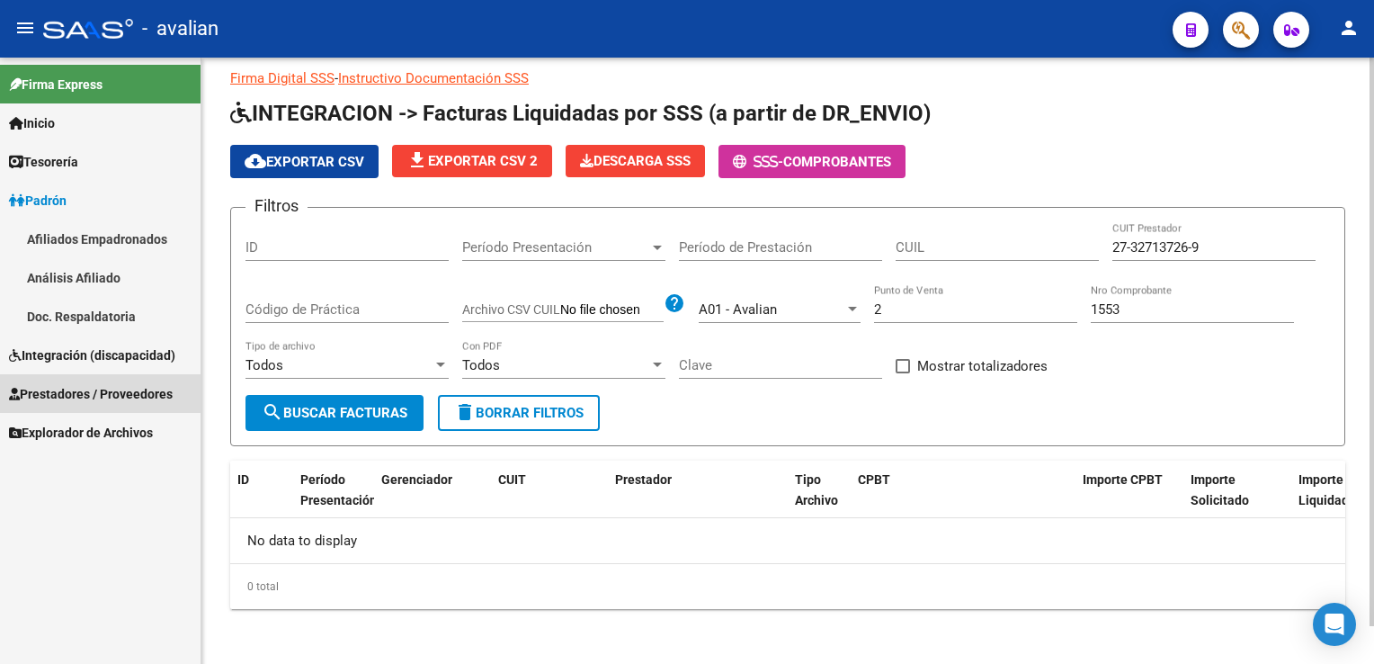
drag, startPoint x: 97, startPoint y: 386, endPoint x: 237, endPoint y: 358, distance: 143.0
click at [97, 385] on span "Prestadores / Proveedores" at bounding box center [91, 394] width 164 height 20
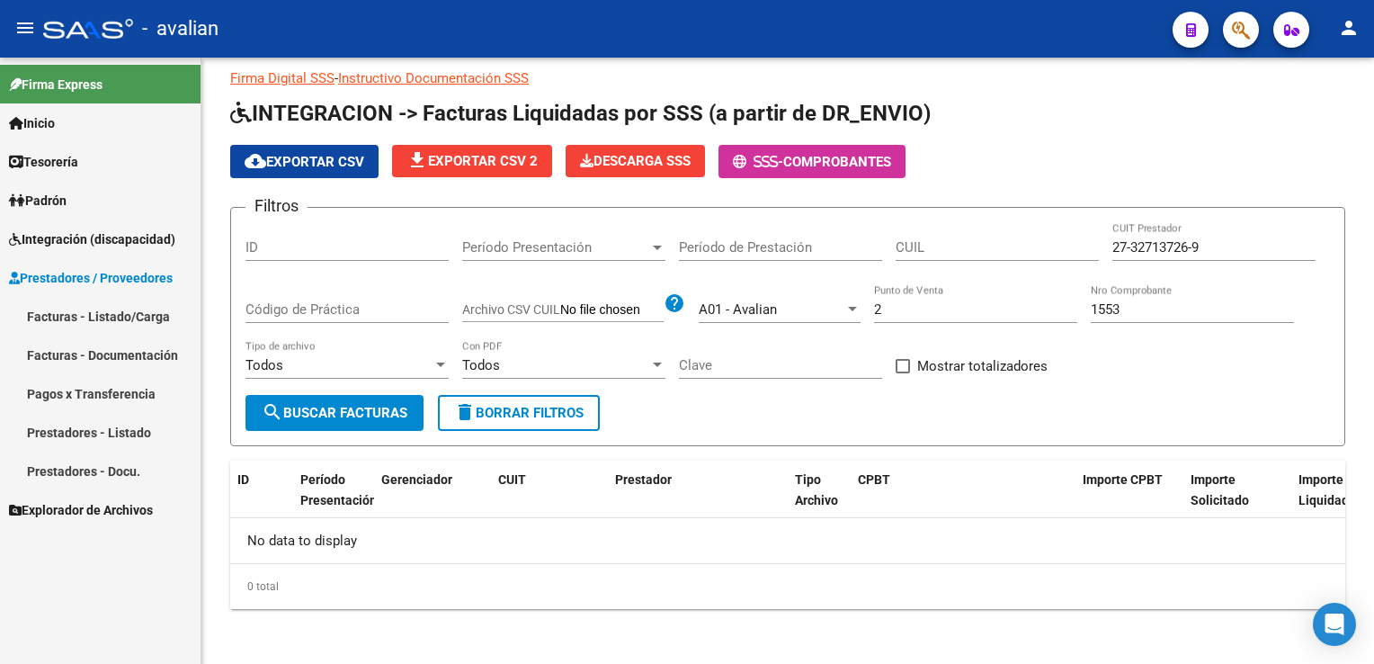
click at [90, 349] on link "Facturas - Documentación" at bounding box center [100, 354] width 200 height 39
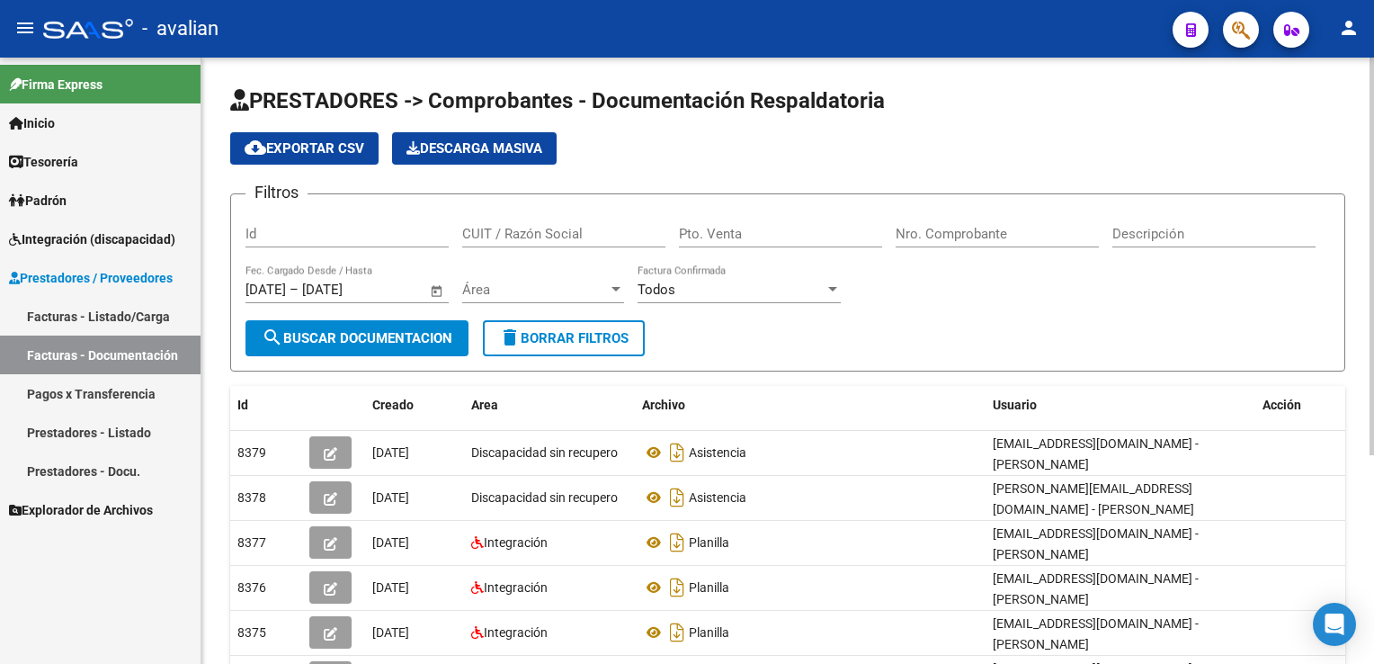
click at [519, 234] on input "CUIT / Razón Social" at bounding box center [563, 234] width 203 height 16
paste input "27327137269"
type input "27327137269"
click at [540, 291] on span "Área" at bounding box center [535, 289] width 146 height 16
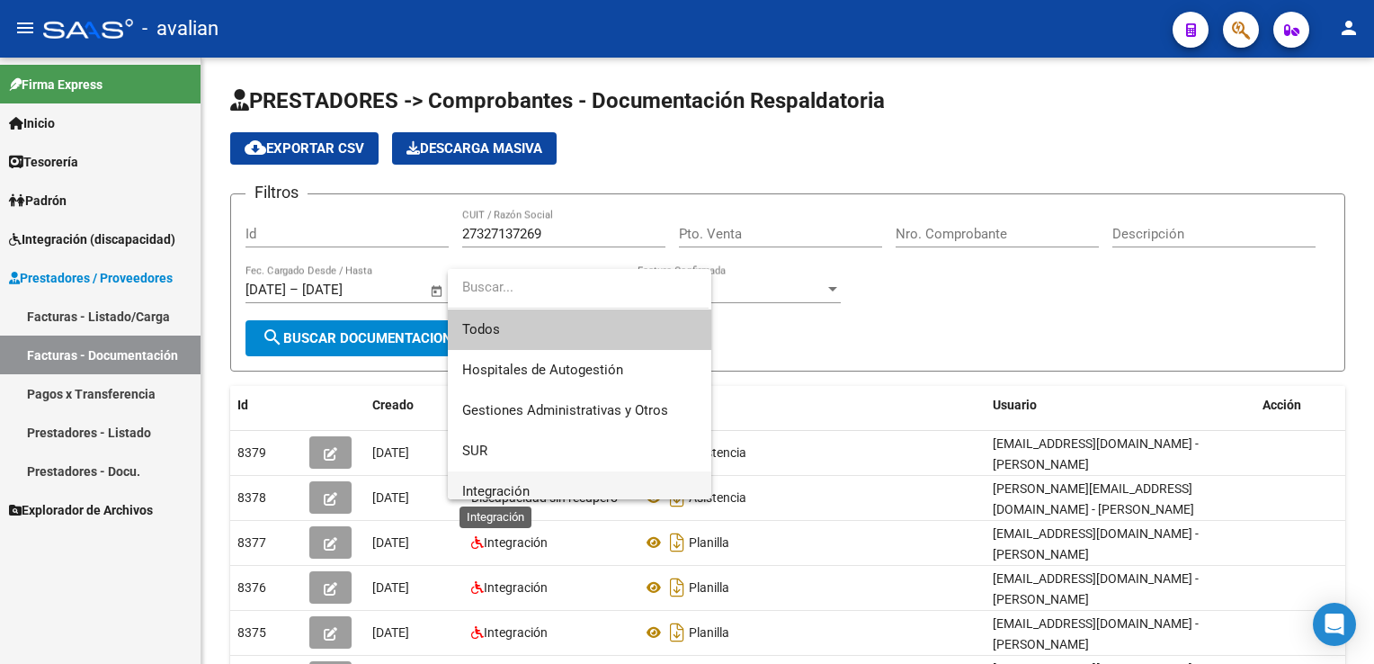
click at [485, 485] on span "Integración" at bounding box center [495, 491] width 67 height 16
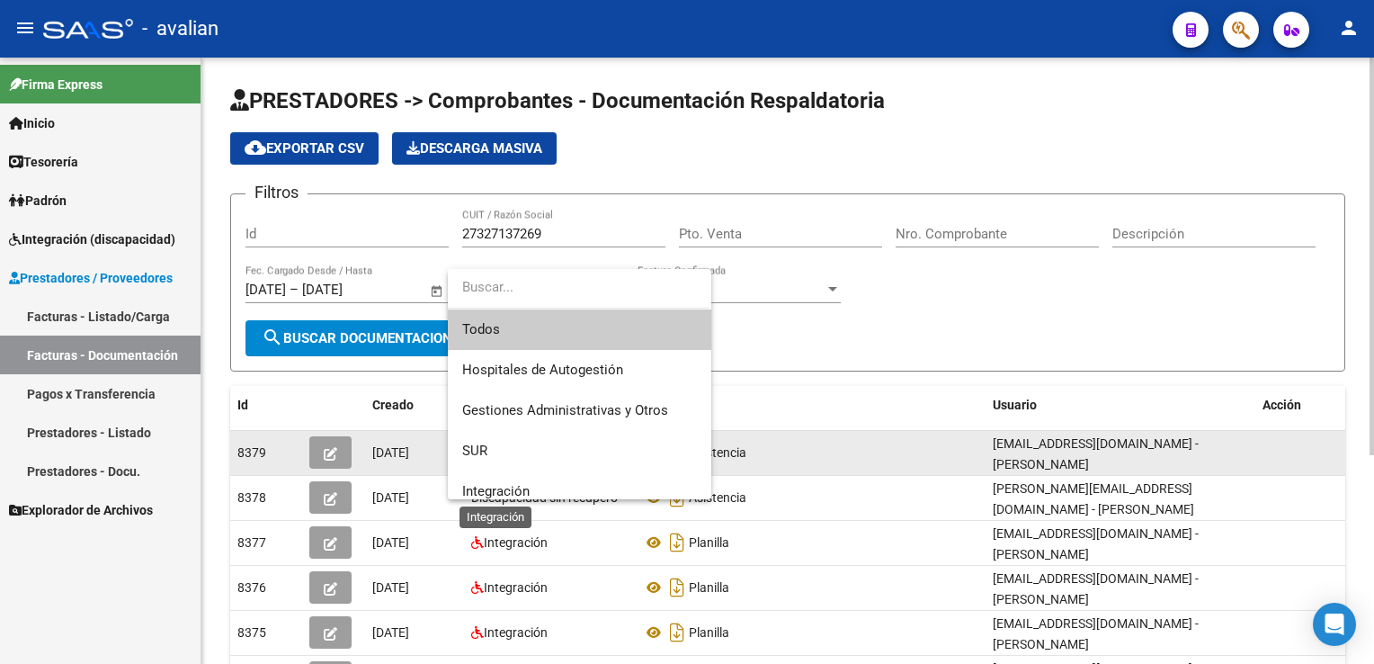
scroll to position [11, 0]
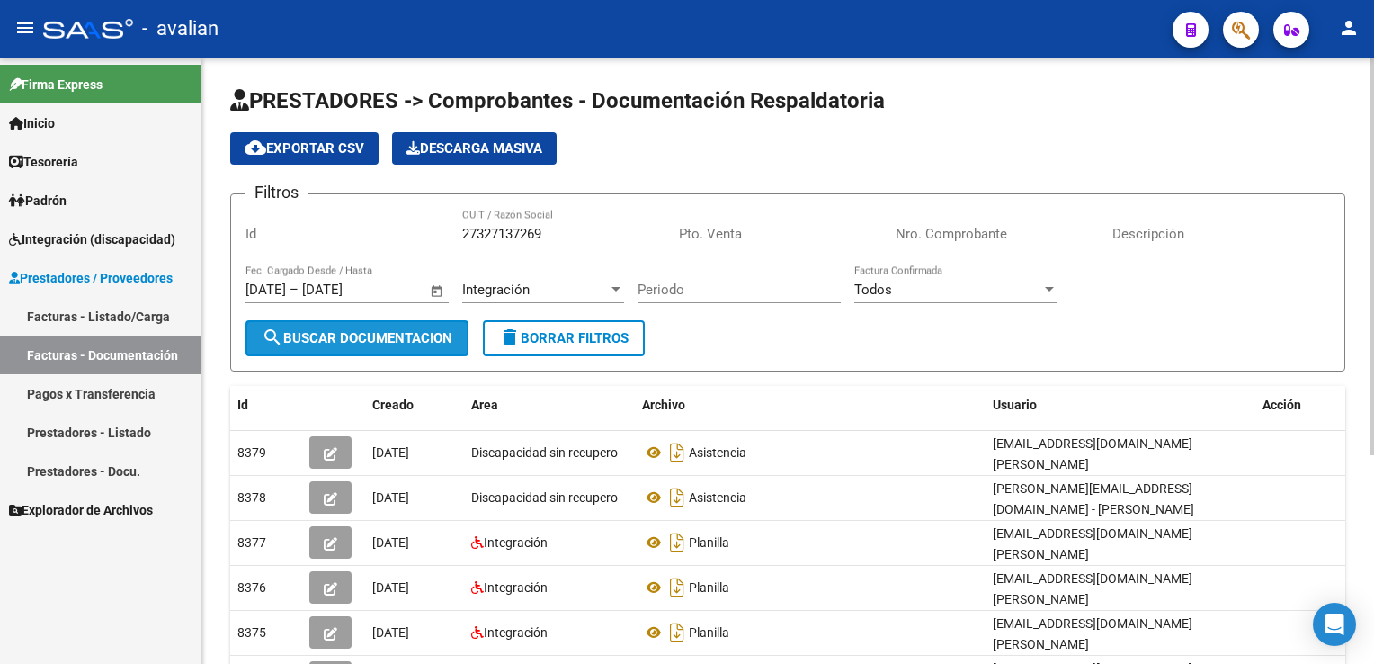
click at [370, 343] on span "search Buscar Documentacion" at bounding box center [357, 338] width 191 height 16
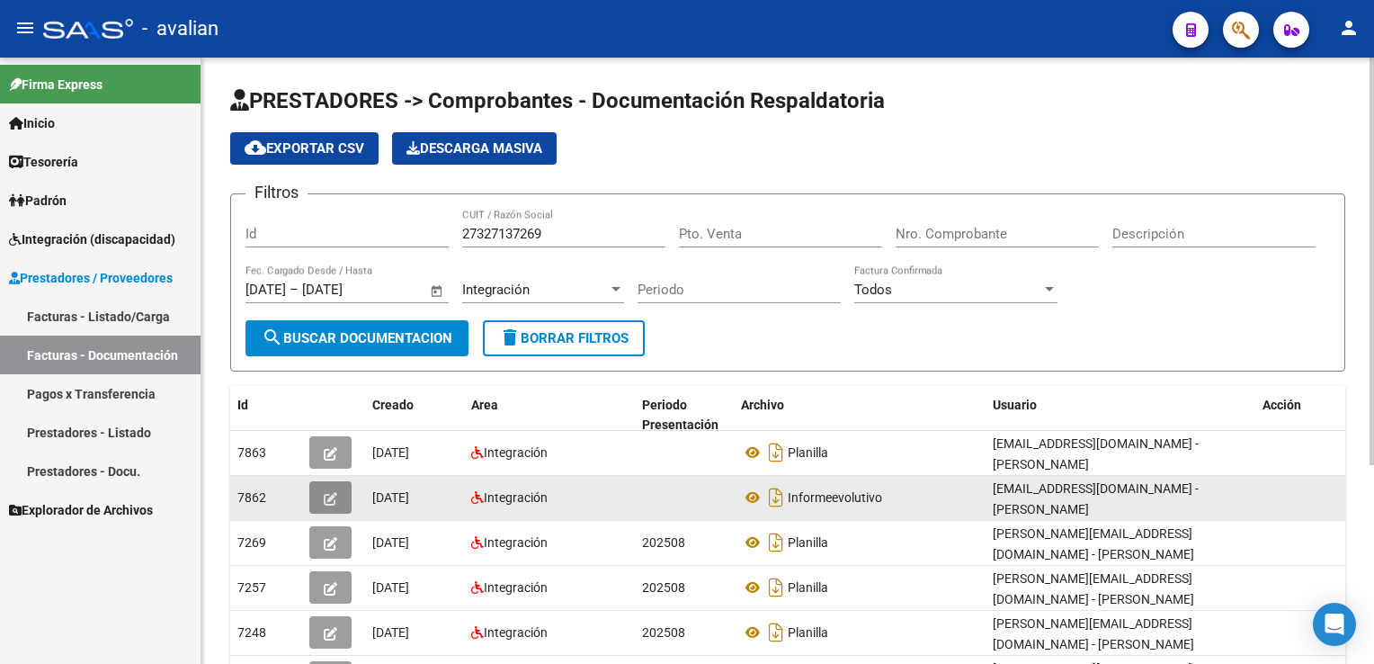
click at [342, 494] on button "button" at bounding box center [330, 497] width 42 height 32
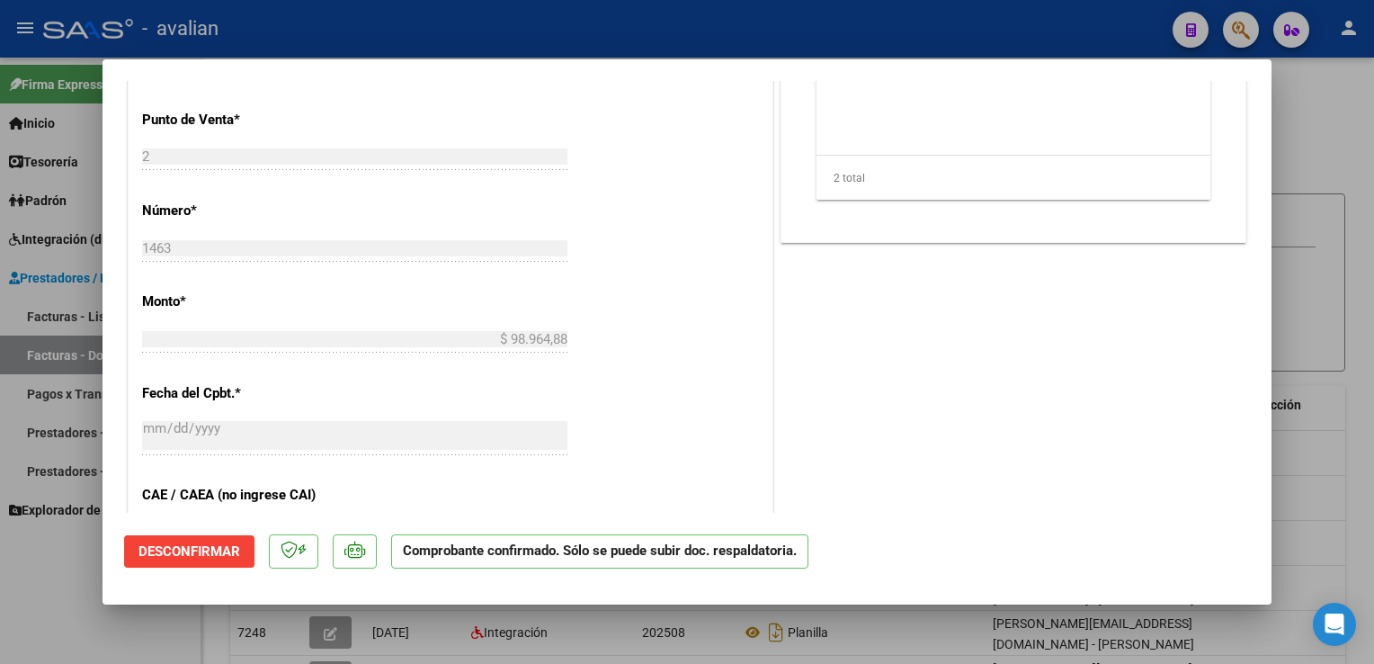
scroll to position [989, 0]
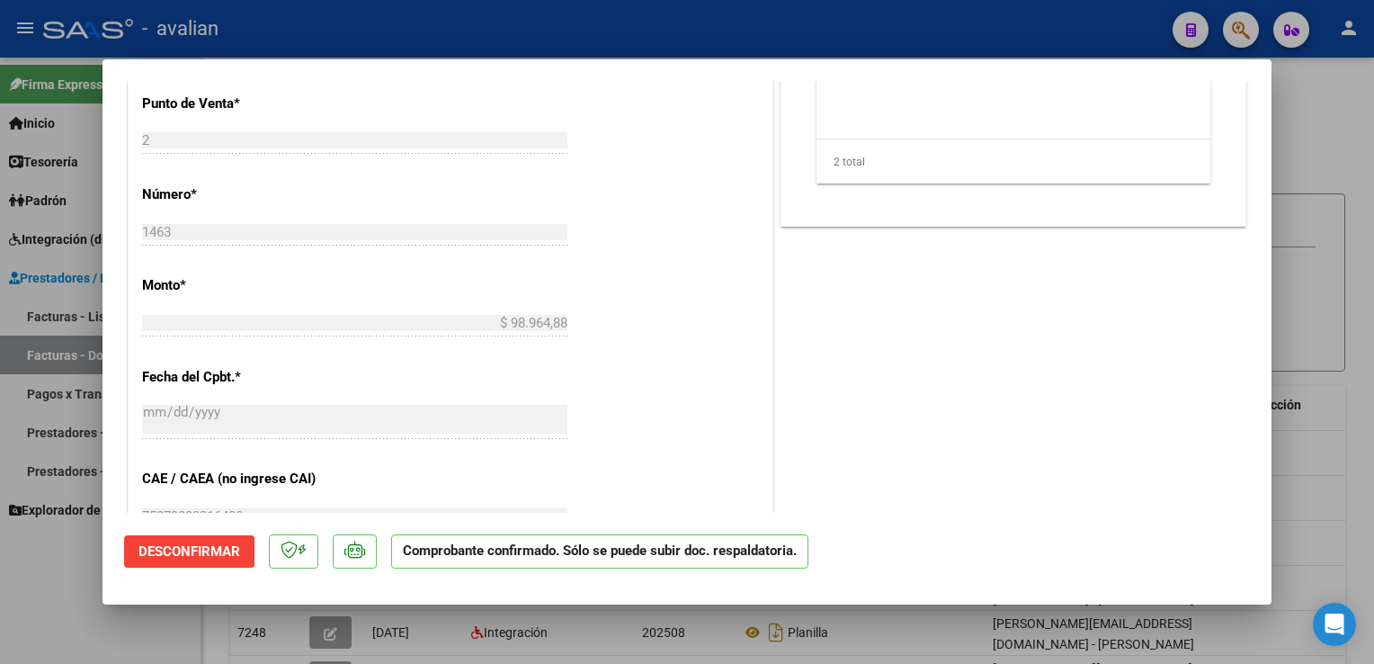
click at [411, 13] on div at bounding box center [687, 332] width 1374 height 664
type input "$ 0,00"
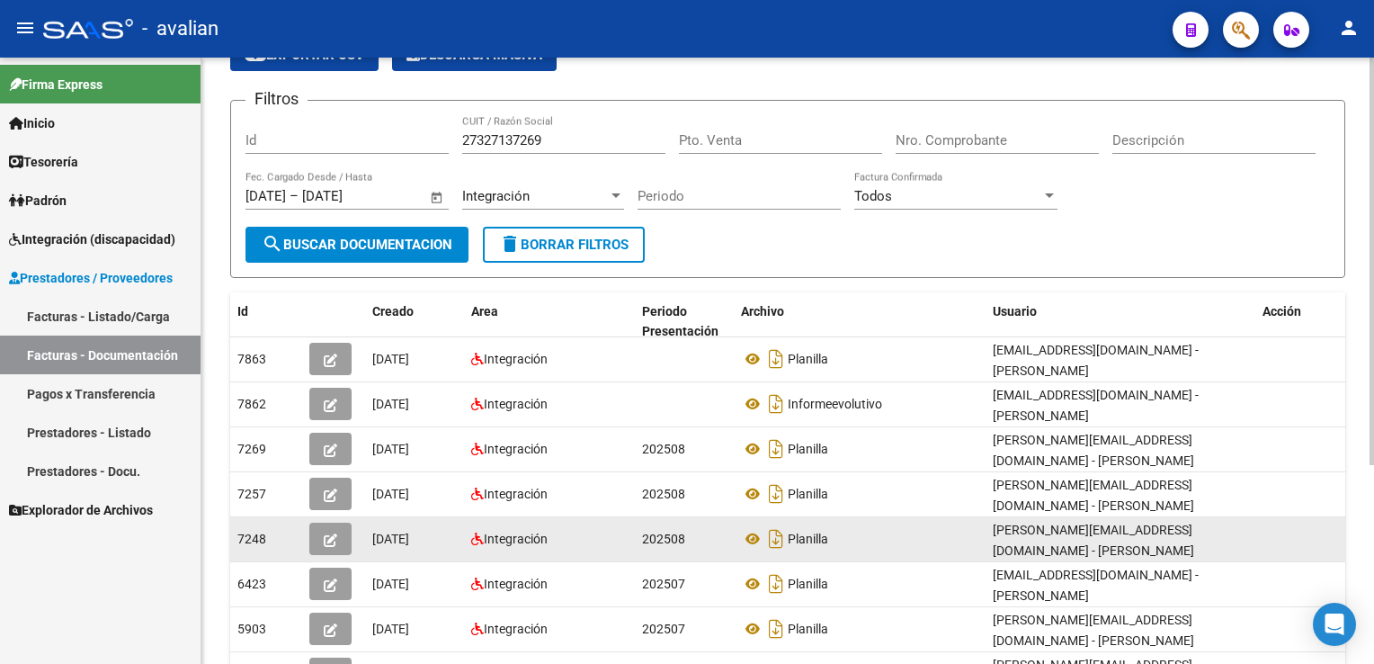
scroll to position [180, 0]
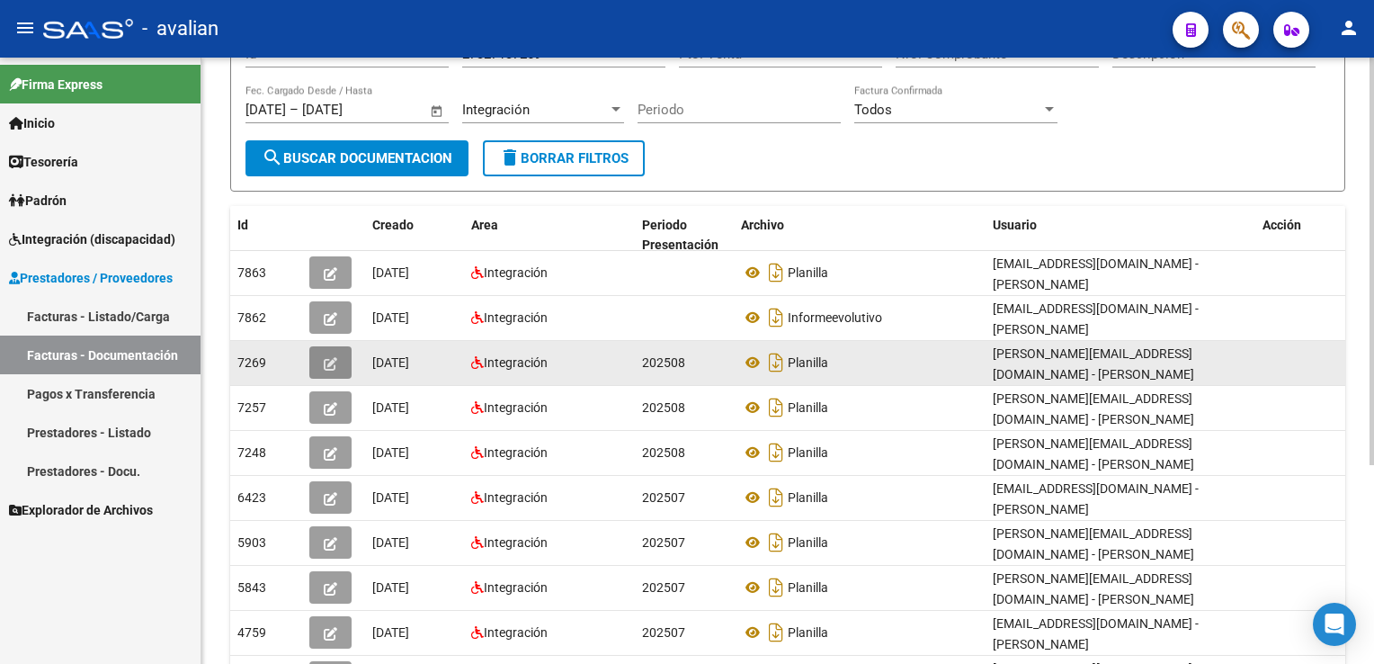
click at [333, 363] on icon "button" at bounding box center [330, 363] width 13 height 13
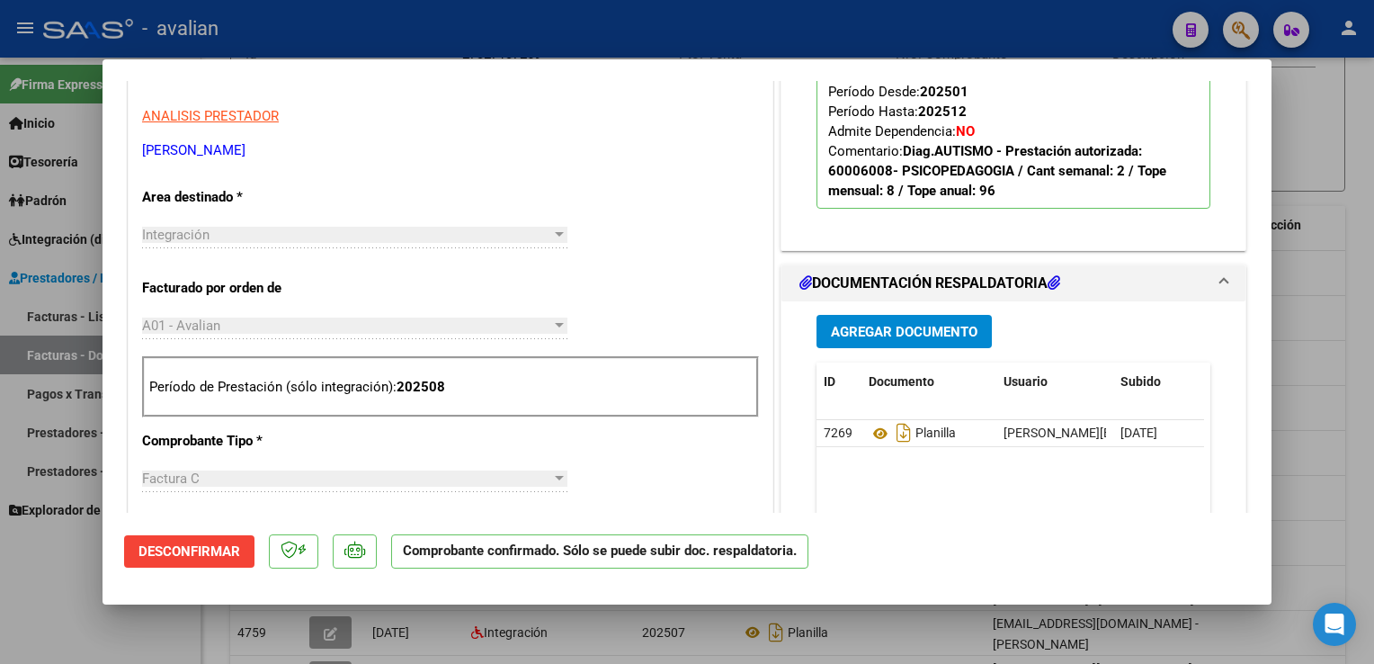
scroll to position [809, 0]
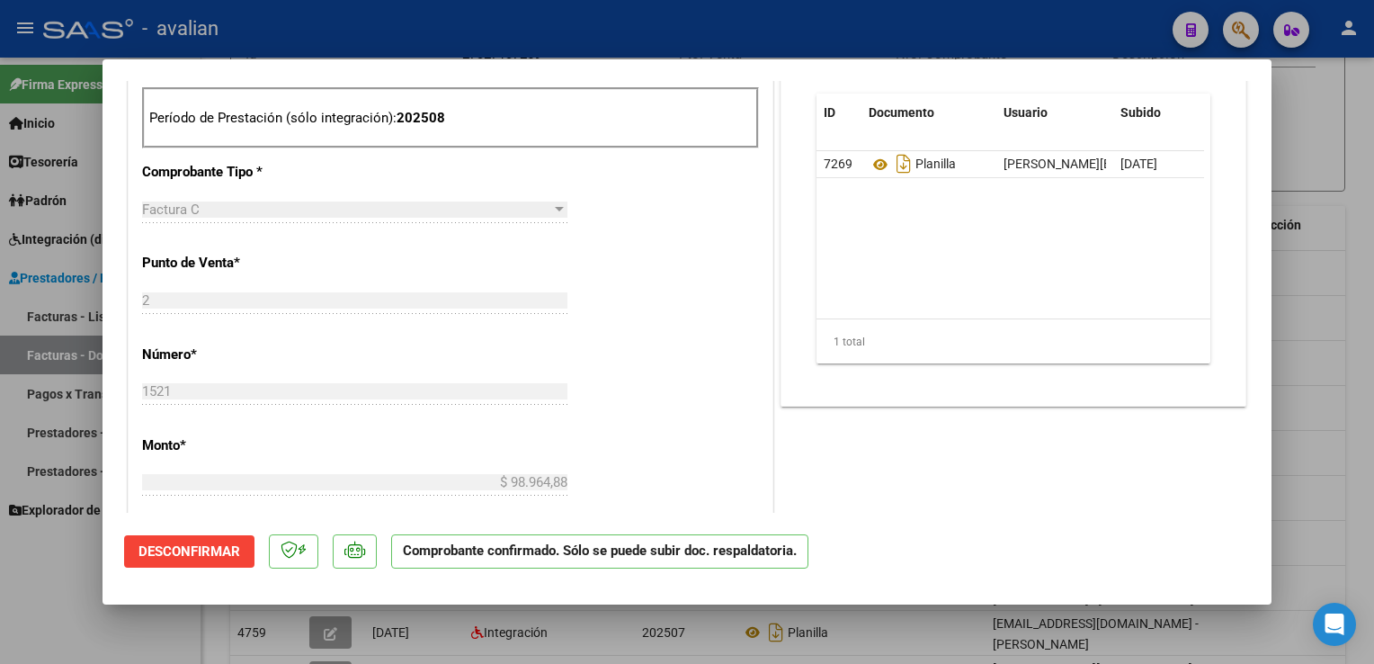
click at [430, 29] on div at bounding box center [687, 332] width 1374 height 664
type input "$ 0,00"
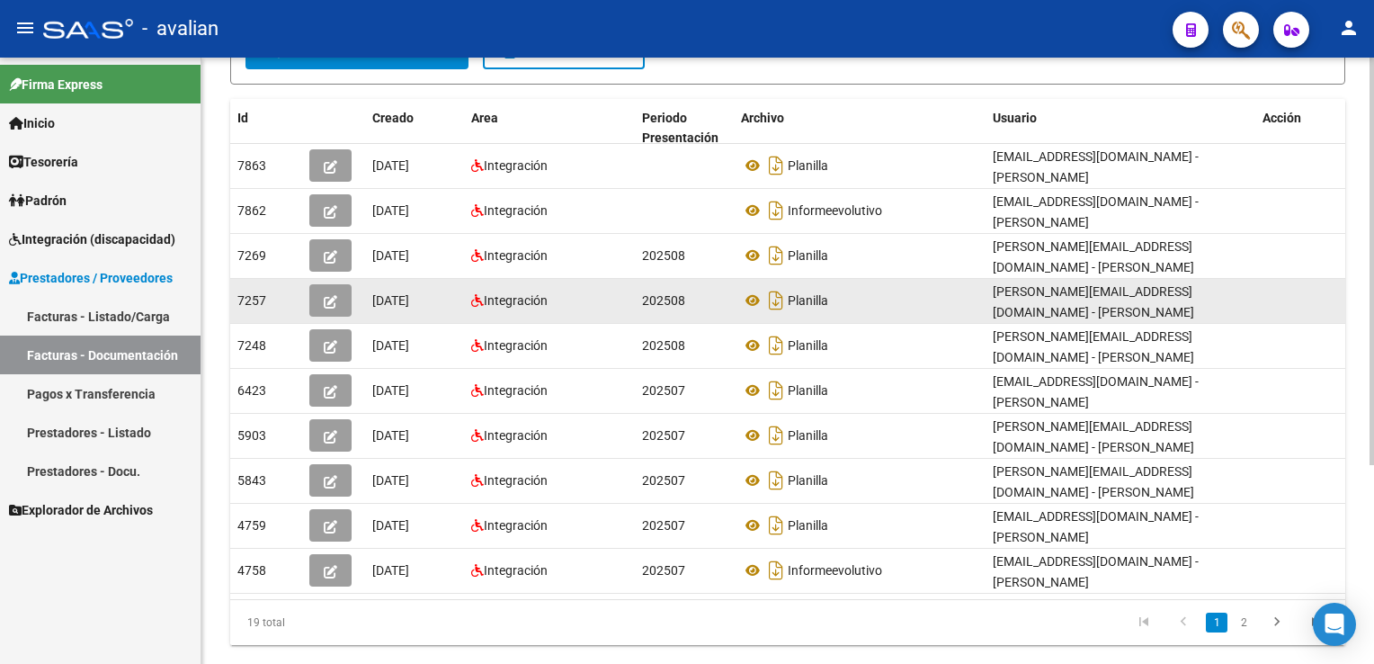
scroll to position [294, 0]
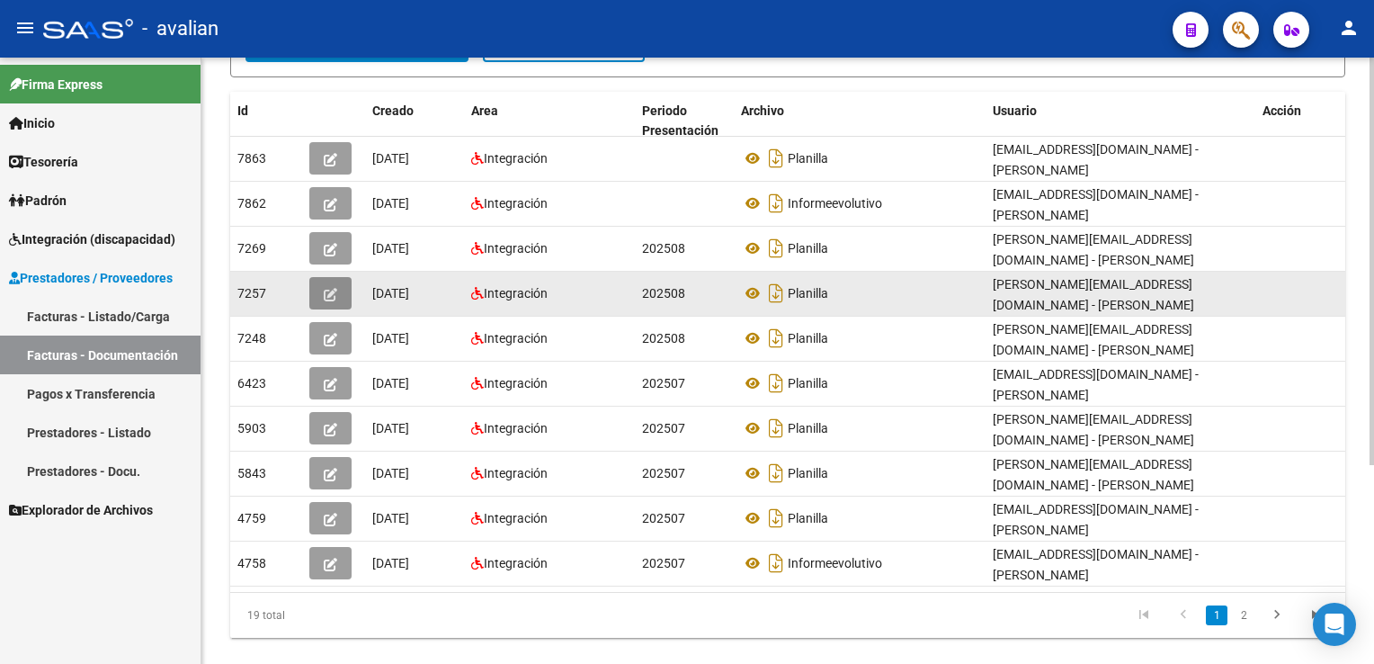
click at [343, 286] on button "button" at bounding box center [330, 293] width 42 height 32
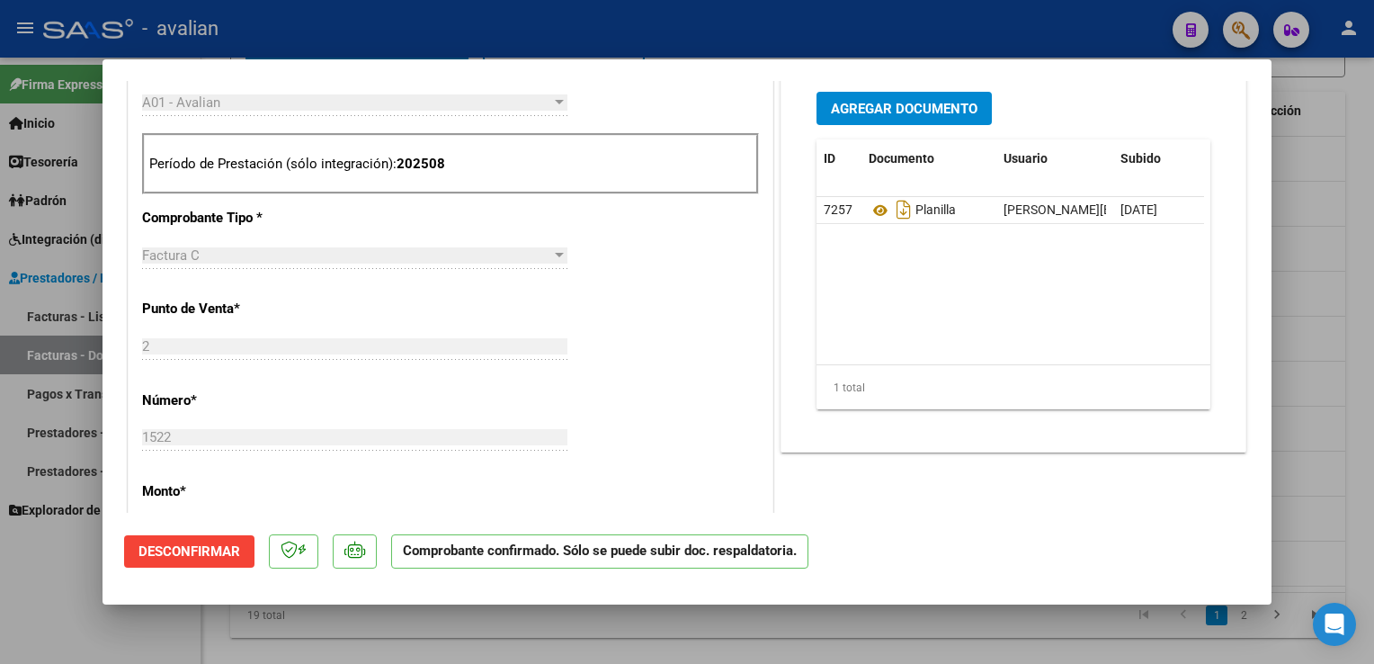
scroll to position [809, 0]
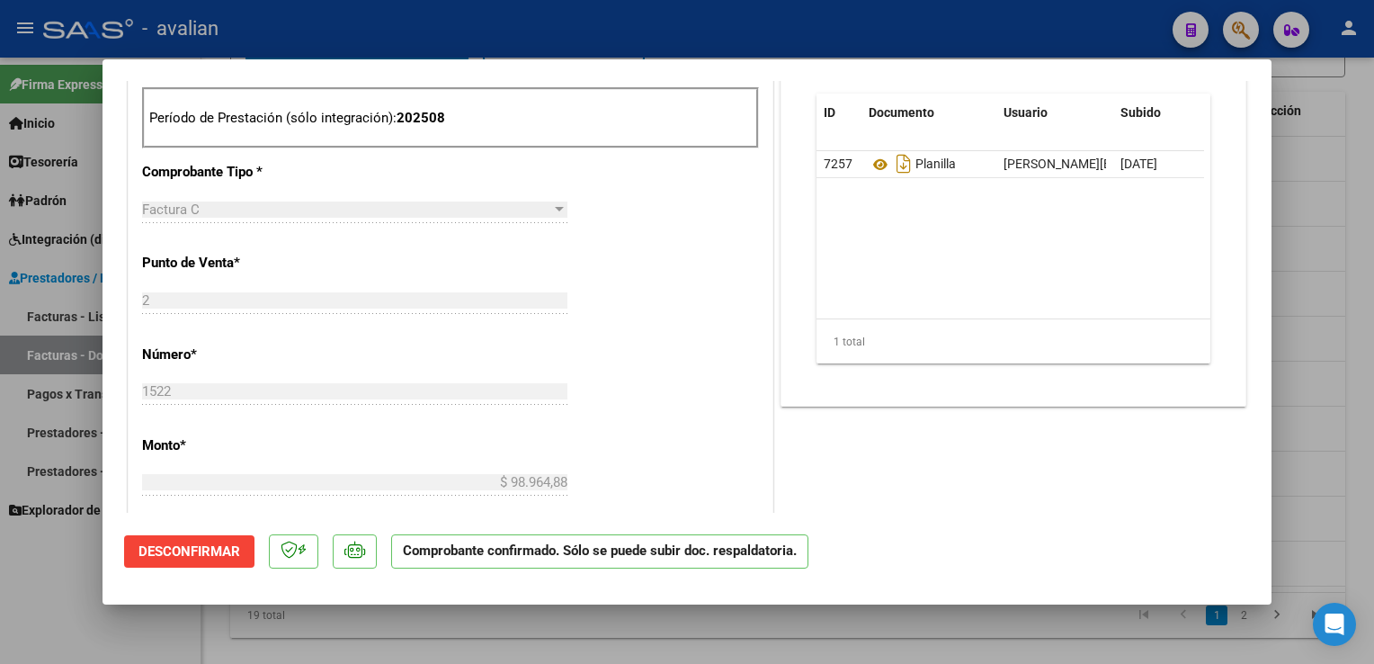
click at [543, 21] on div at bounding box center [687, 332] width 1374 height 664
type input "$ 0,00"
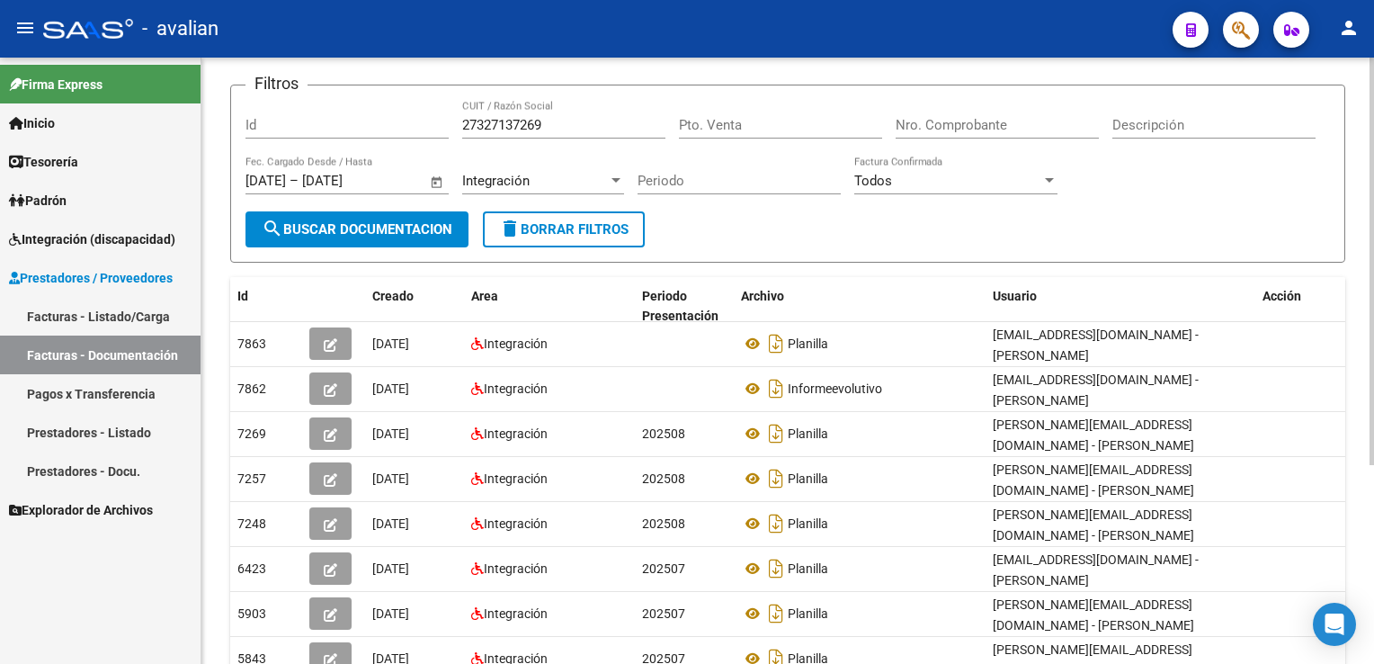
scroll to position [0, 0]
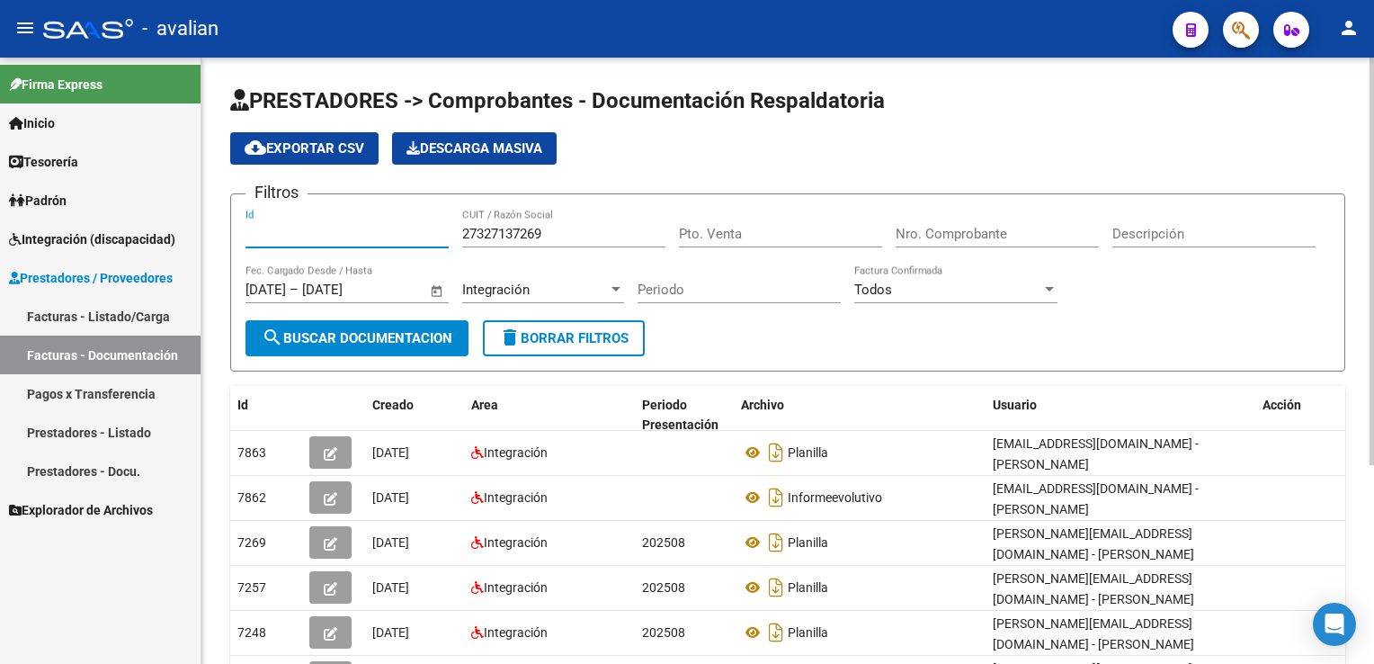
click at [316, 233] on input "Id" at bounding box center [346, 234] width 203 height 16
type input "2"
type input "1520"
click at [423, 343] on span "search Buscar Documentacion" at bounding box center [357, 338] width 191 height 16
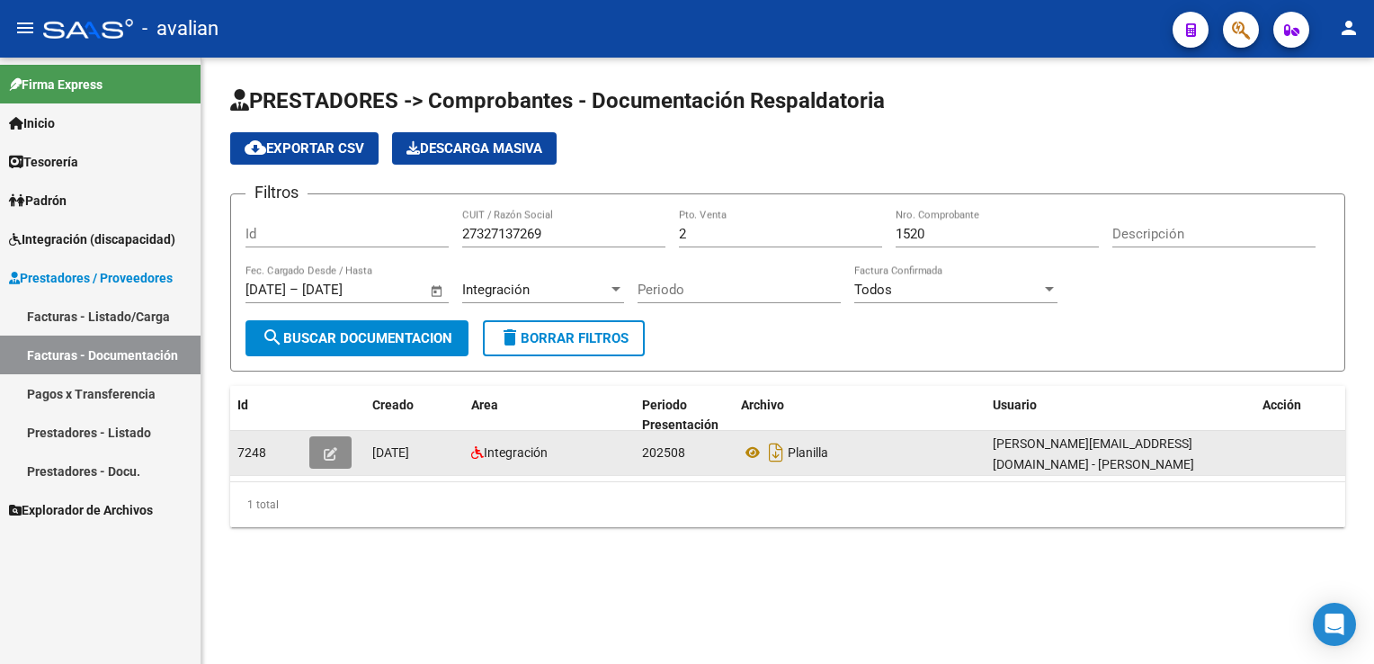
click at [329, 447] on icon "button" at bounding box center [330, 453] width 13 height 13
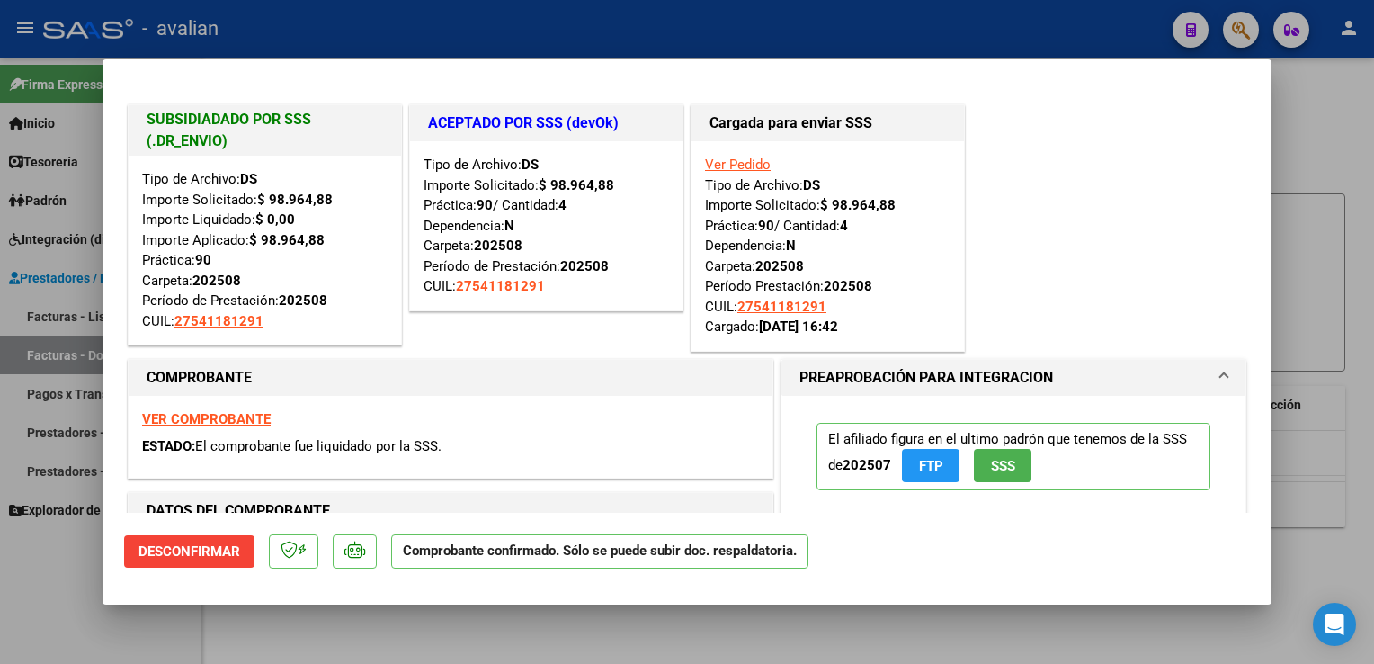
click at [296, 30] on div at bounding box center [687, 332] width 1374 height 664
type input "$ 0,00"
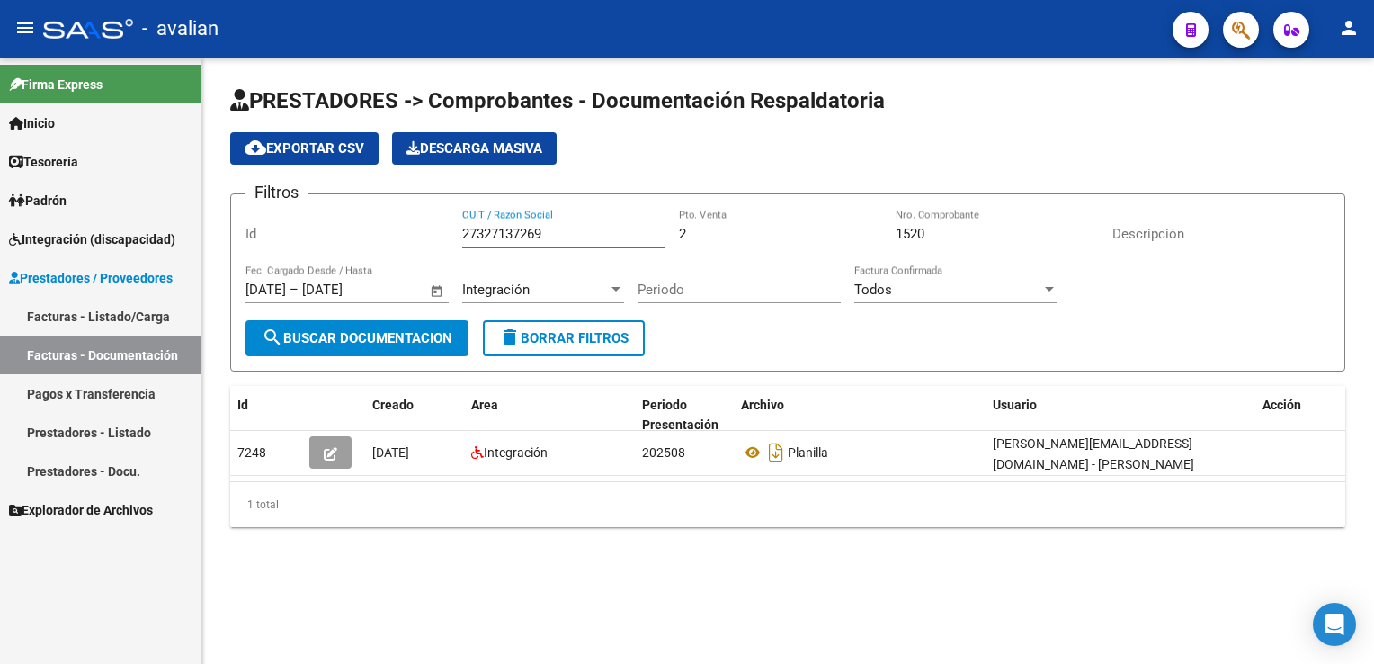
drag, startPoint x: 567, startPoint y: 231, endPoint x: 362, endPoint y: 230, distance: 205.0
click at [362, 230] on div "Filtros Id 27327137269 CUIT / Razón Social 2 Pto. Venta 1520 Nro. Comprobante D…" at bounding box center [787, 264] width 1084 height 111
paste input "96266151"
type input "27396266151"
type input "3"
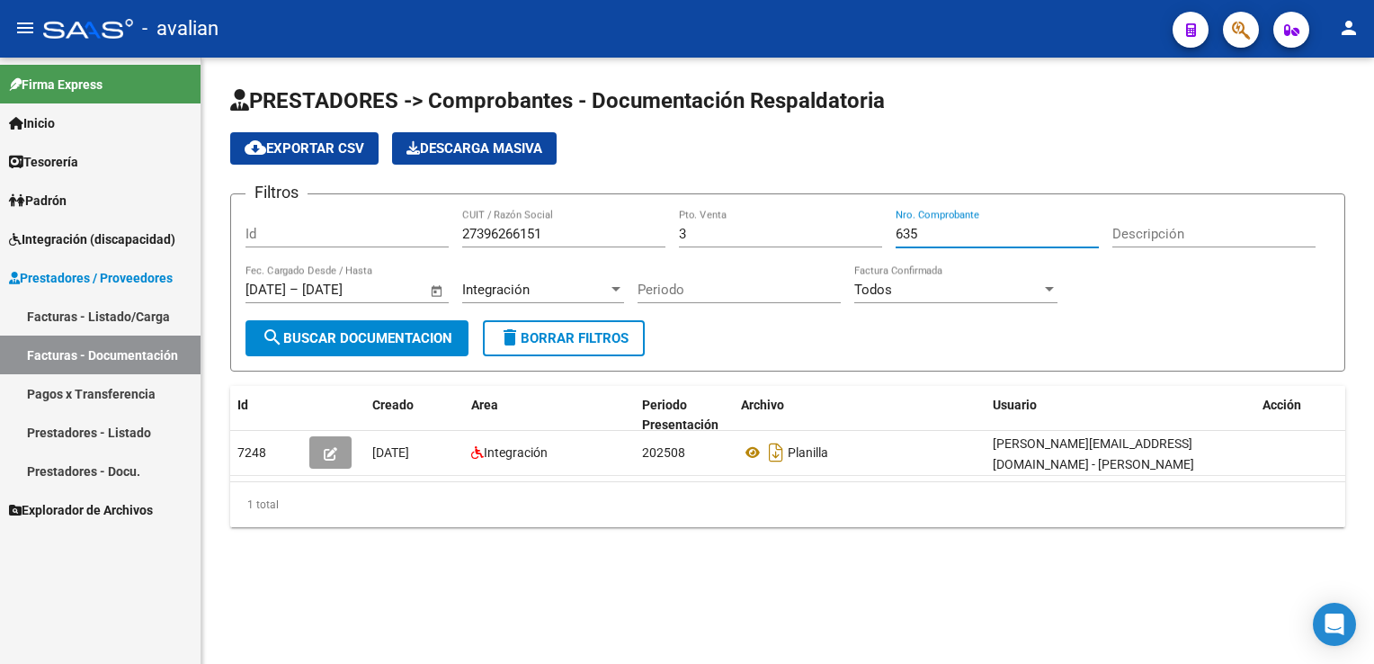
type input "635"
click at [406, 347] on button "search Buscar Documentacion" at bounding box center [356, 338] width 223 height 36
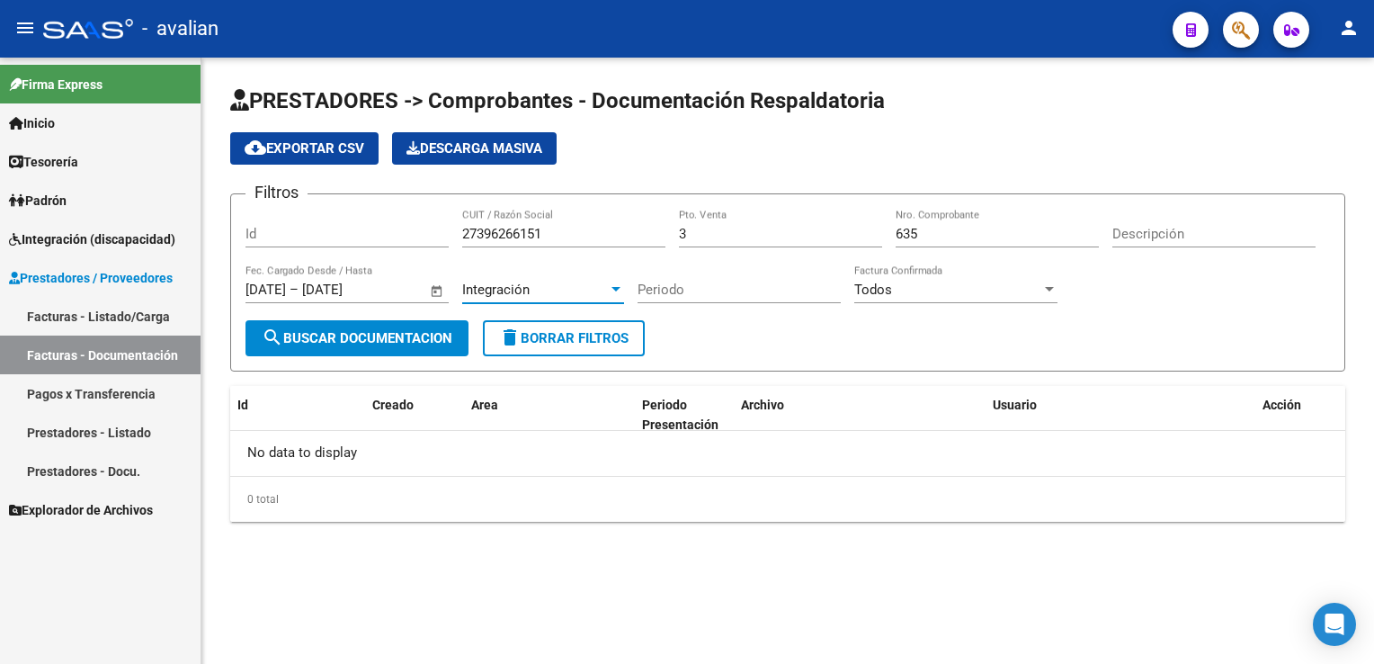
click at [542, 293] on div "Integración" at bounding box center [535, 289] width 146 height 16
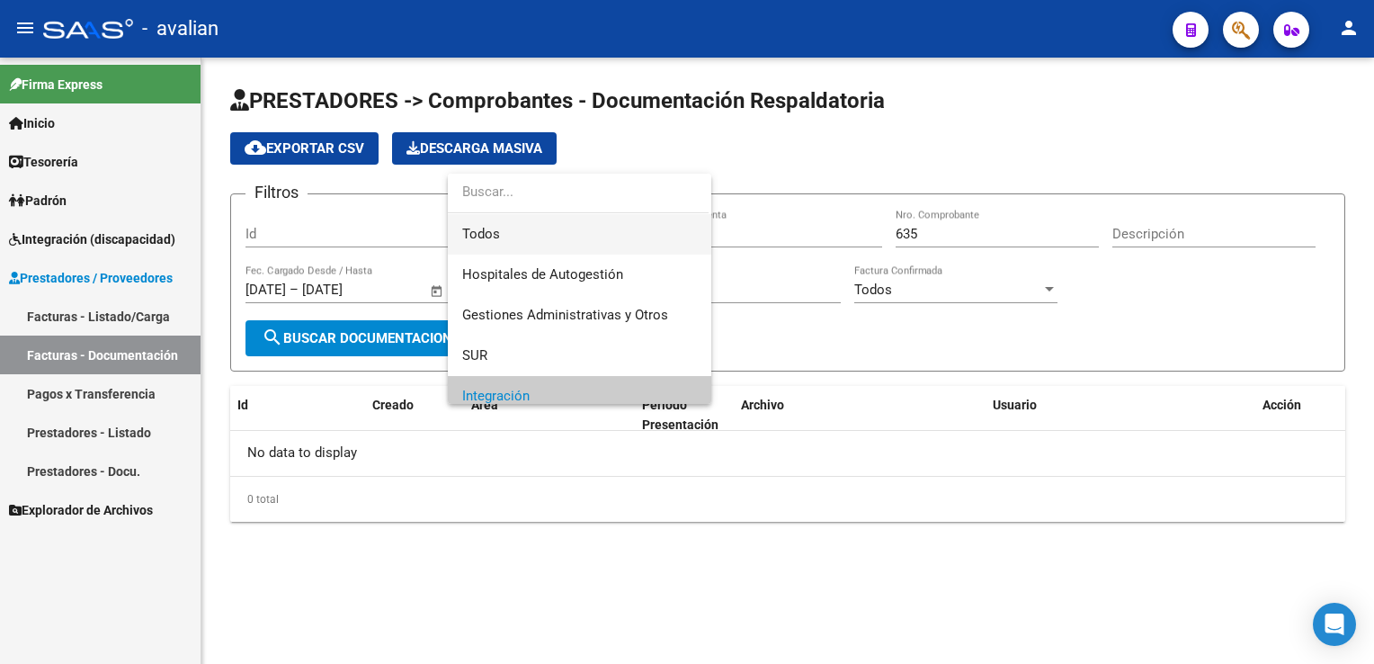
click at [522, 214] on span "Todos" at bounding box center [579, 234] width 235 height 40
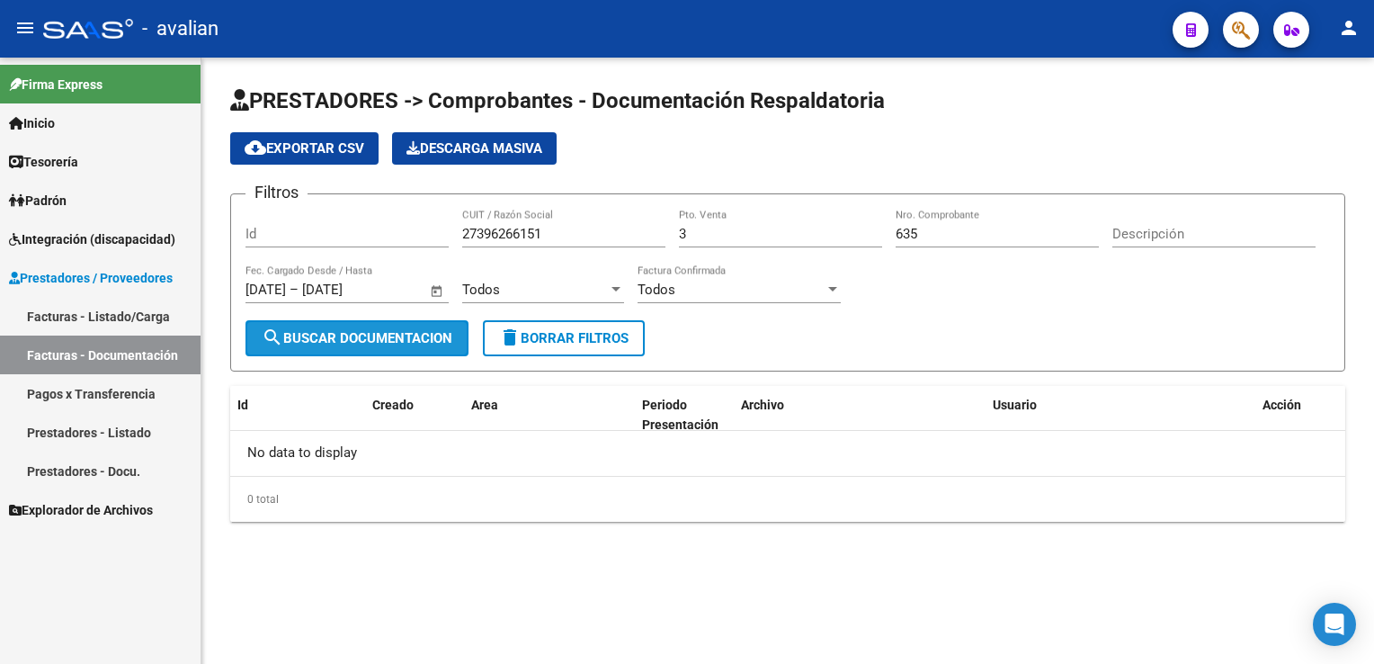
click at [347, 351] on button "search Buscar Documentacion" at bounding box center [356, 338] width 223 height 36
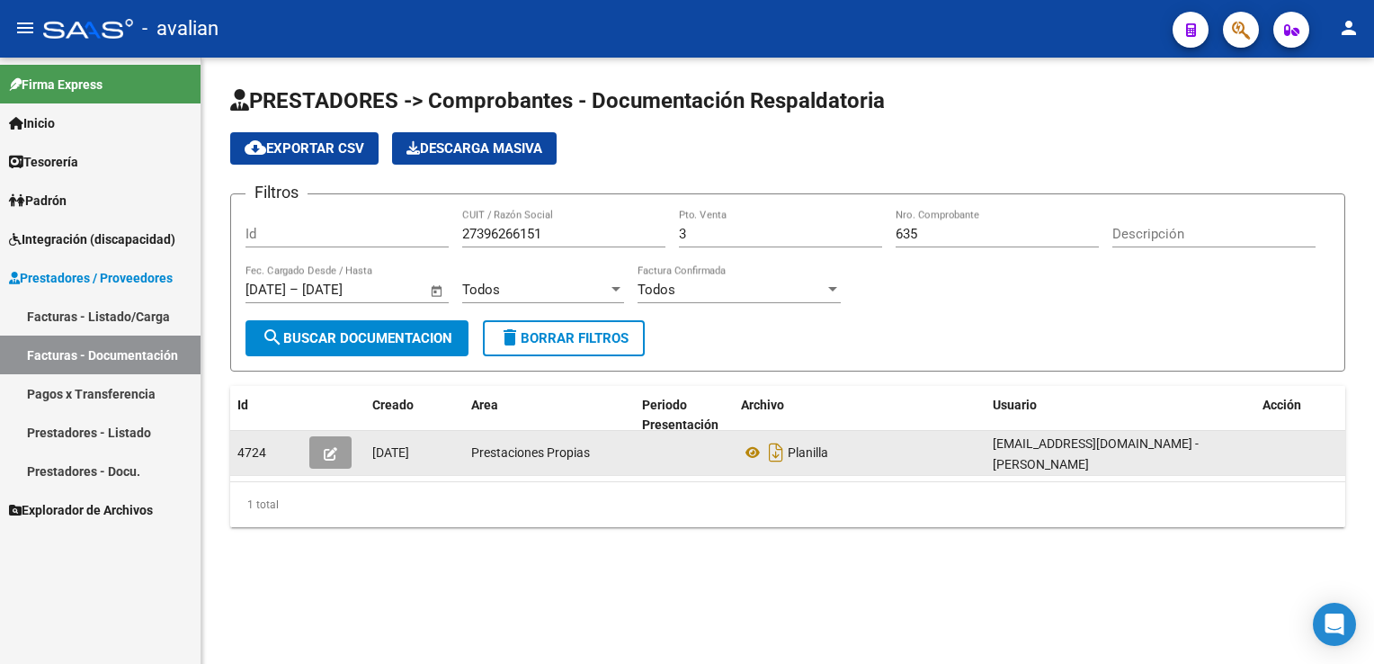
click at [321, 451] on button "button" at bounding box center [330, 452] width 42 height 32
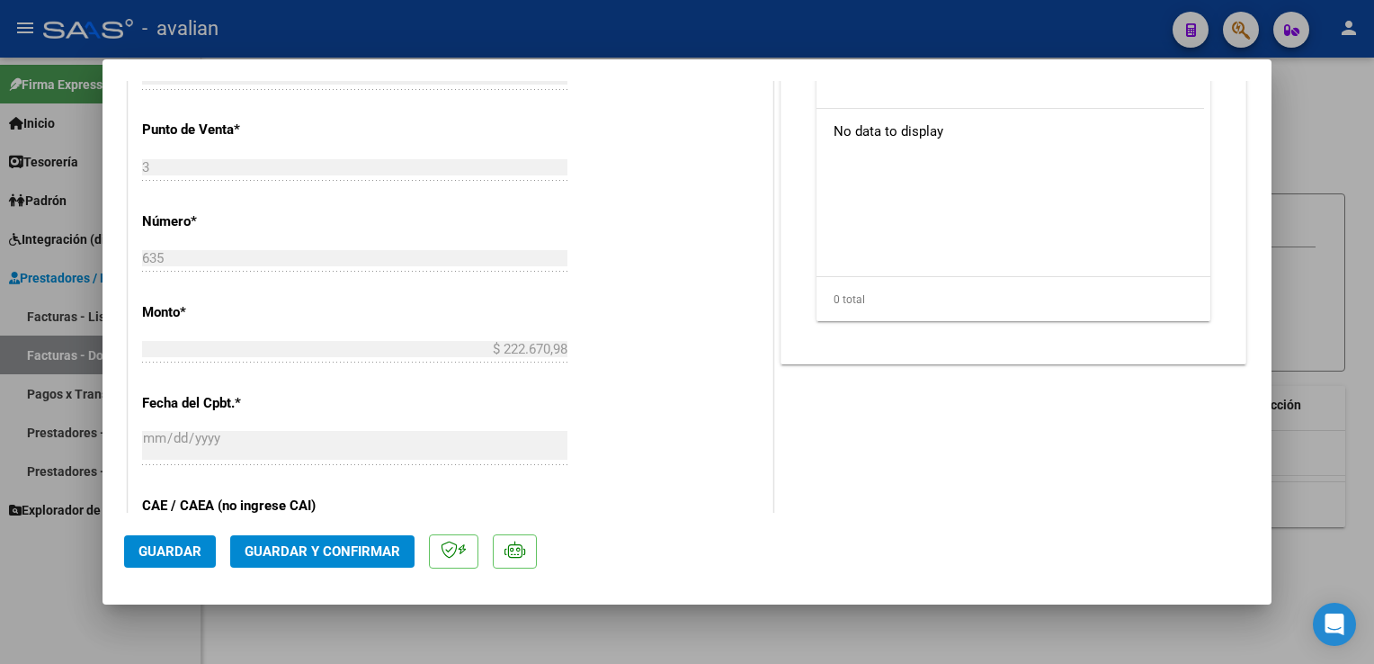
scroll to position [629, 0]
click at [526, 11] on div at bounding box center [687, 332] width 1374 height 664
type input "$ 0,00"
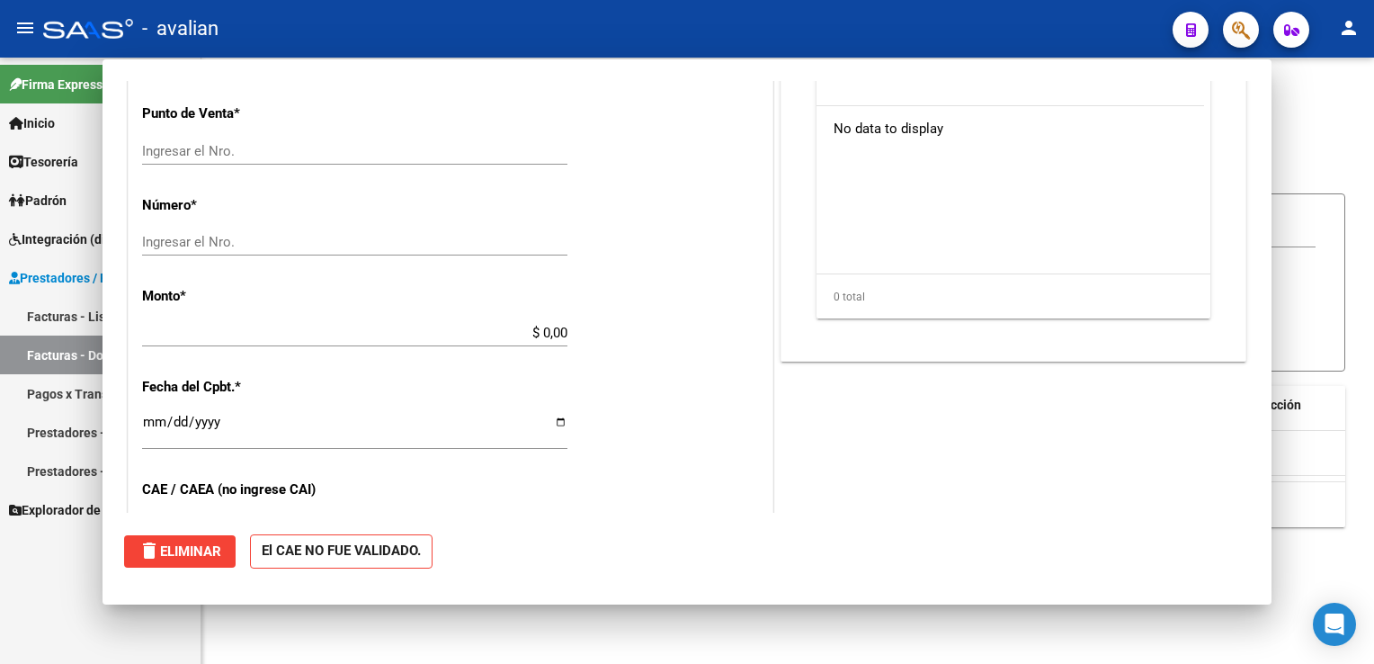
scroll to position [0, 0]
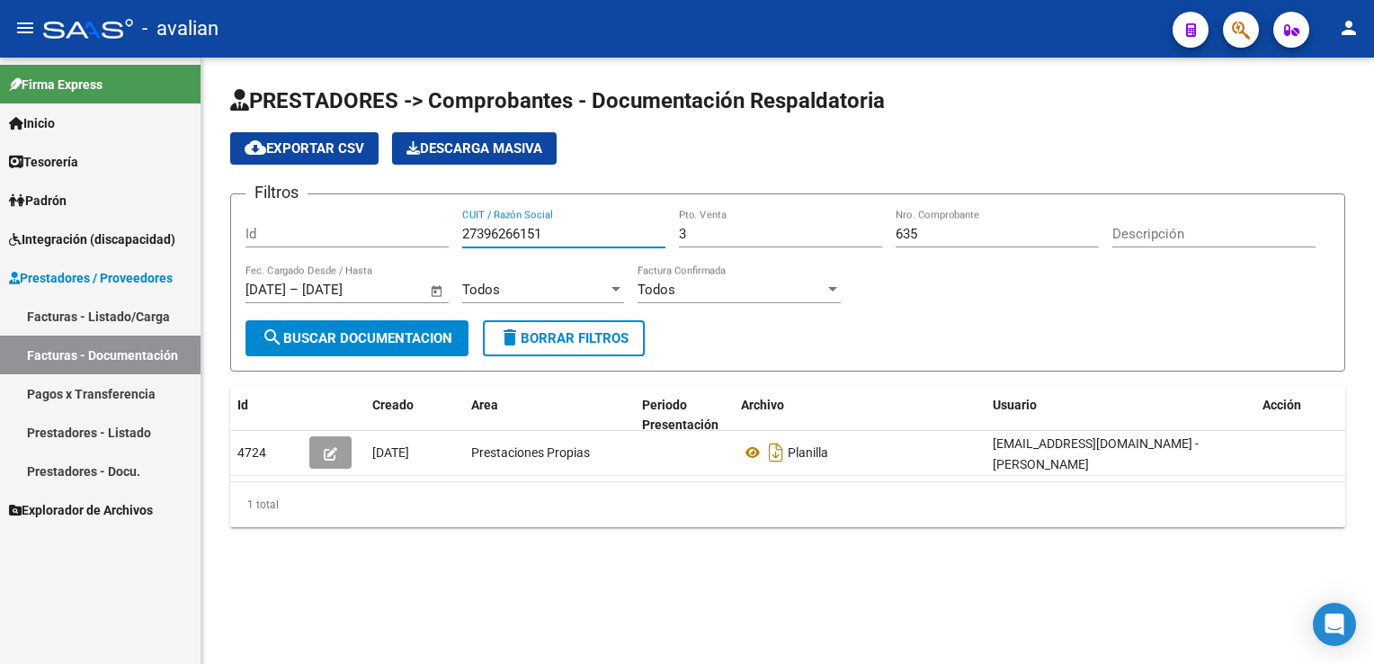
drag, startPoint x: 573, startPoint y: 240, endPoint x: 414, endPoint y: 232, distance: 159.3
click at [414, 232] on div "Filtros Id 27396266151 CUIT / Razón Social 3 Pto. Venta 635 Nro. Comprobante De…" at bounding box center [787, 264] width 1084 height 111
paste input "248981577"
type input "27248981577"
click at [414, 232] on input "Id" at bounding box center [346, 234] width 203 height 16
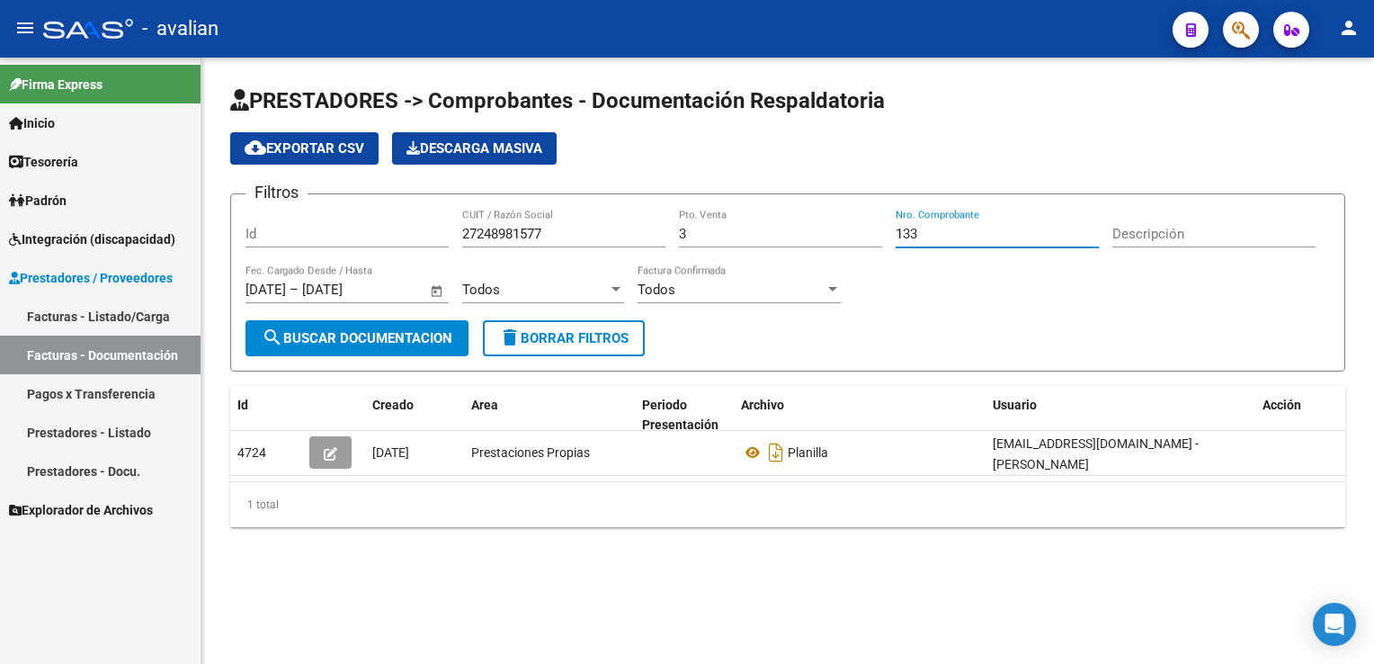
type input "133"
click at [418, 339] on span "search Buscar Documentacion" at bounding box center [357, 338] width 191 height 16
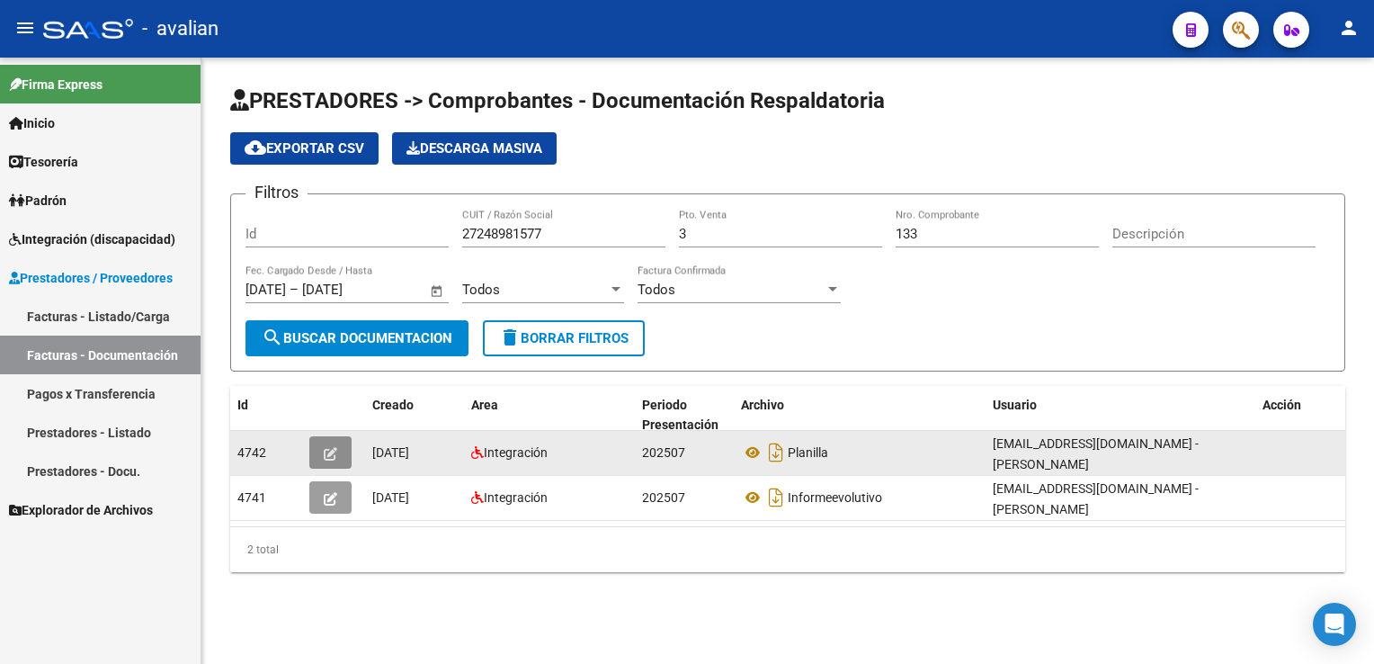
click at [343, 442] on button "button" at bounding box center [330, 452] width 42 height 32
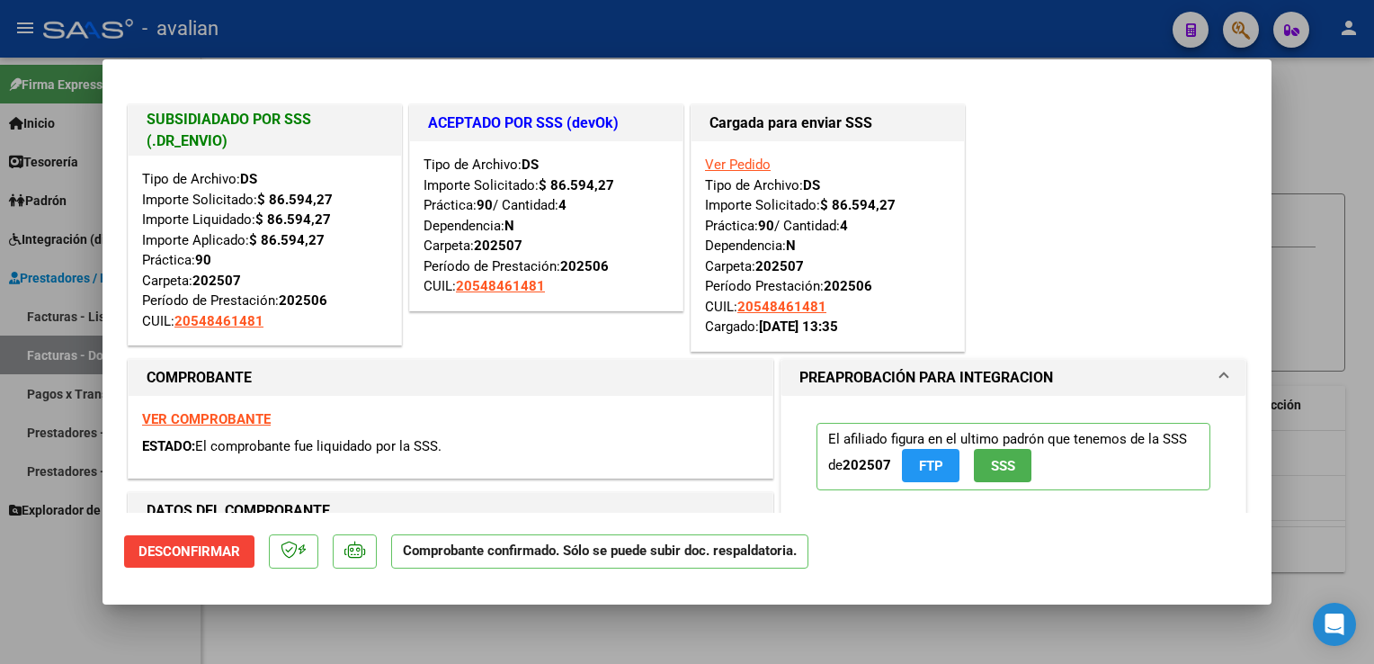
click at [391, 28] on div at bounding box center [687, 332] width 1374 height 664
type input "$ 0,00"
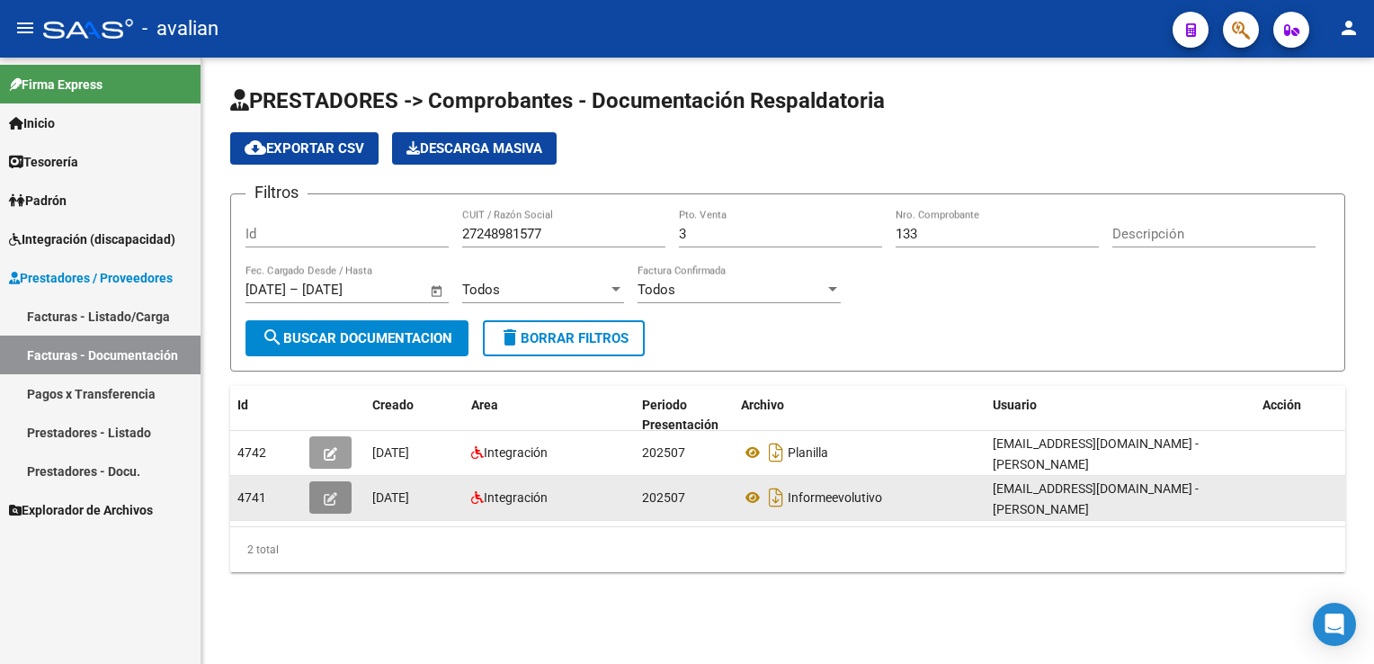
click at [334, 500] on icon "button" at bounding box center [330, 498] width 13 height 13
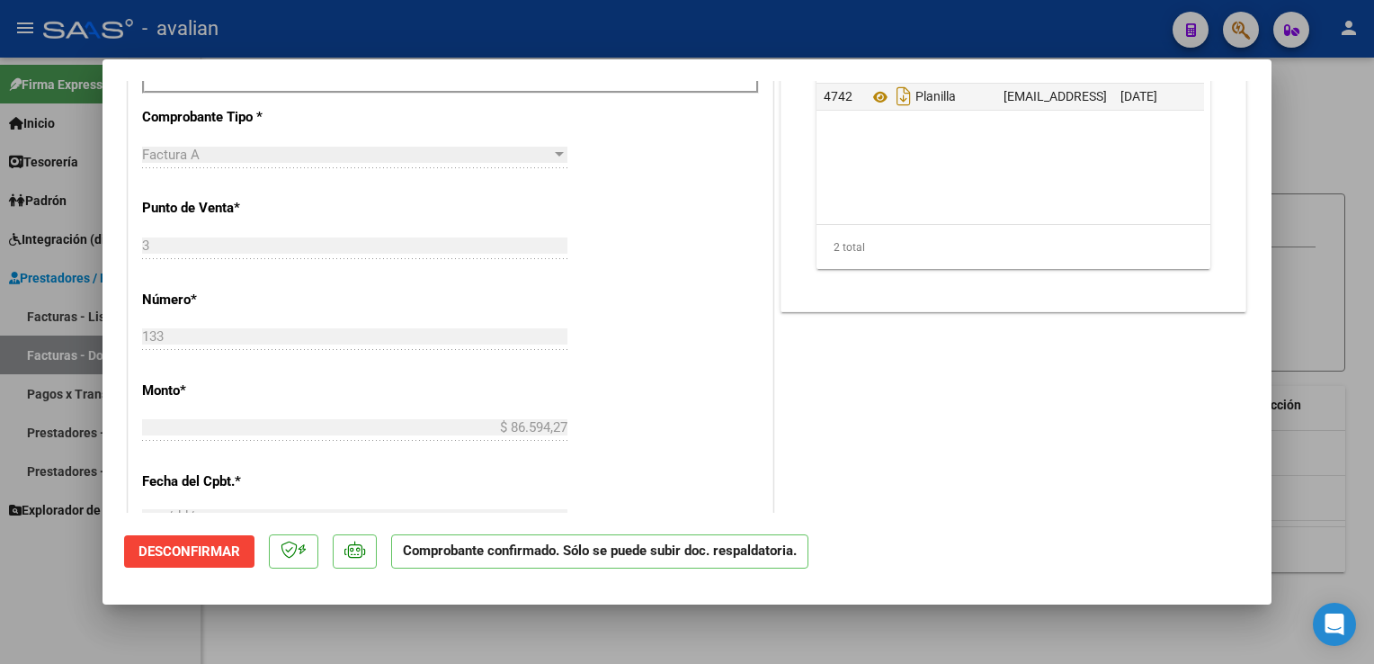
scroll to position [899, 0]
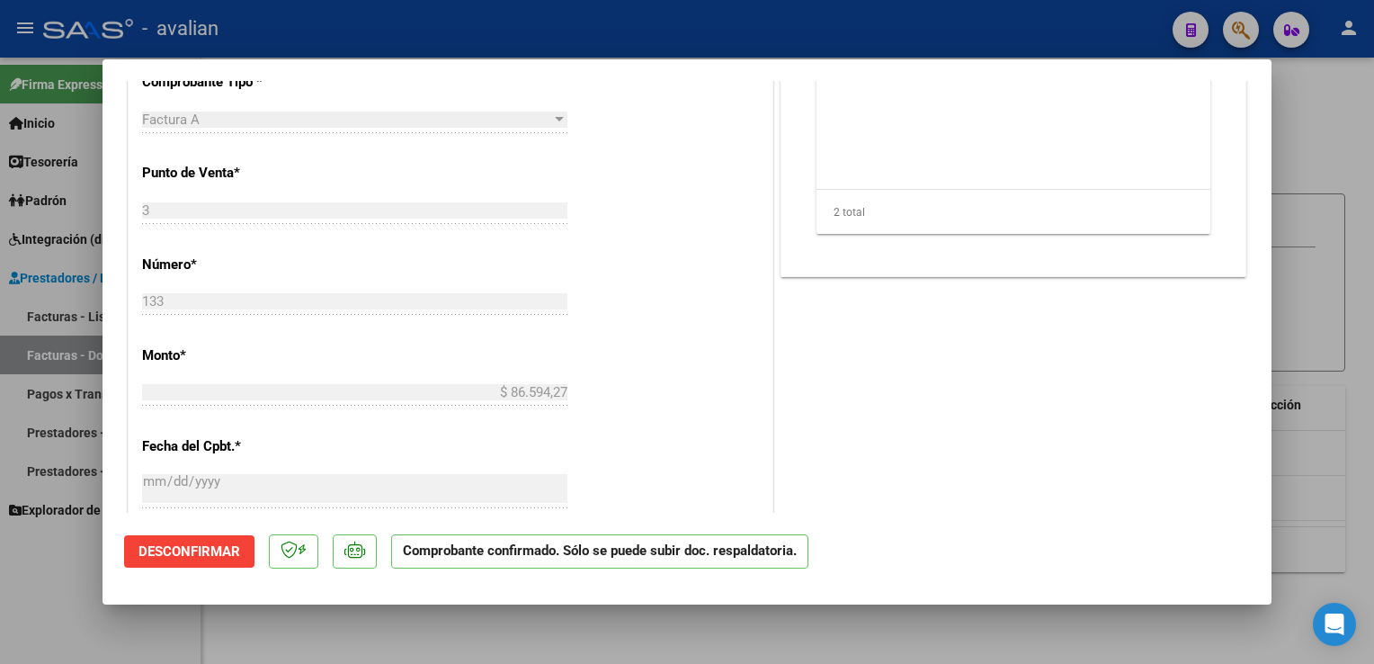
click at [295, 28] on div at bounding box center [687, 332] width 1374 height 664
type input "$ 0,00"
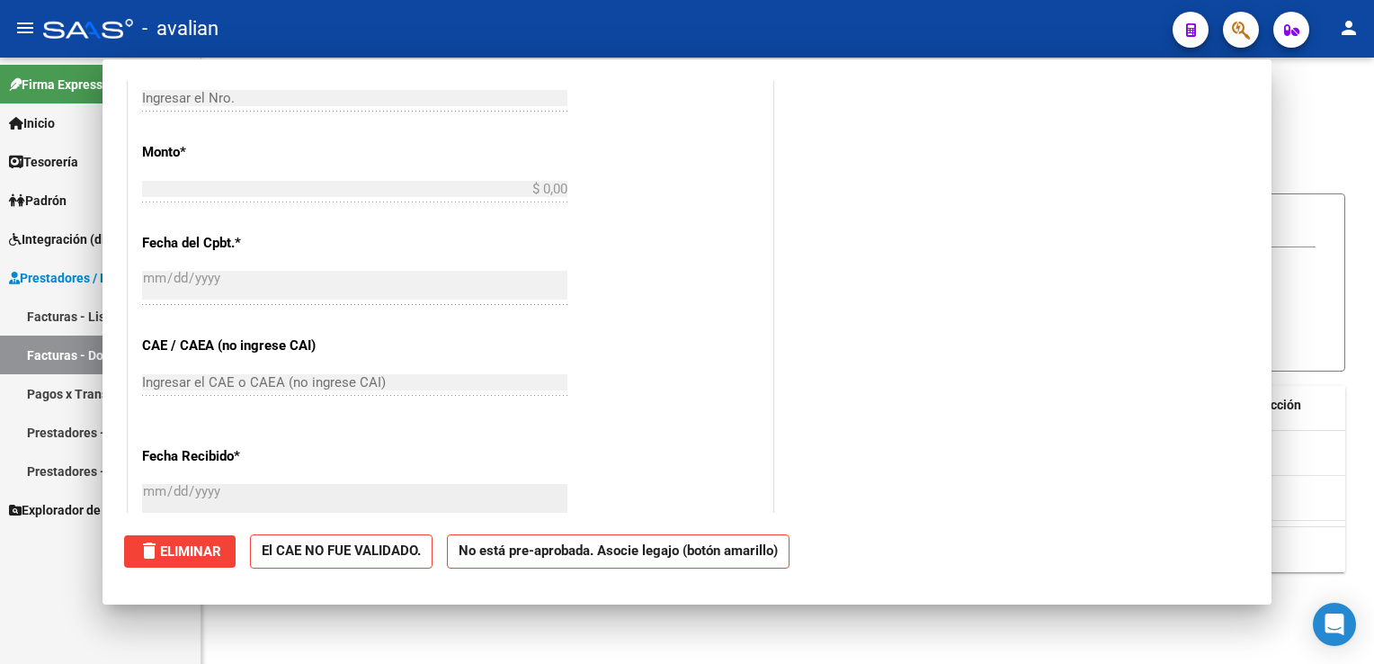
scroll to position [0, 0]
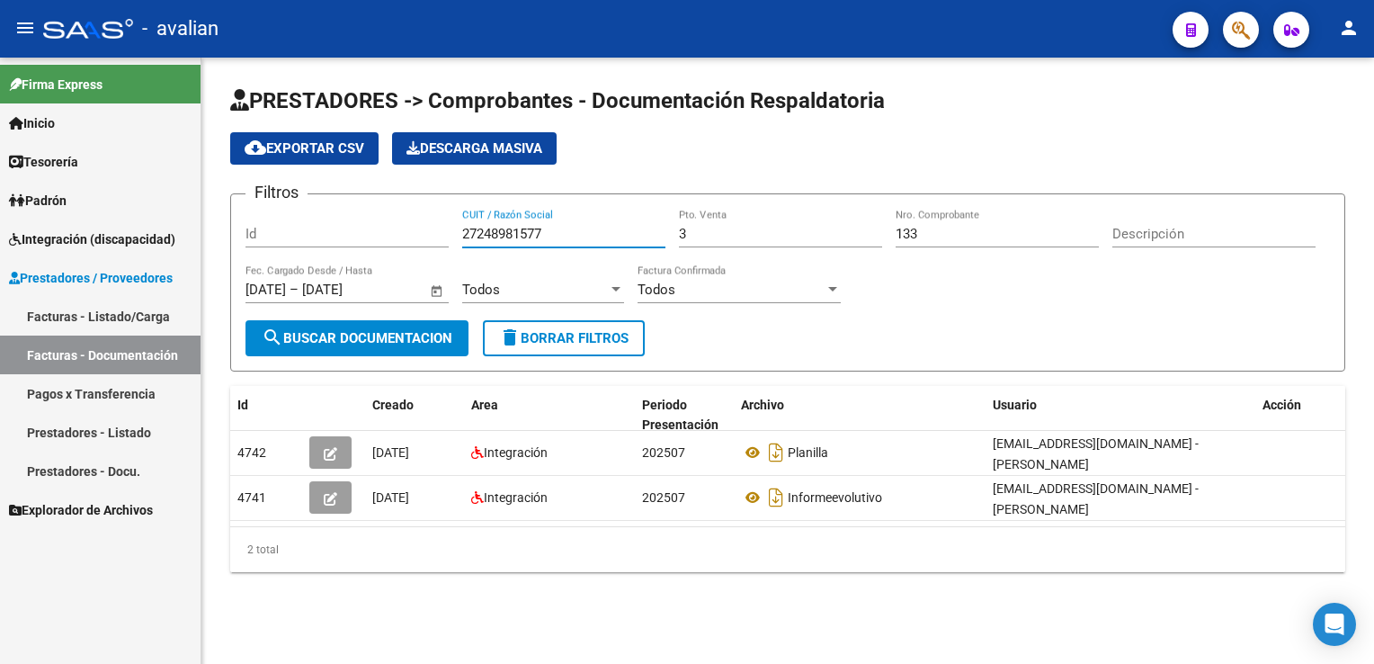
drag, startPoint x: 561, startPoint y: 232, endPoint x: 424, endPoint y: 226, distance: 136.8
click at [424, 226] on div "Filtros Id 27248981577 CUIT / Razón Social 3 Pto. Venta 133 Nro. Comprobante De…" at bounding box center [787, 264] width 1084 height 111
click at [424, 226] on input "Id" at bounding box center [346, 234] width 203 height 16
drag, startPoint x: 568, startPoint y: 228, endPoint x: 424, endPoint y: 221, distance: 144.0
click at [424, 221] on div "Filtros Id 27248981577 CUIT / Razón Social 3 Pto. Venta 133 Nro. Comprobante De…" at bounding box center [787, 264] width 1084 height 111
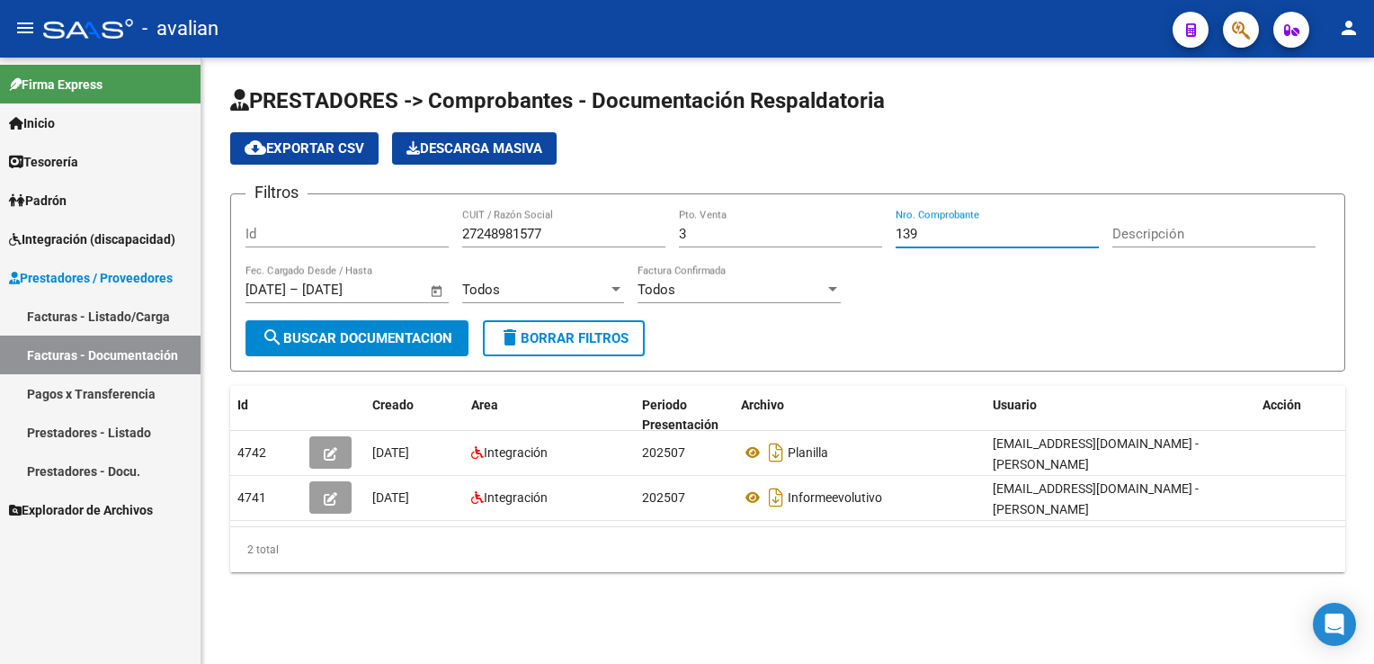
type input "139"
click at [386, 334] on span "search Buscar Documentacion" at bounding box center [357, 338] width 191 height 16
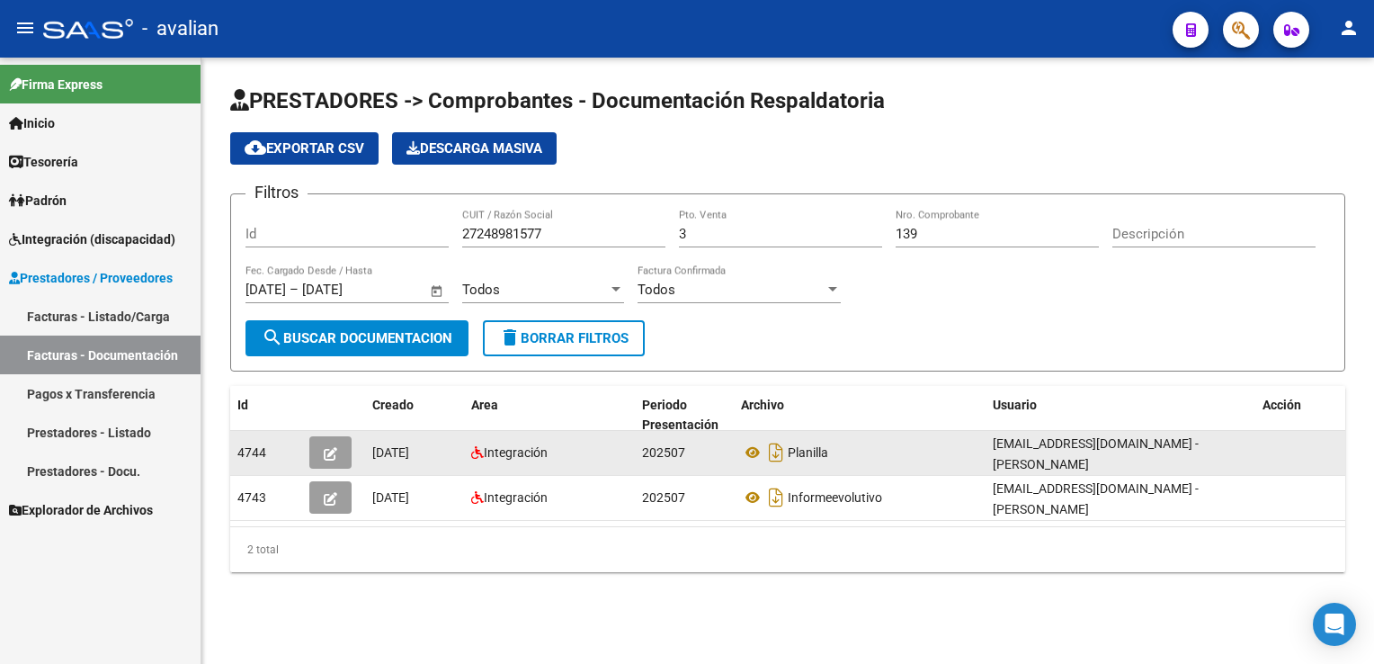
click at [331, 447] on icon "button" at bounding box center [330, 453] width 13 height 13
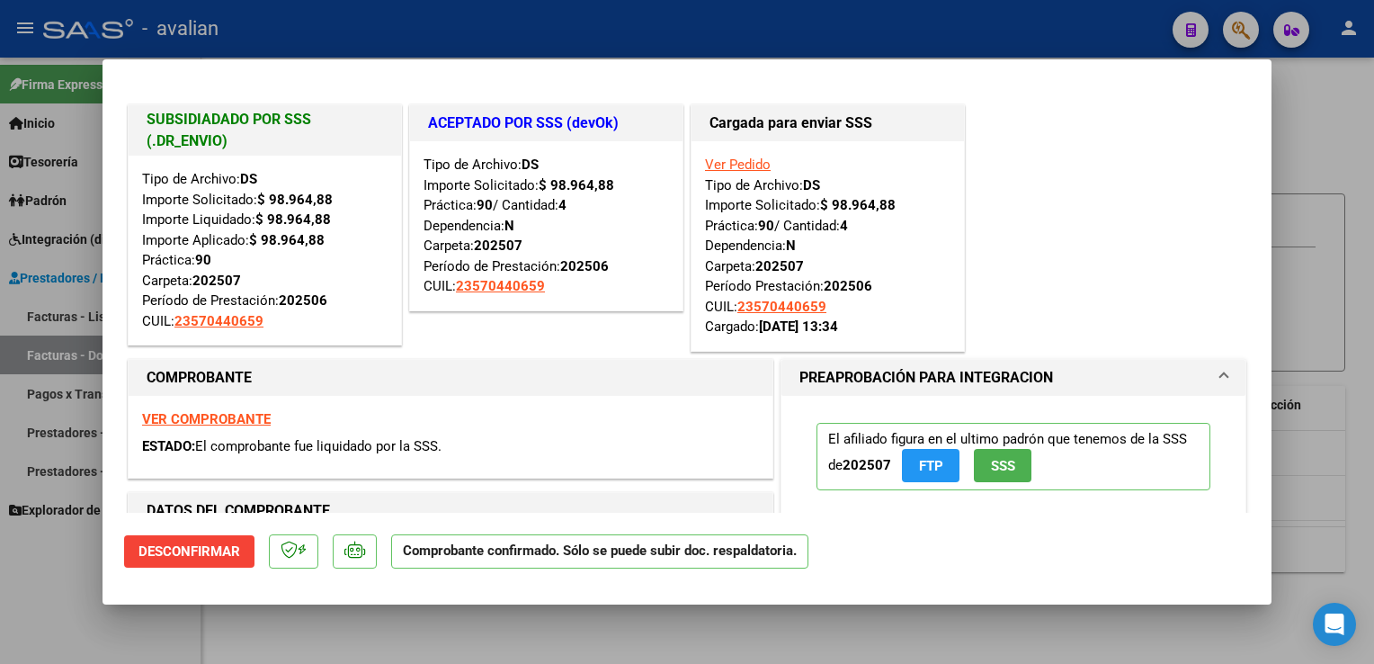
click at [361, 41] on div at bounding box center [687, 332] width 1374 height 664
type input "$ 0,00"
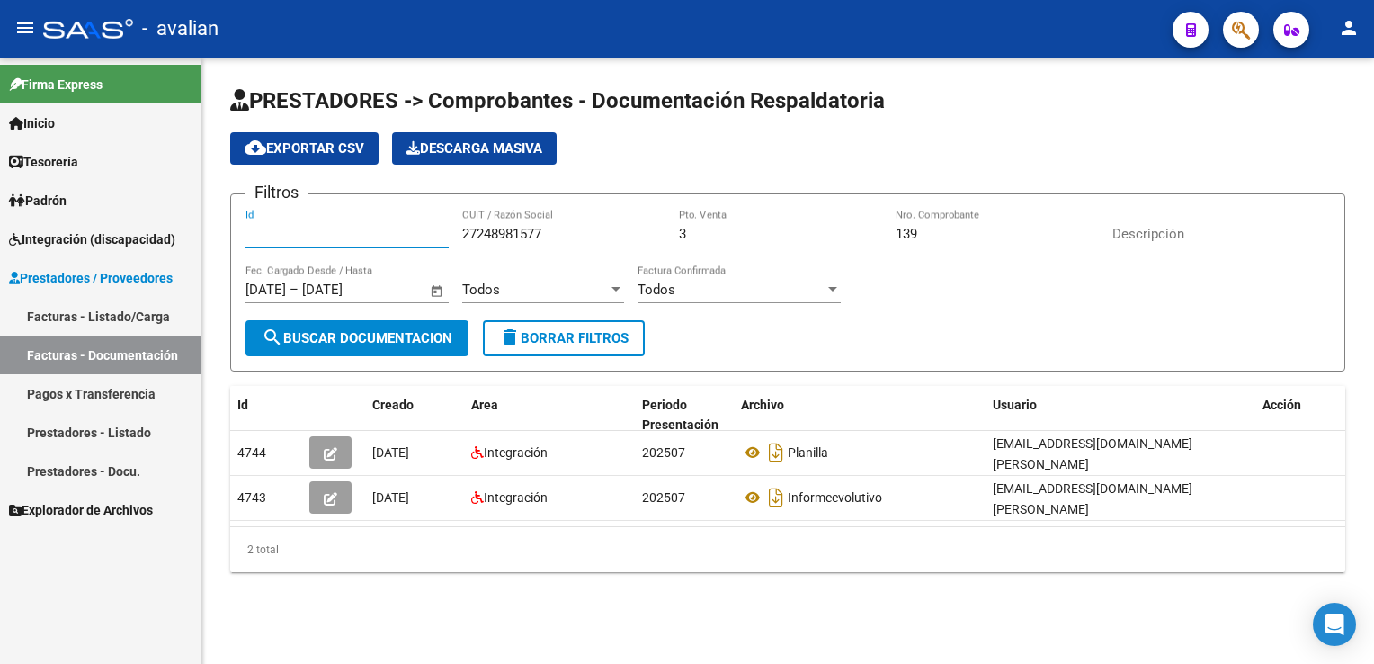
click at [318, 236] on input "Id" at bounding box center [346, 234] width 203 height 16
paste input "389471874"
type input "27389471874"
type input "1"
type input "887"
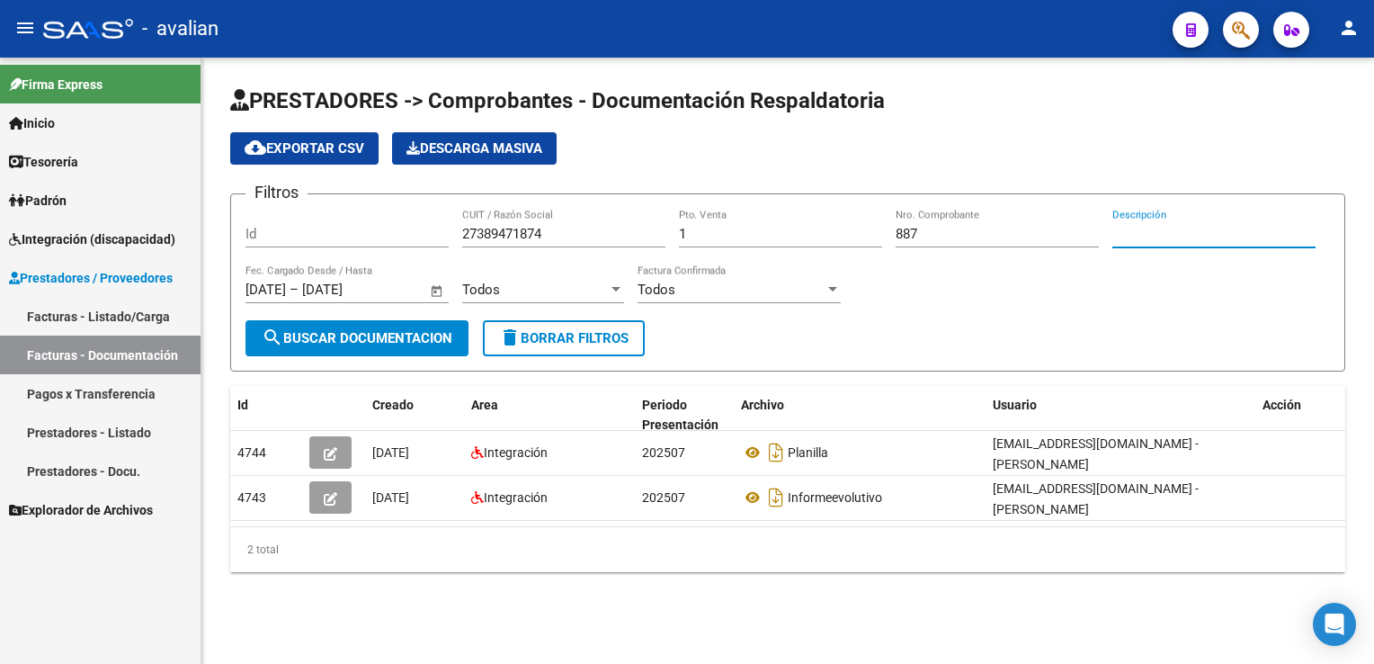
click at [353, 326] on button "search Buscar Documentacion" at bounding box center [356, 338] width 223 height 36
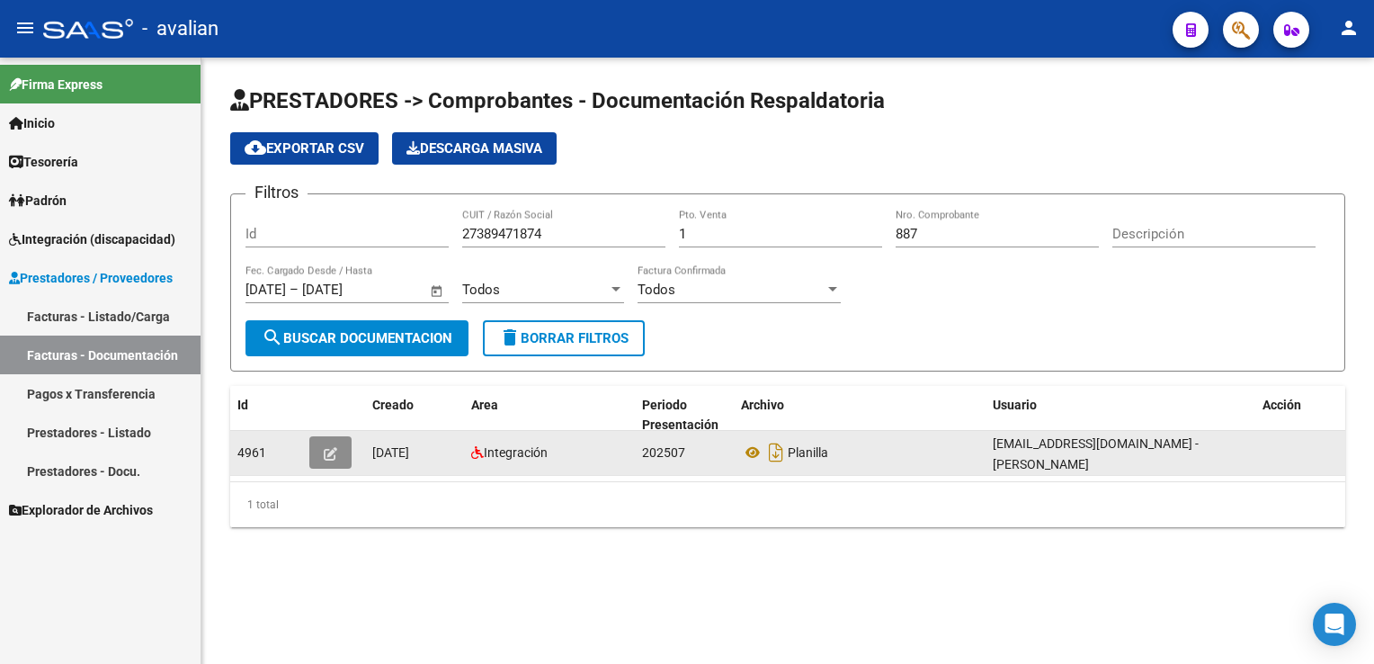
click at [320, 459] on button "button" at bounding box center [330, 452] width 42 height 32
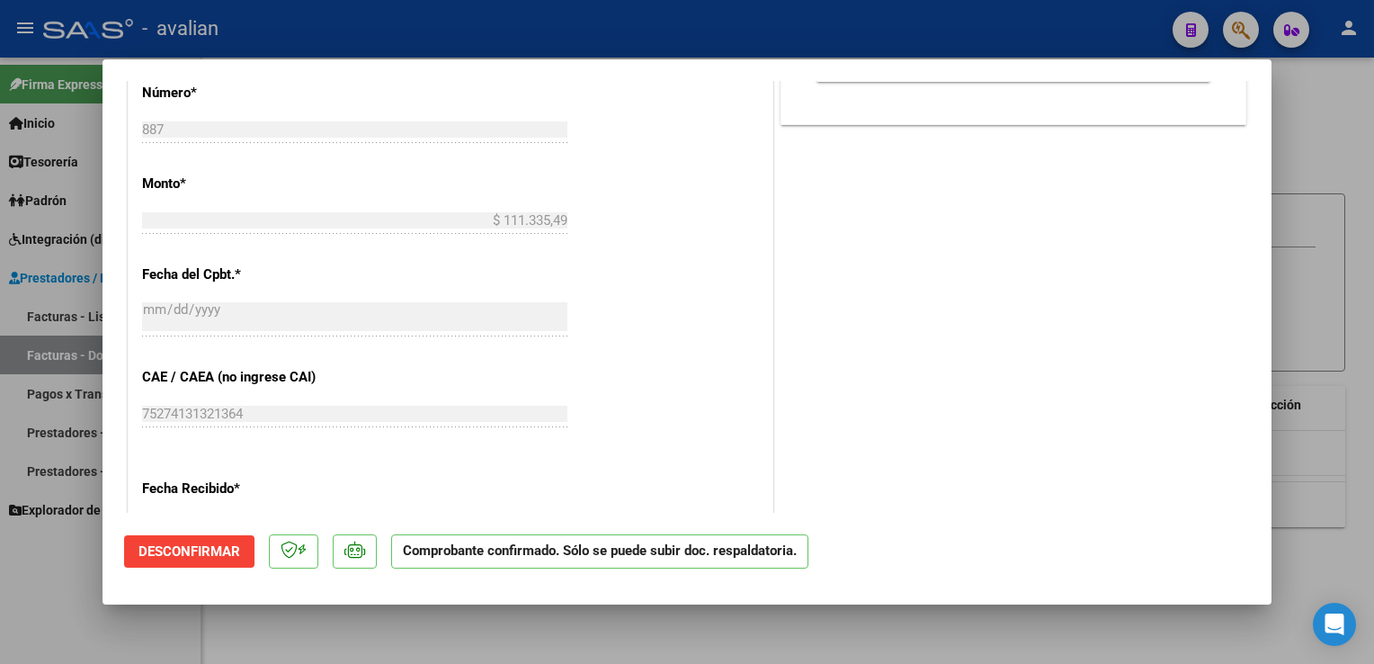
scroll to position [1349, 0]
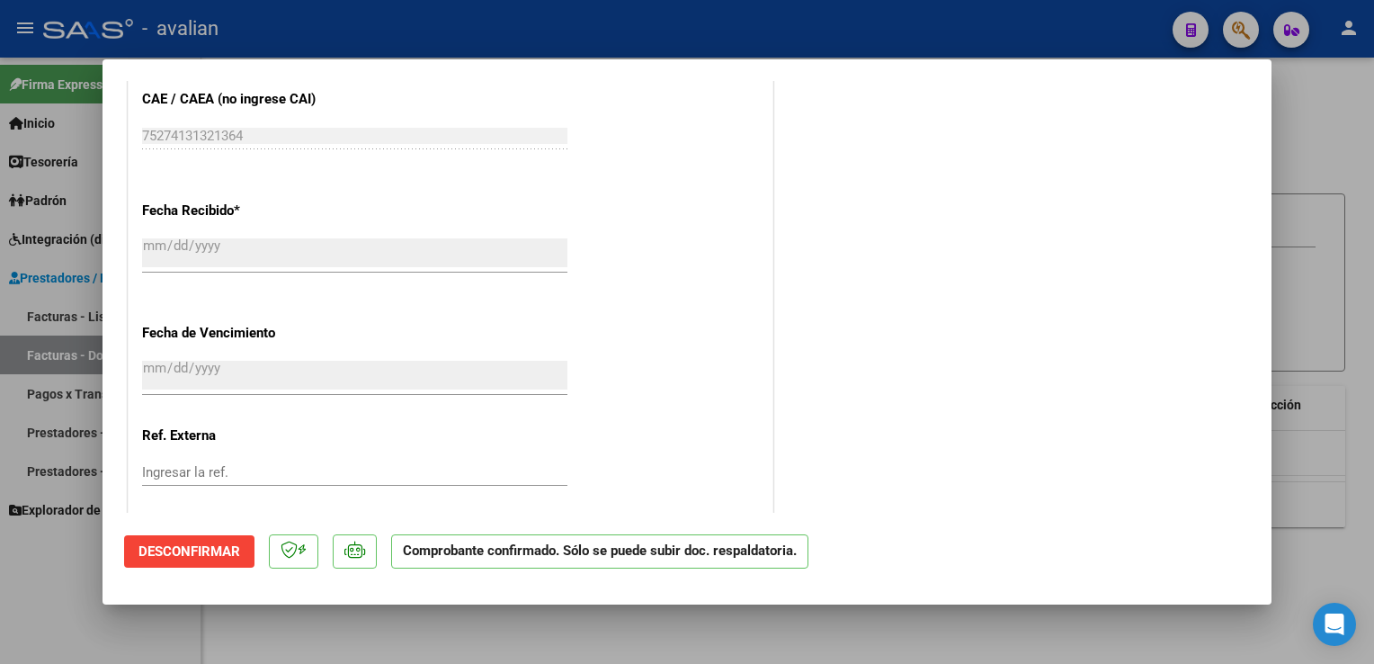
click at [408, 33] on div at bounding box center [687, 332] width 1374 height 664
type input "$ 0,00"
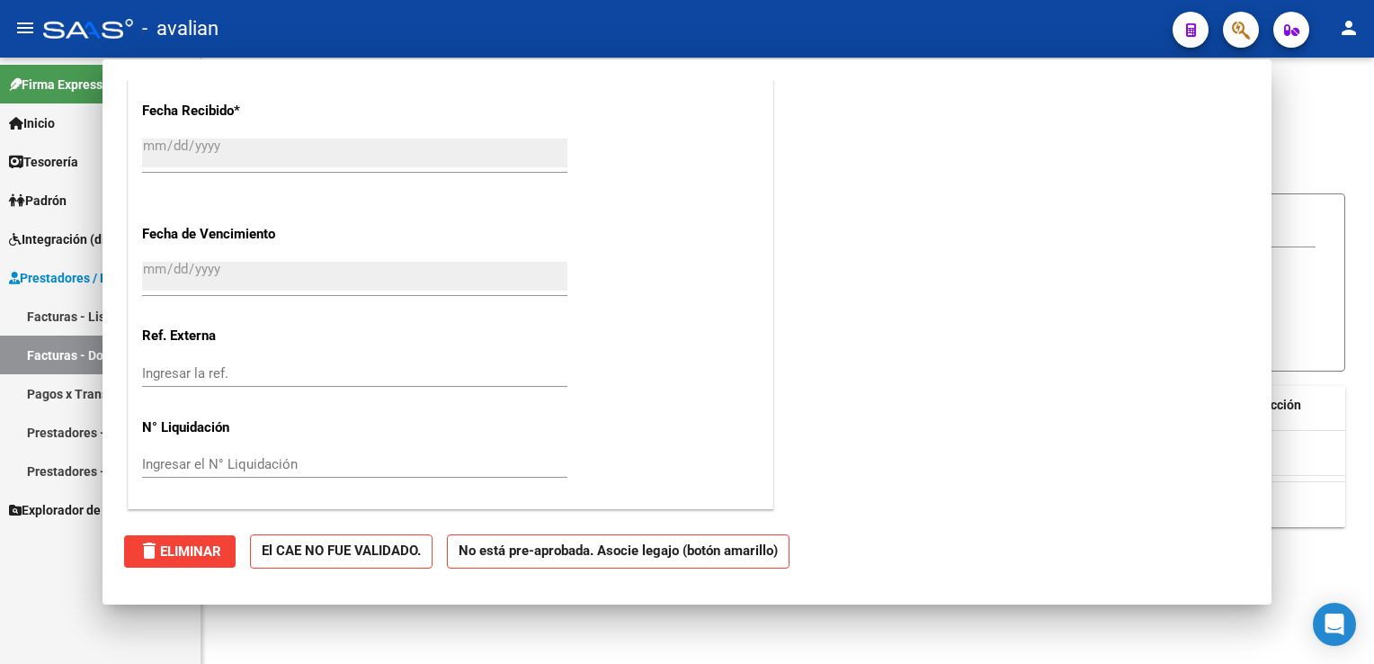
scroll to position [0, 0]
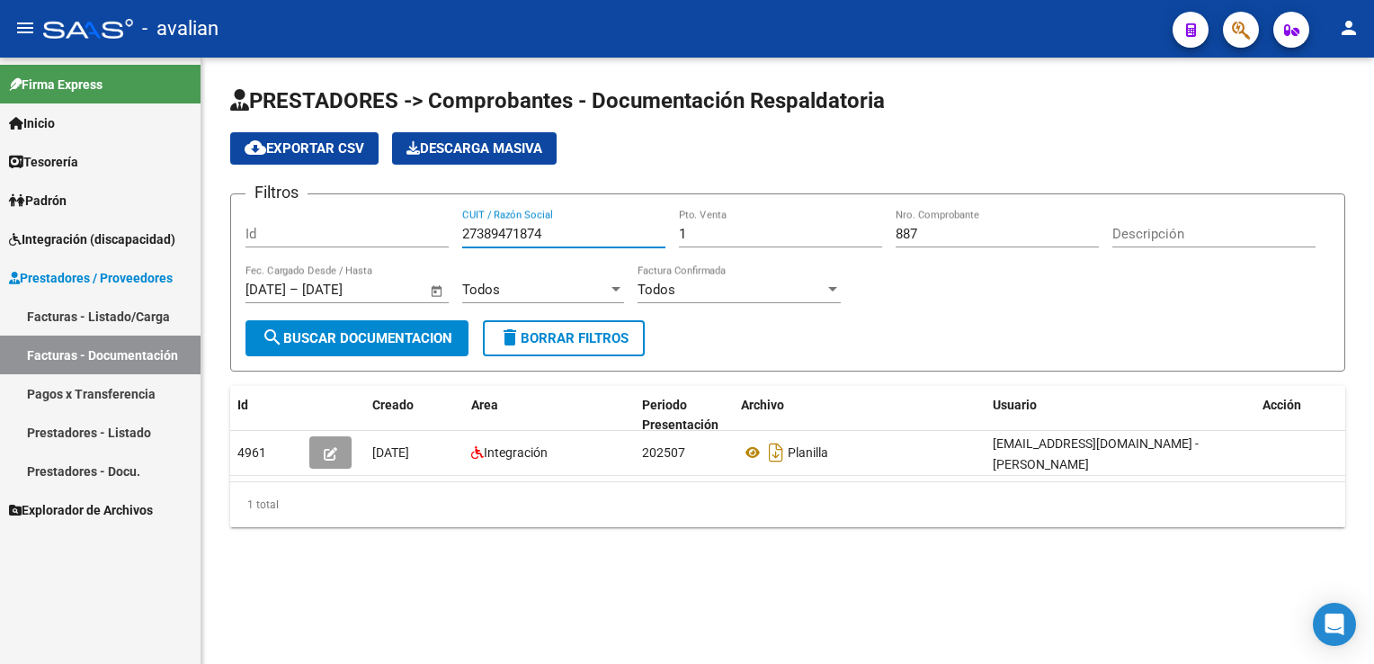
drag, startPoint x: 570, startPoint y: 227, endPoint x: 379, endPoint y: 231, distance: 191.6
click at [379, 231] on div "Filtros Id 27389471874 CUIT / Razón Social 1 Pto. Venta 887 Nro. Comprobante De…" at bounding box center [787, 264] width 1084 height 111
paste input "16979705"
type input "27316979705"
type input "1"
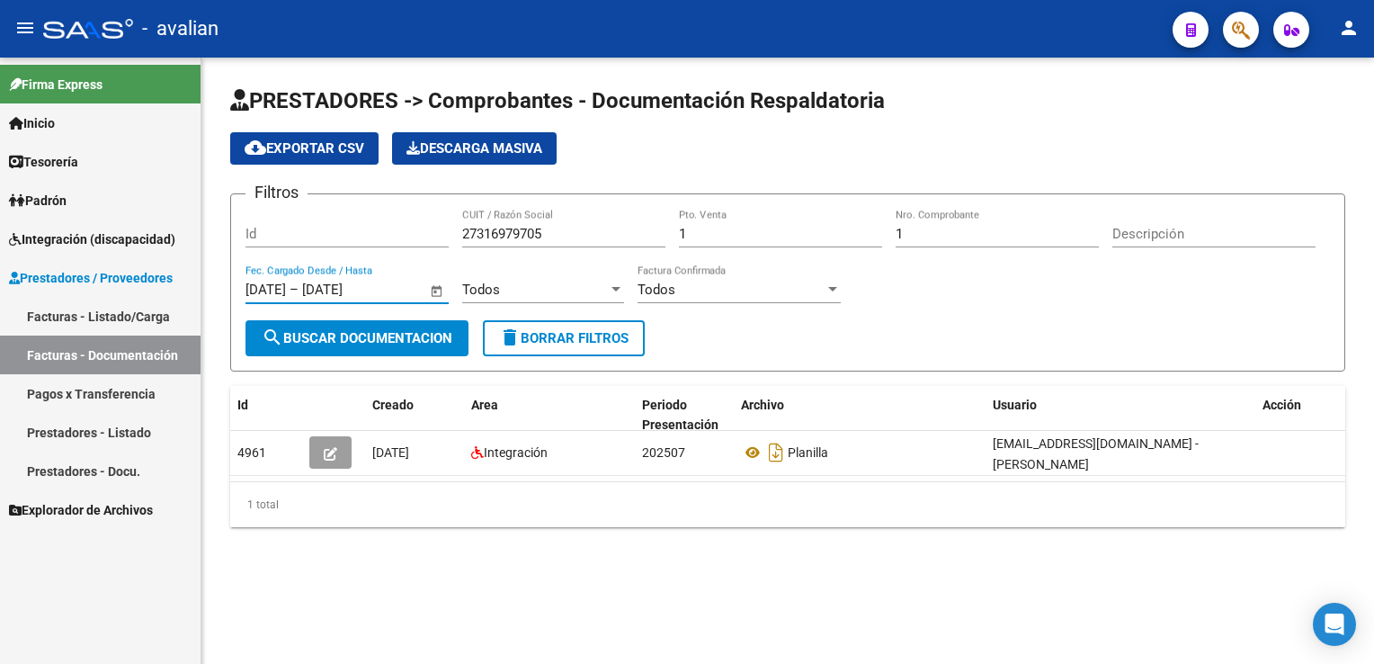
click at [396, 334] on span "search Buscar Documentacion" at bounding box center [357, 338] width 191 height 16
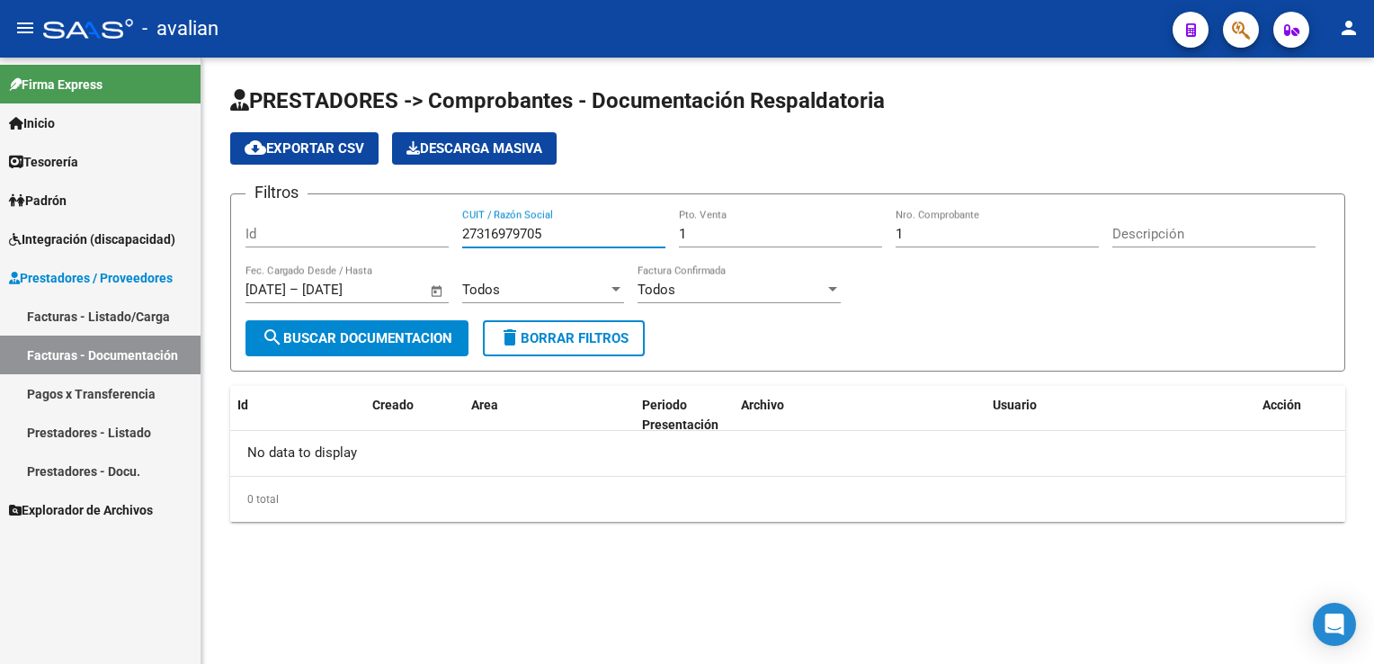
drag, startPoint x: 571, startPoint y: 228, endPoint x: 421, endPoint y: 232, distance: 150.2
click at [421, 232] on div "Filtros Id 27316979705 CUIT / Razón Social 1 Pto. Venta 1 Nro. Comprobante Desc…" at bounding box center [787, 264] width 1084 height 111
paste input "20907592"
type input "27209075925"
type input "2"
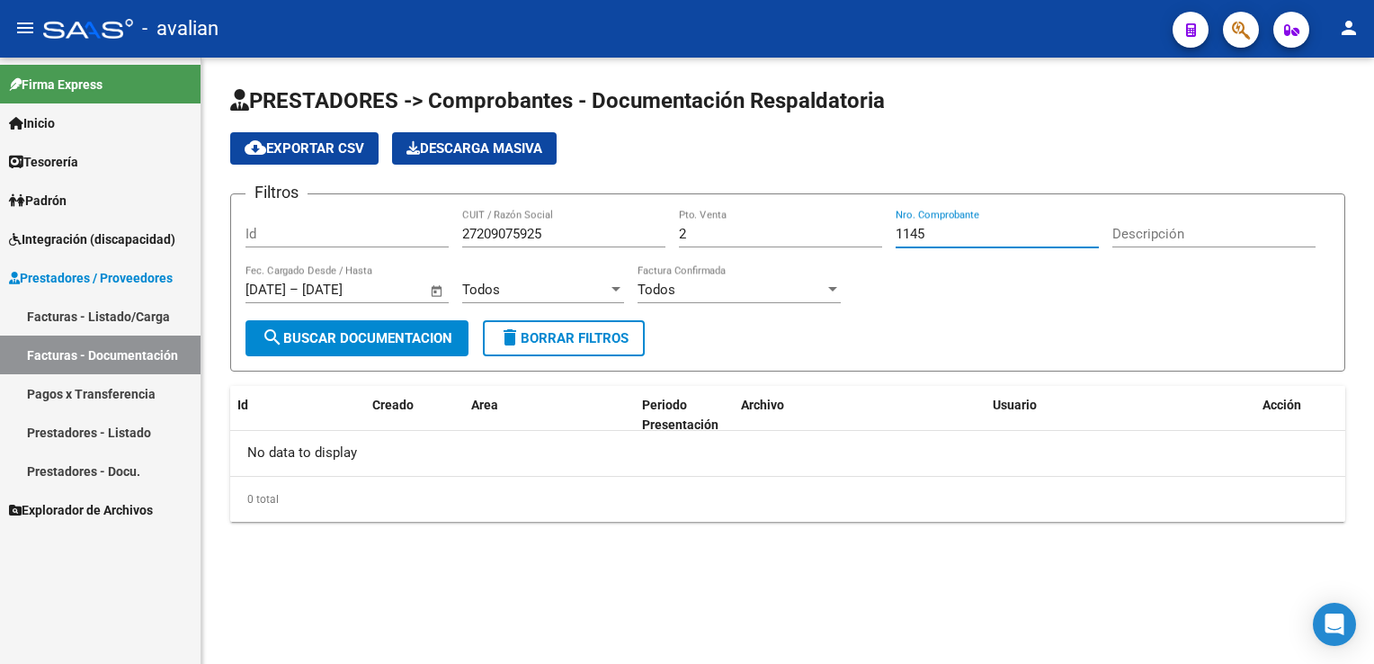
type input "1145"
click at [431, 334] on span "search Buscar Documentacion" at bounding box center [357, 338] width 191 height 16
drag, startPoint x: 556, startPoint y: 237, endPoint x: 381, endPoint y: 239, distance: 174.4
click at [381, 239] on div "Filtros Id 27209075925 CUIT / Razón Social 2 Pto. Venta 1145 Nro. Comprobante D…" at bounding box center [787, 264] width 1084 height 111
paste input "81831424"
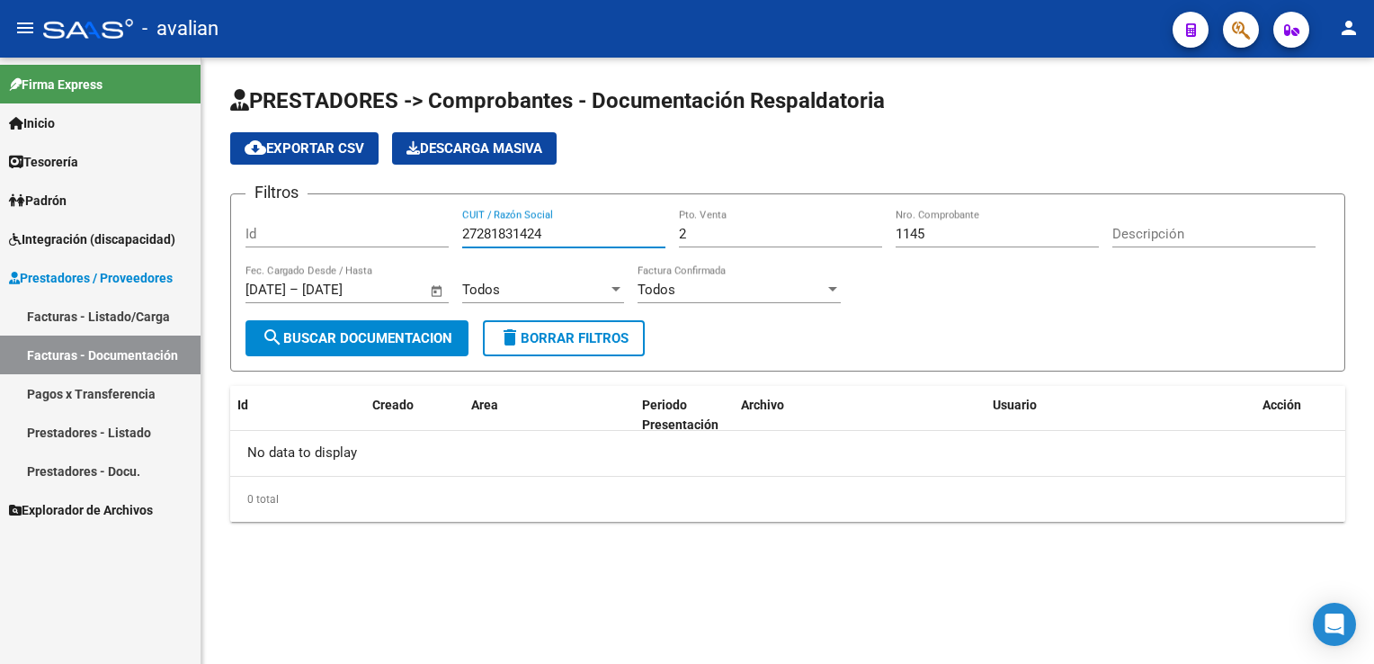
type input "27281831424"
type input "5"
type input "131"
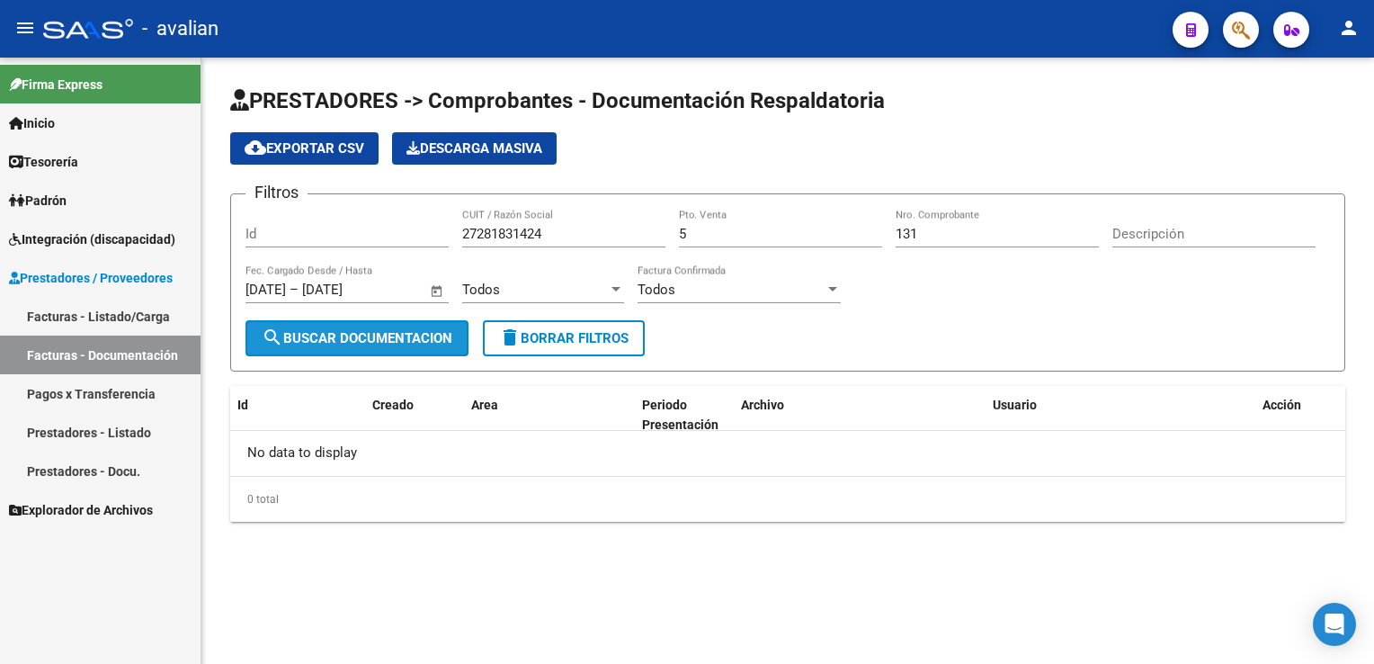
click at [409, 330] on span "search Buscar Documentacion" at bounding box center [357, 338] width 191 height 16
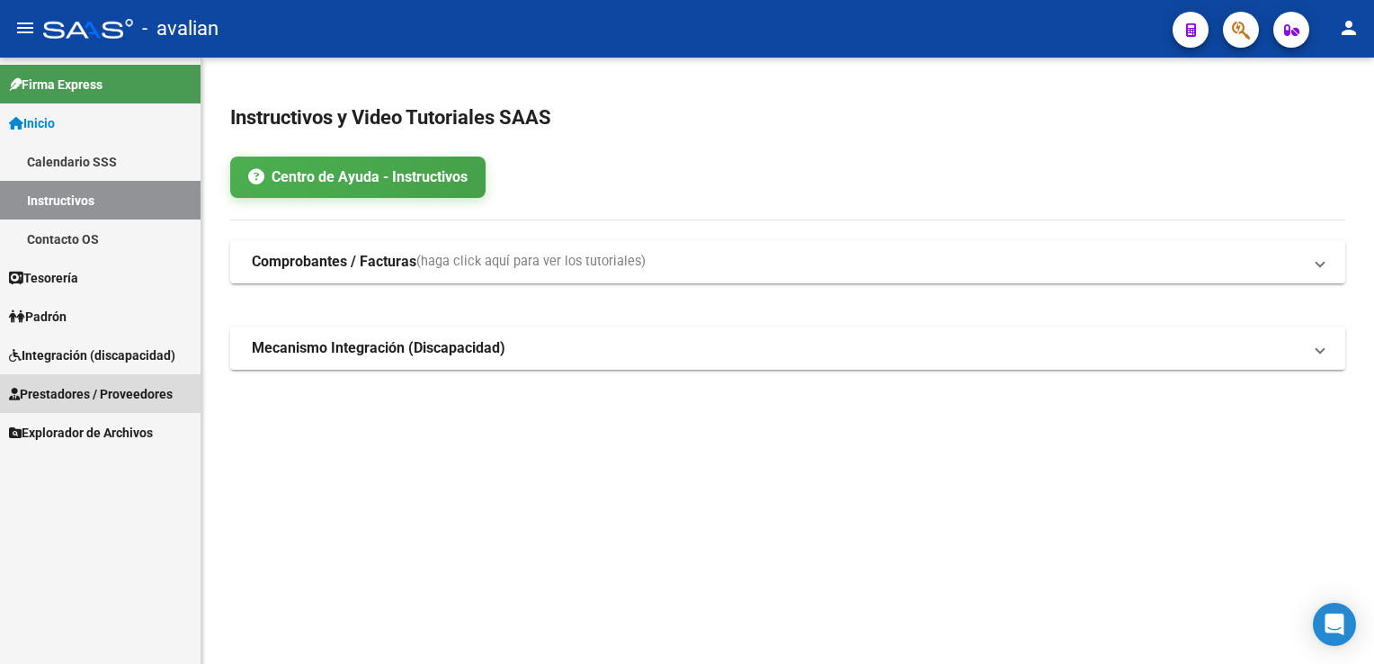
click at [75, 384] on span "Prestadores / Proveedores" at bounding box center [91, 394] width 164 height 20
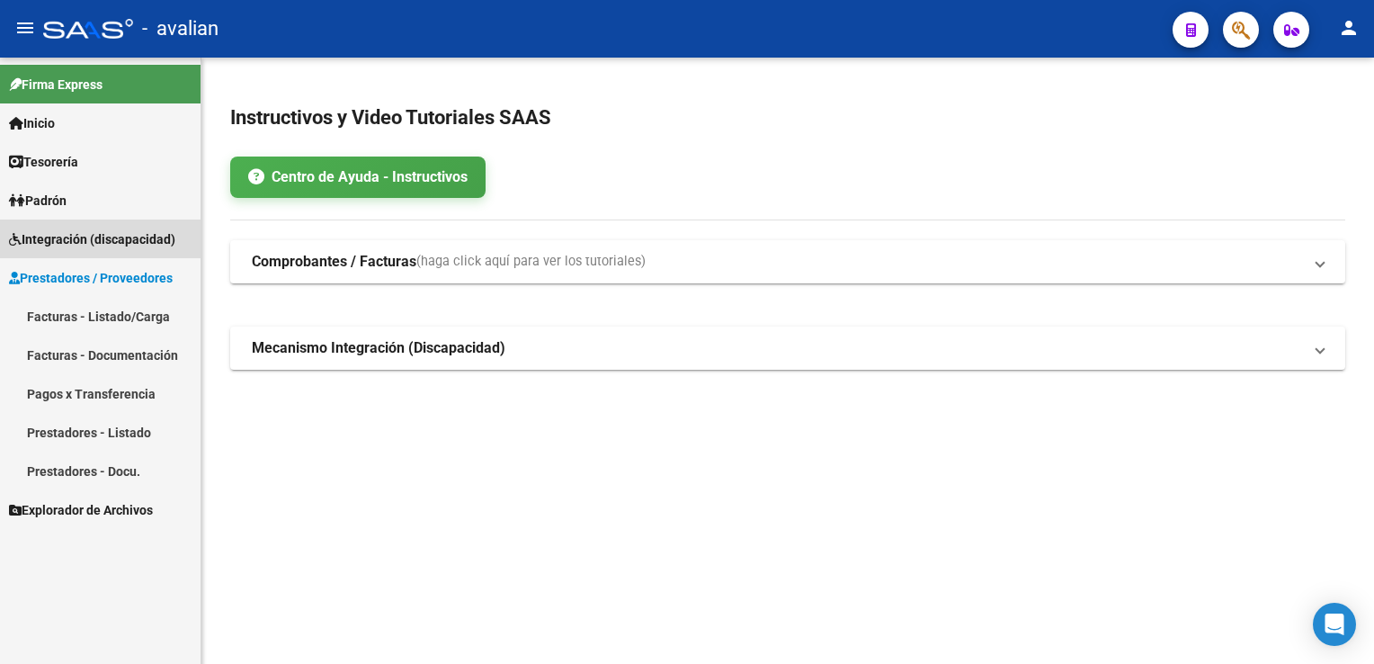
click at [127, 245] on span "Integración (discapacidad)" at bounding box center [92, 239] width 166 height 20
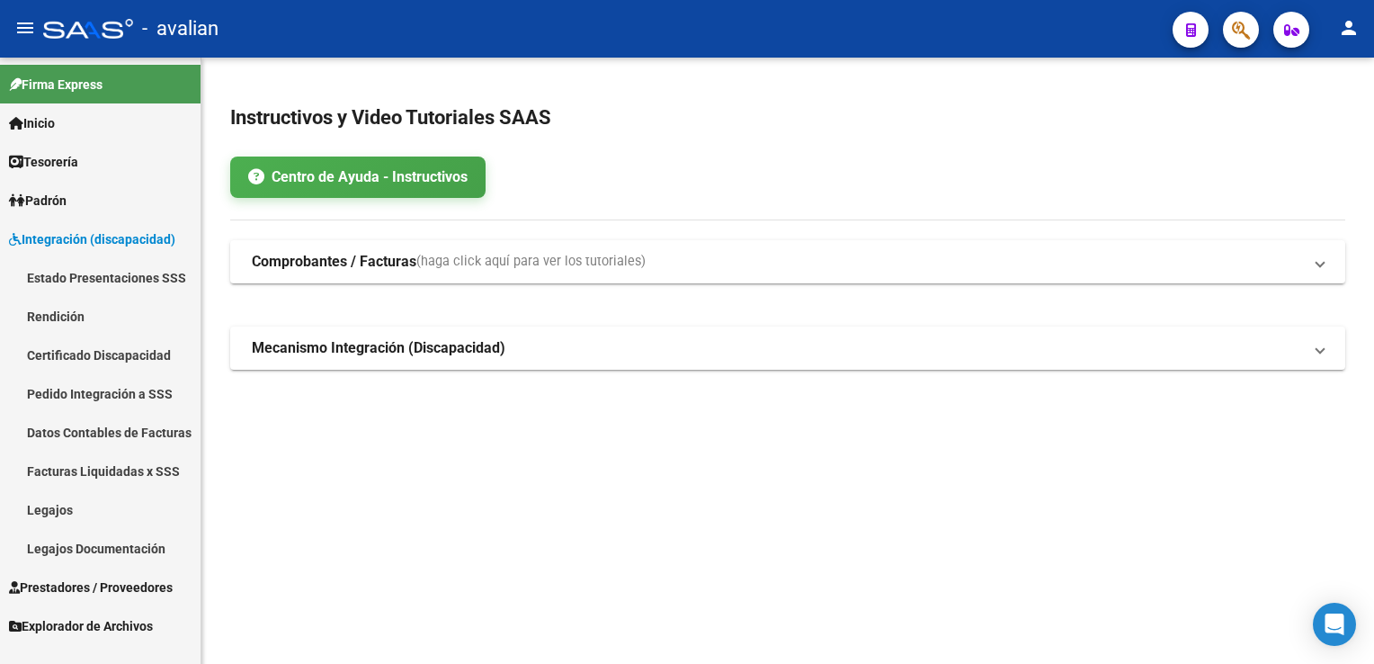
click at [43, 505] on link "Legajos" at bounding box center [100, 509] width 200 height 39
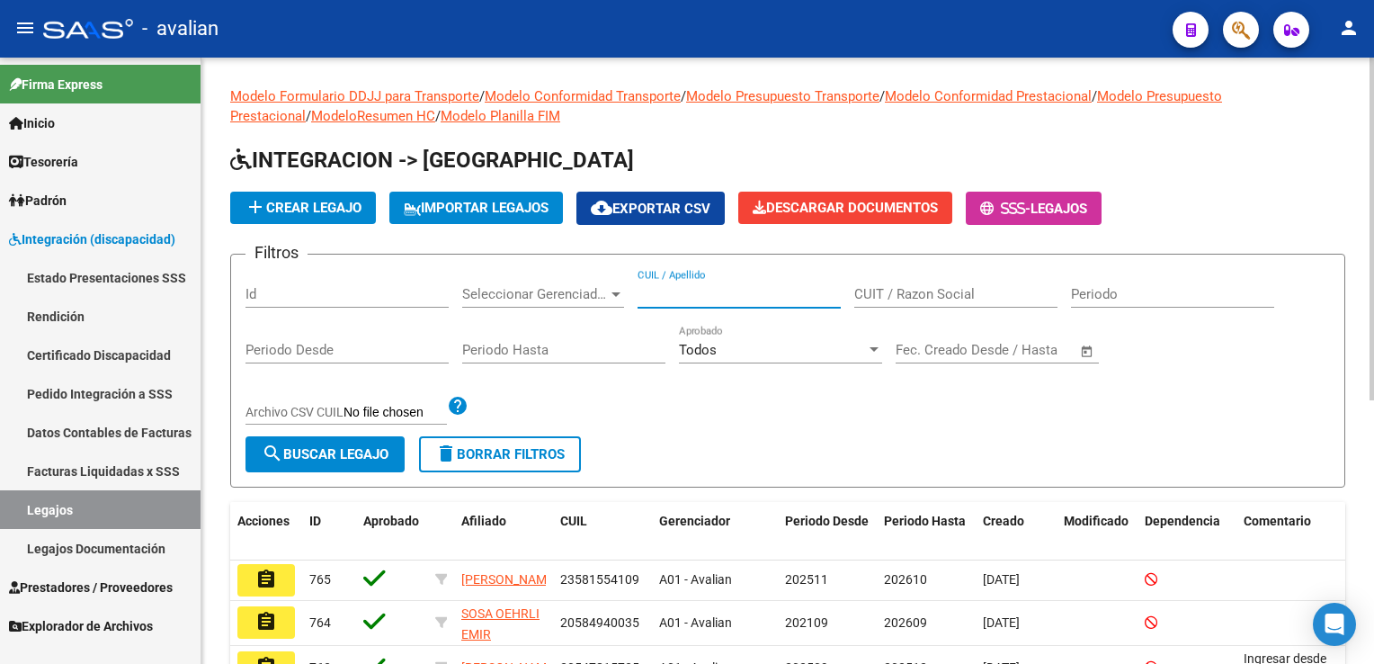
click at [706, 289] on input "CUIL / Apellido" at bounding box center [738, 294] width 203 height 16
paste input "27583256070"
type input "27583256070"
click at [301, 446] on span "search Buscar Legajo" at bounding box center [325, 454] width 127 height 16
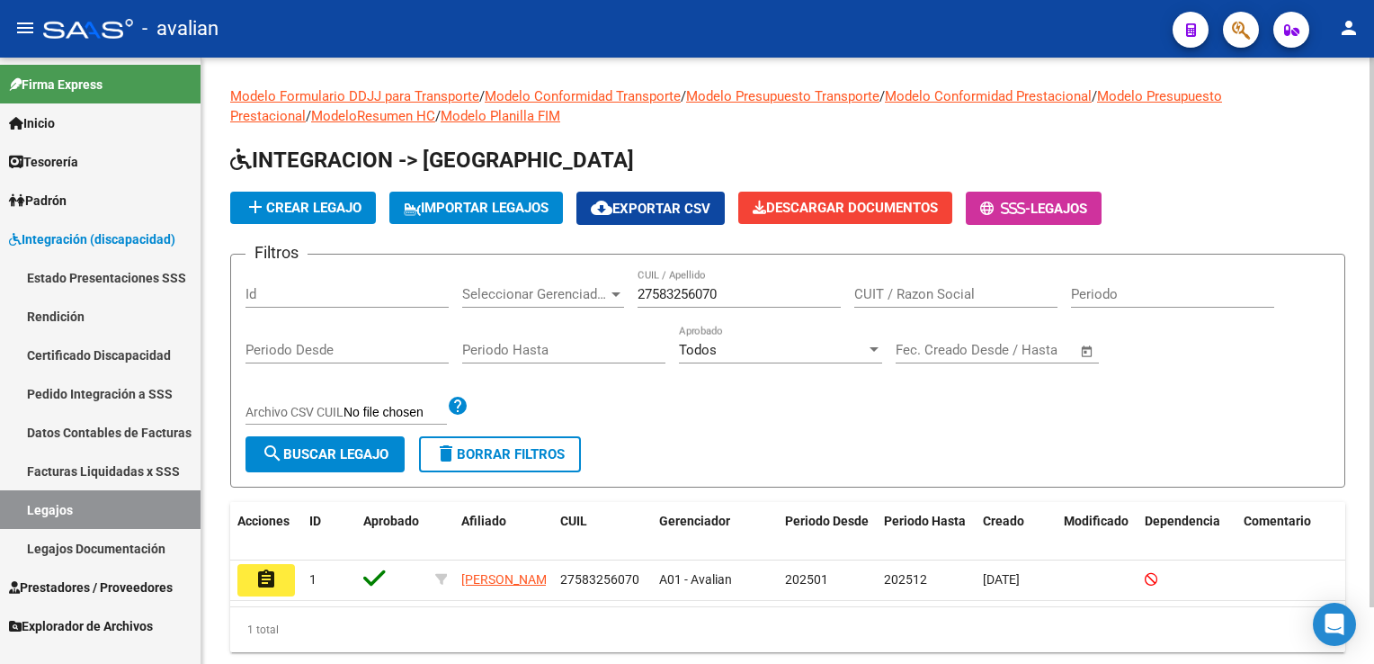
scroll to position [61, 0]
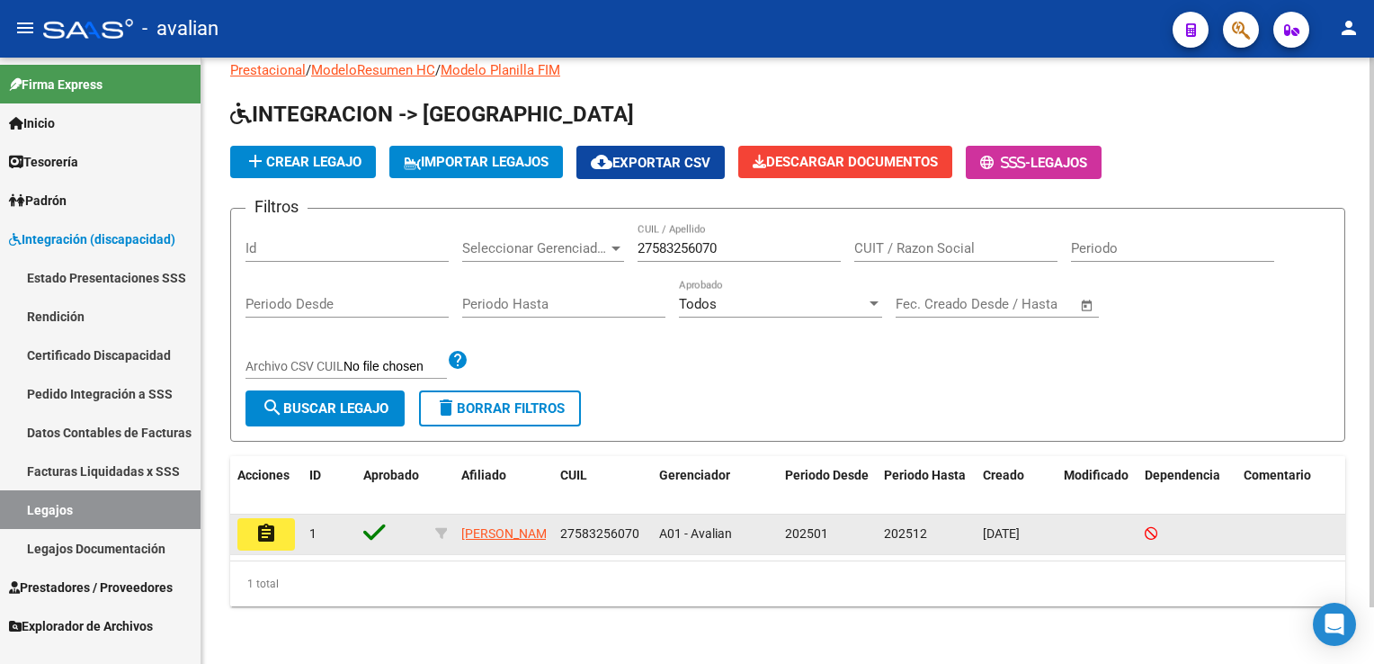
click at [269, 522] on mat-icon "assignment" at bounding box center [266, 533] width 22 height 22
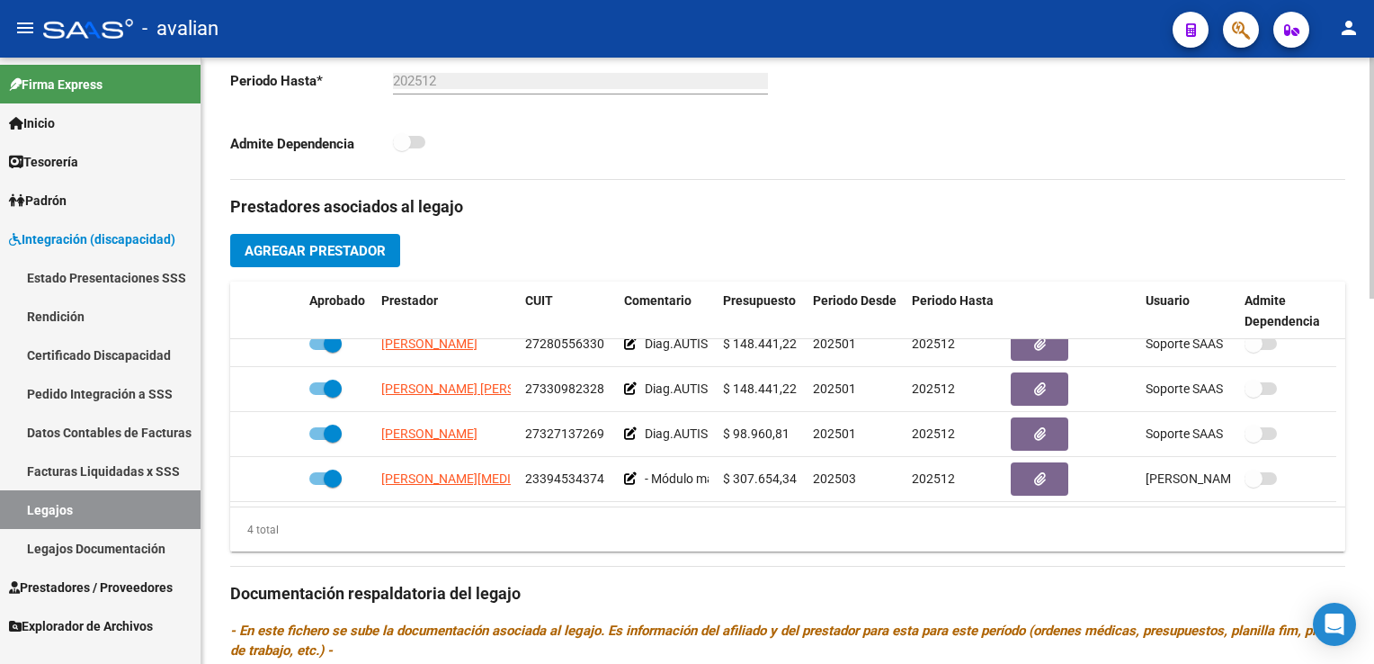
scroll to position [31, 0]
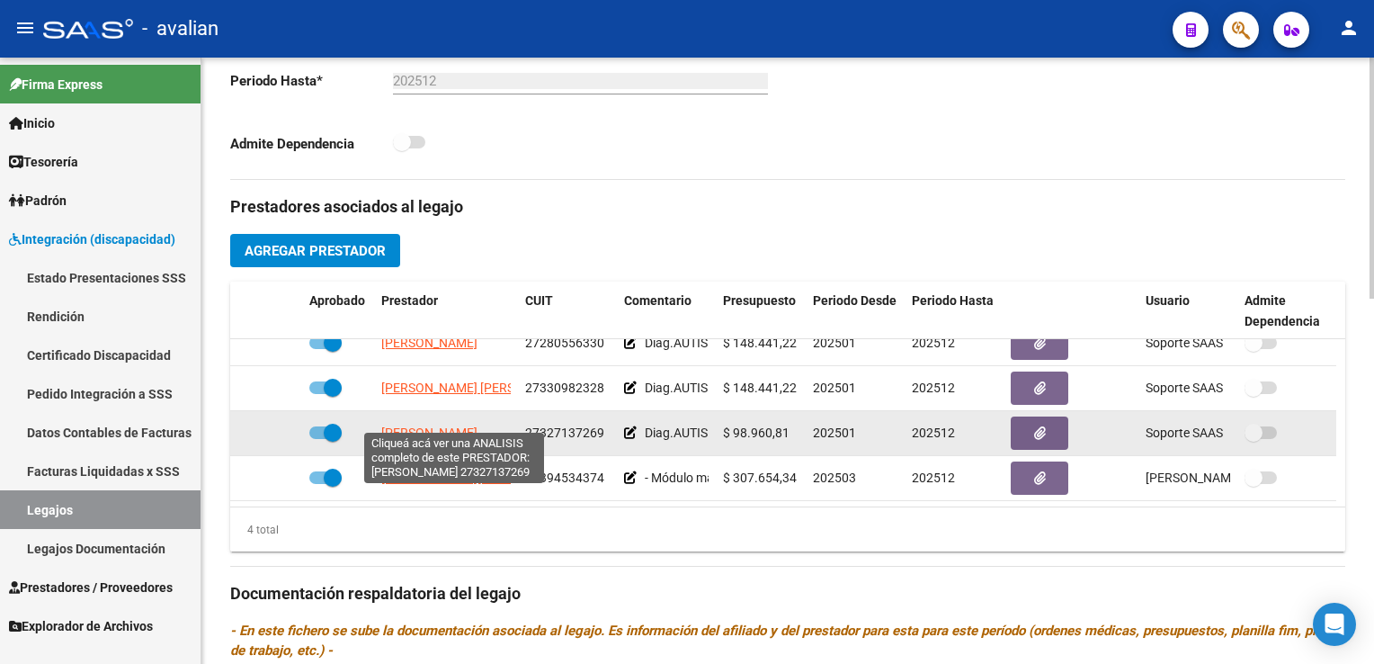
click at [440, 425] on span "[PERSON_NAME]" at bounding box center [429, 432] width 96 height 14
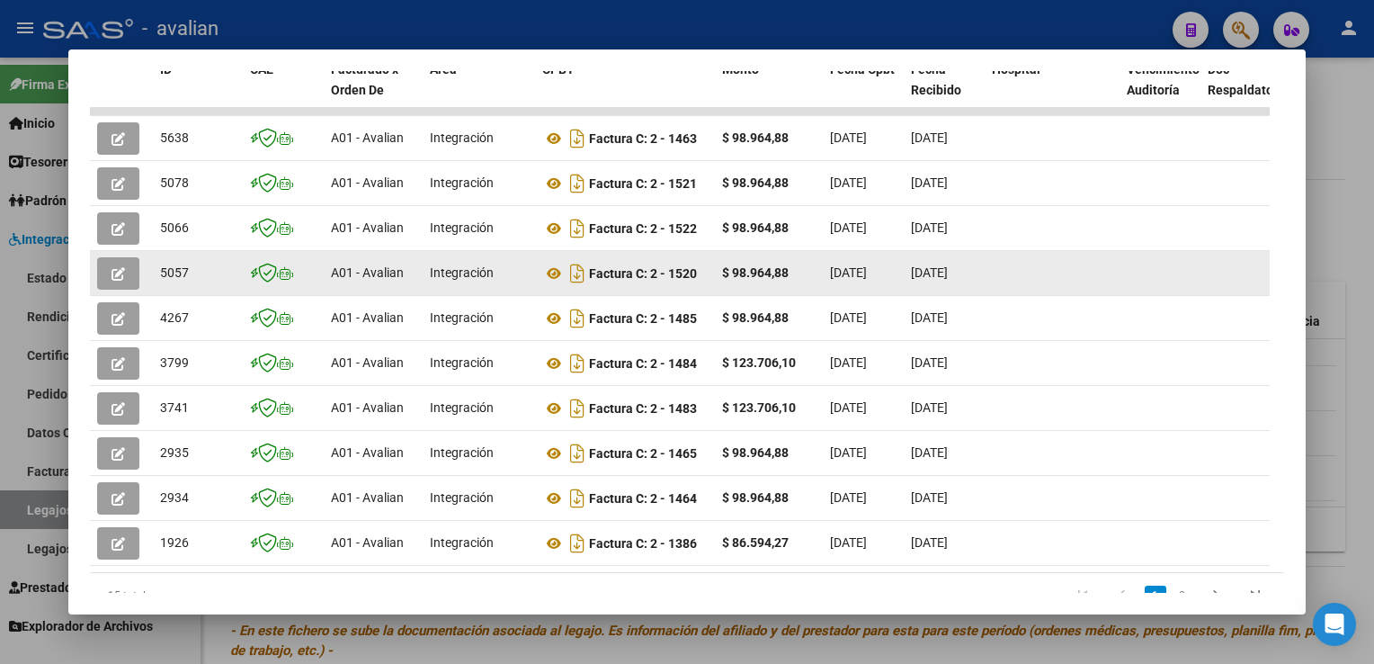
scroll to position [421, 0]
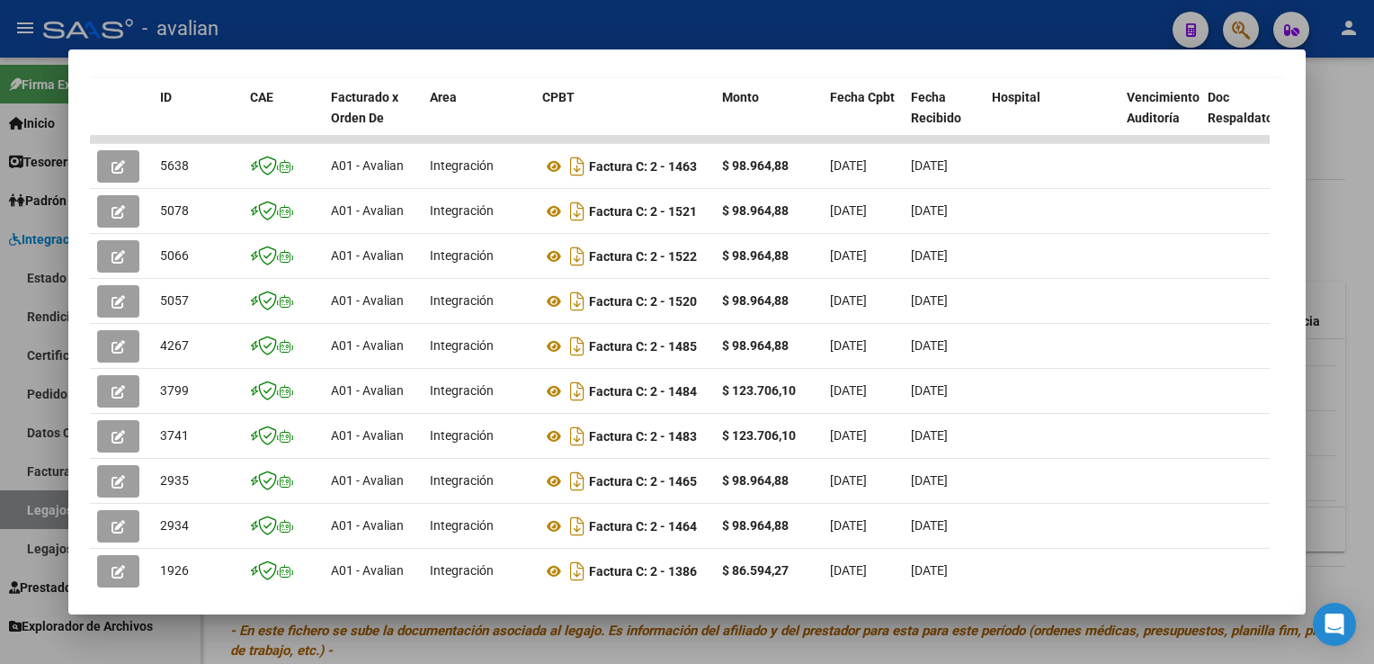
click at [502, 23] on div at bounding box center [687, 332] width 1374 height 664
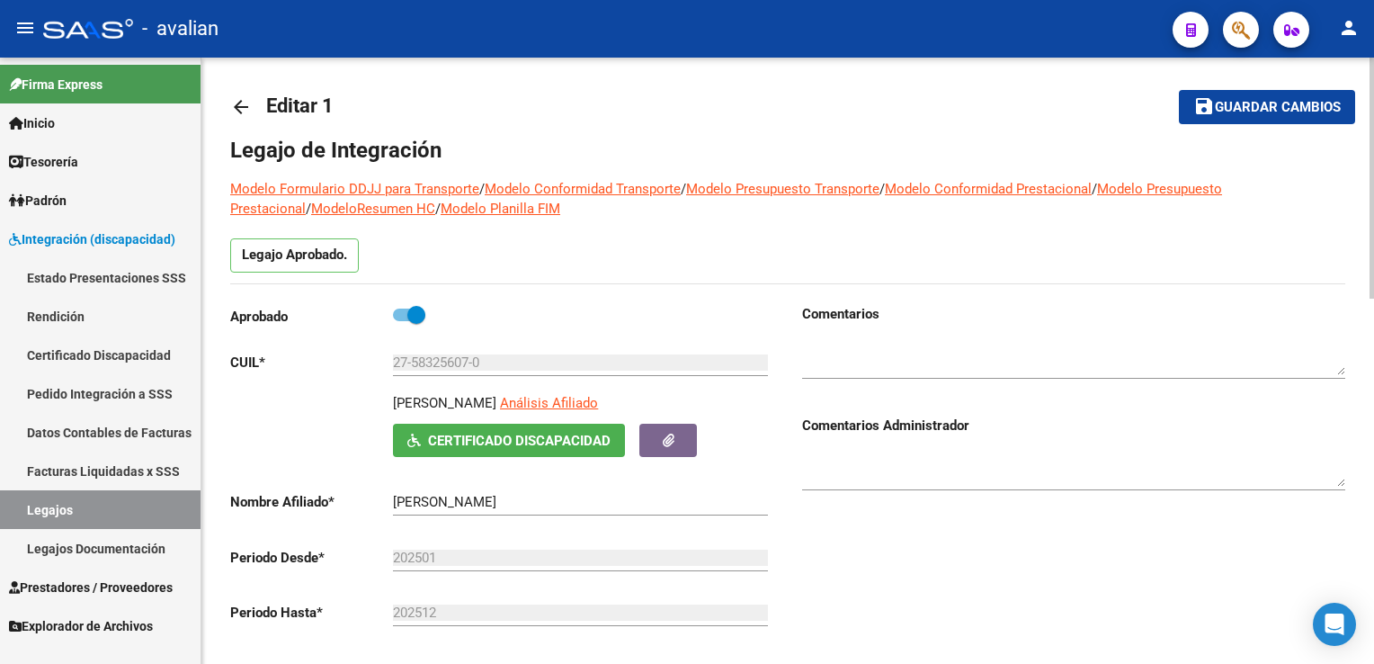
scroll to position [0, 0]
